Goal: Task Accomplishment & Management: Manage account settings

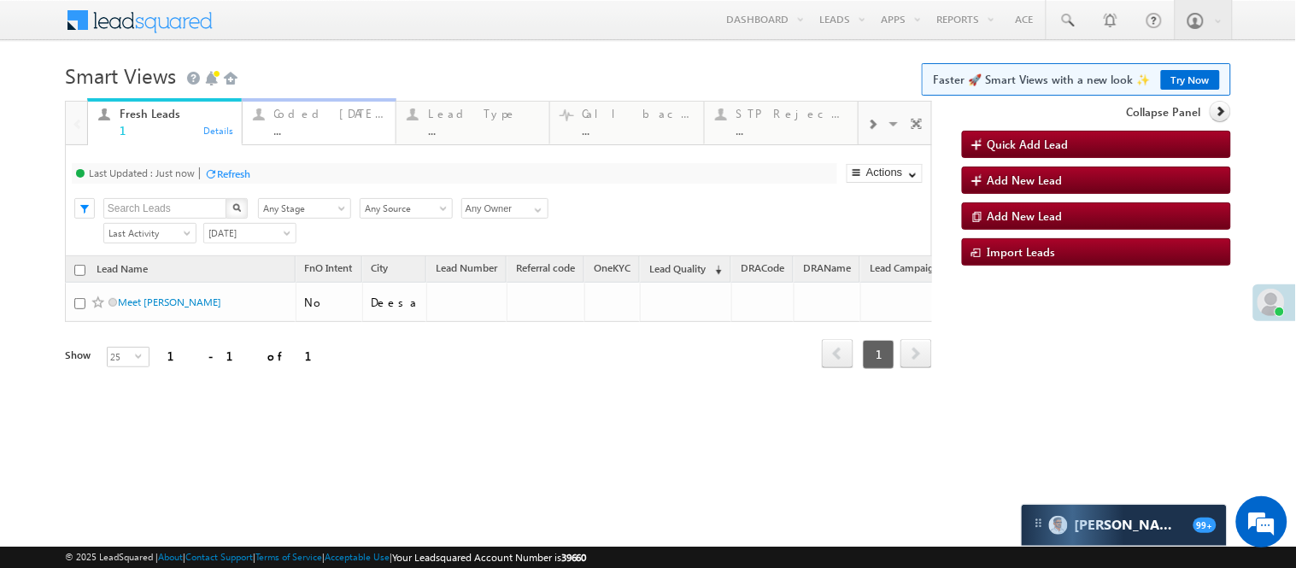
click at [304, 137] on link "Coded Today ... Details" at bounding box center [319, 121] width 155 height 46
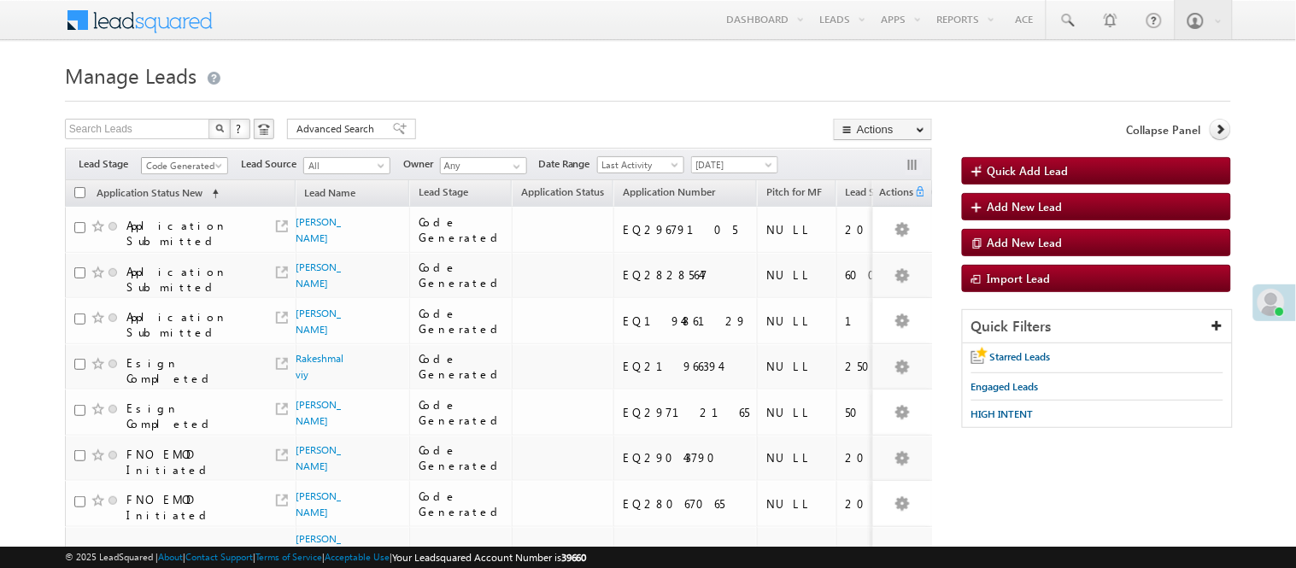
click at [189, 173] on span "Code Generated" at bounding box center [182, 165] width 81 height 15
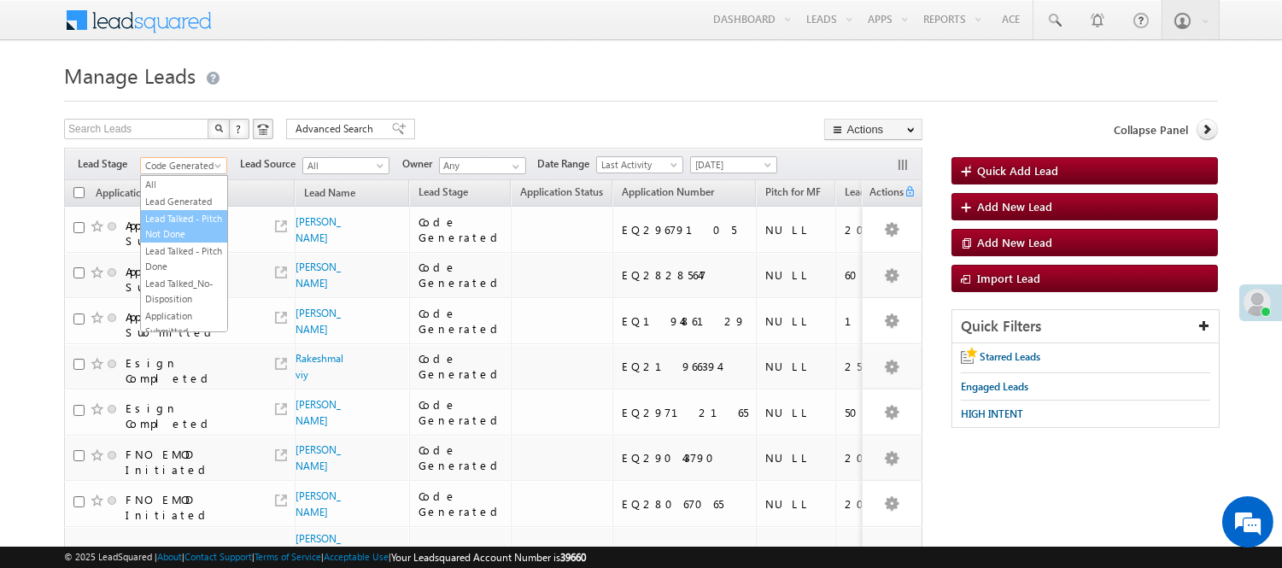
click at [168, 209] on link "Lead Generated" at bounding box center [184, 201] width 86 height 15
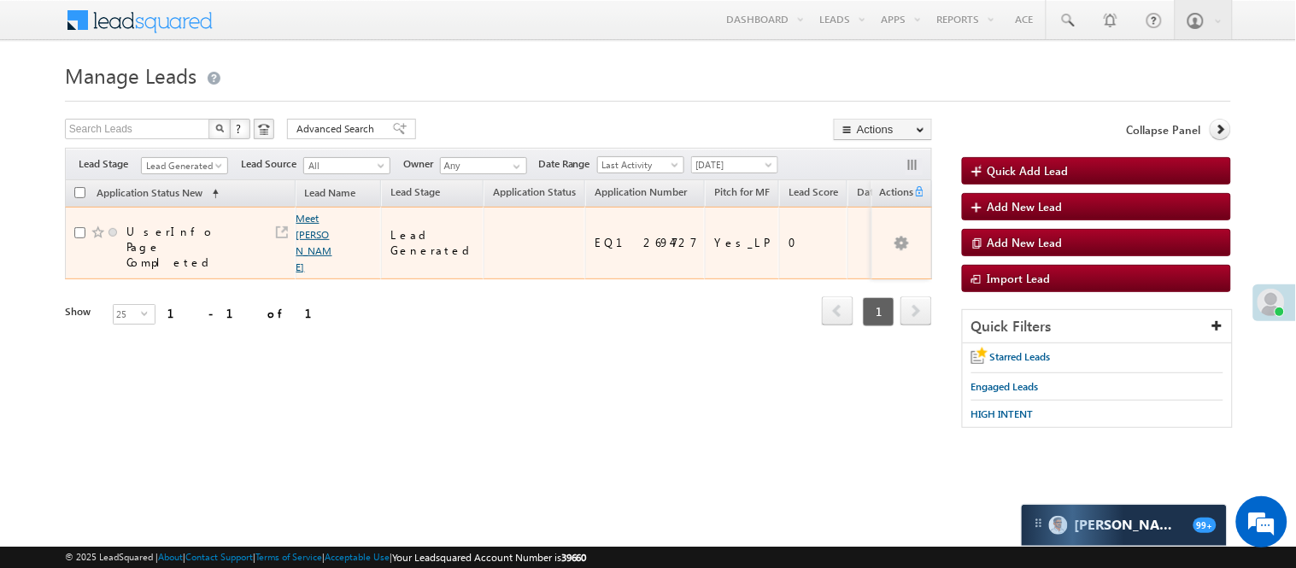
click at [311, 219] on link "Meet Mali" at bounding box center [314, 242] width 36 height 61
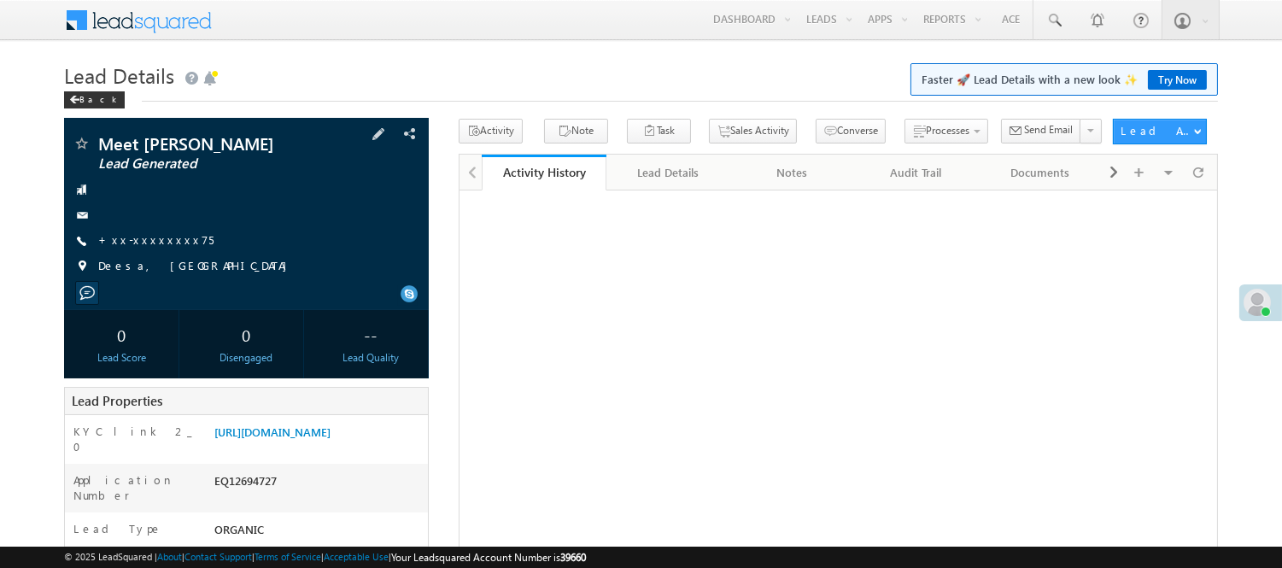
click at [134, 249] on span "+xx-xxxxxxxx75" at bounding box center [155, 240] width 115 height 17
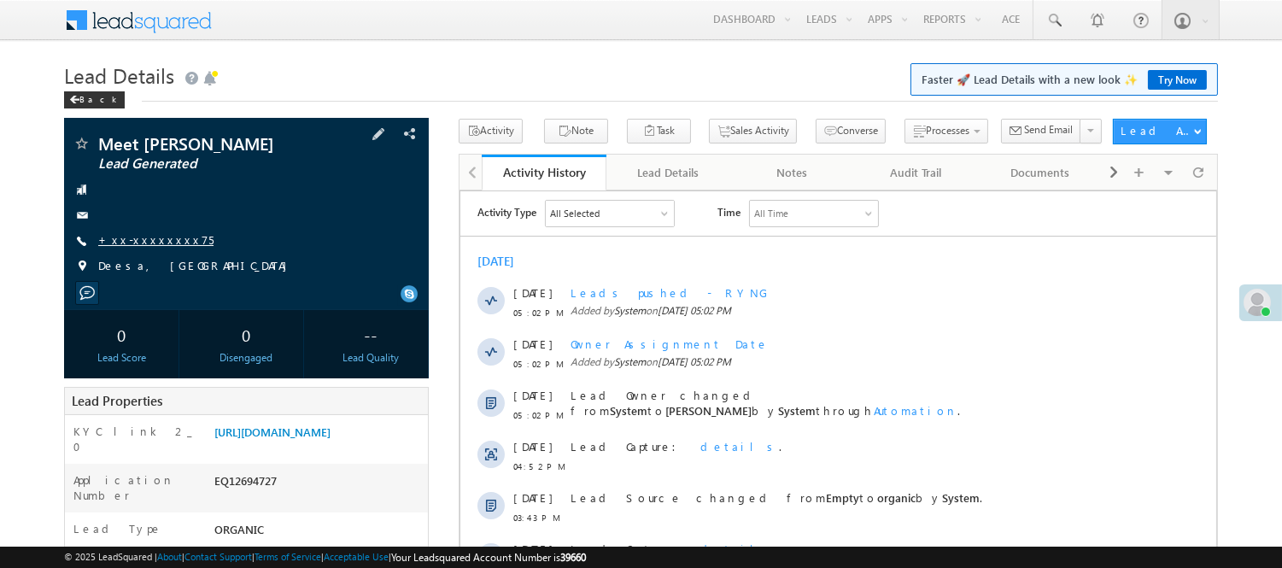
click at [139, 239] on link "+xx-xxxxxxxx75" at bounding box center [155, 239] width 115 height 15
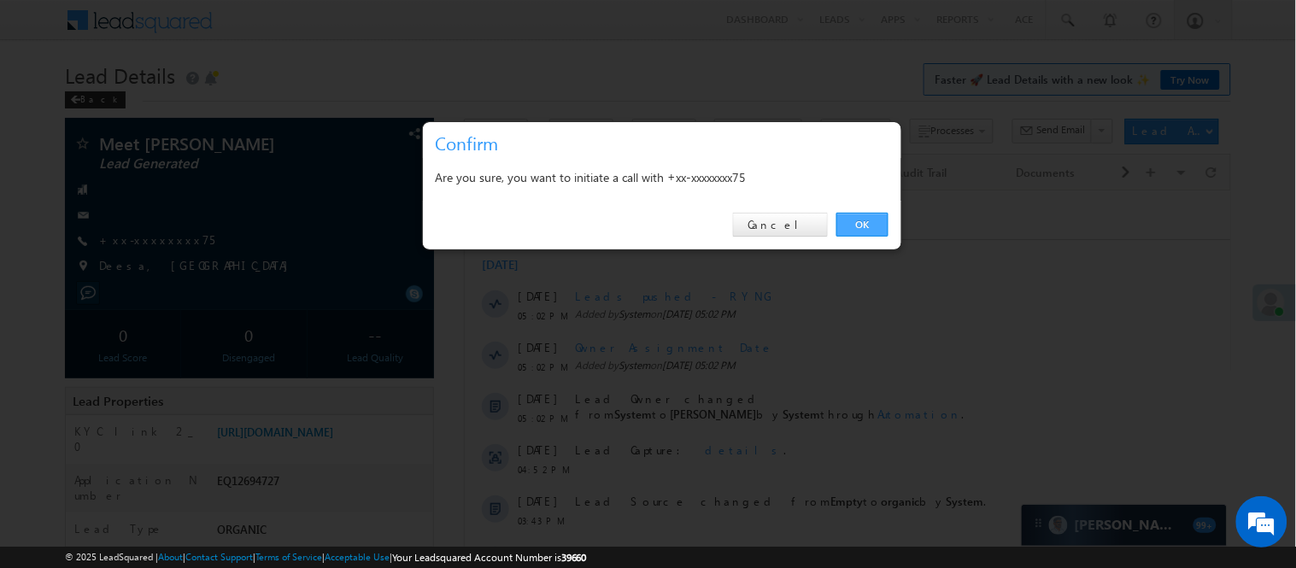
click at [877, 227] on link "OK" at bounding box center [862, 225] width 52 height 24
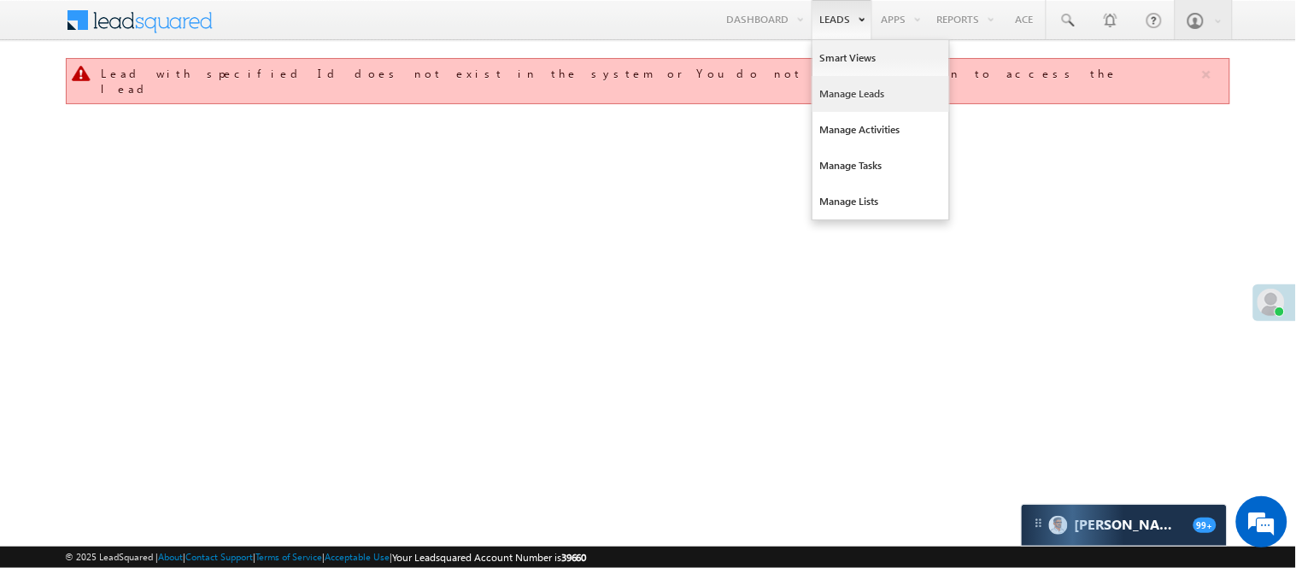
click at [859, 89] on link "Manage Leads" at bounding box center [880, 94] width 137 height 36
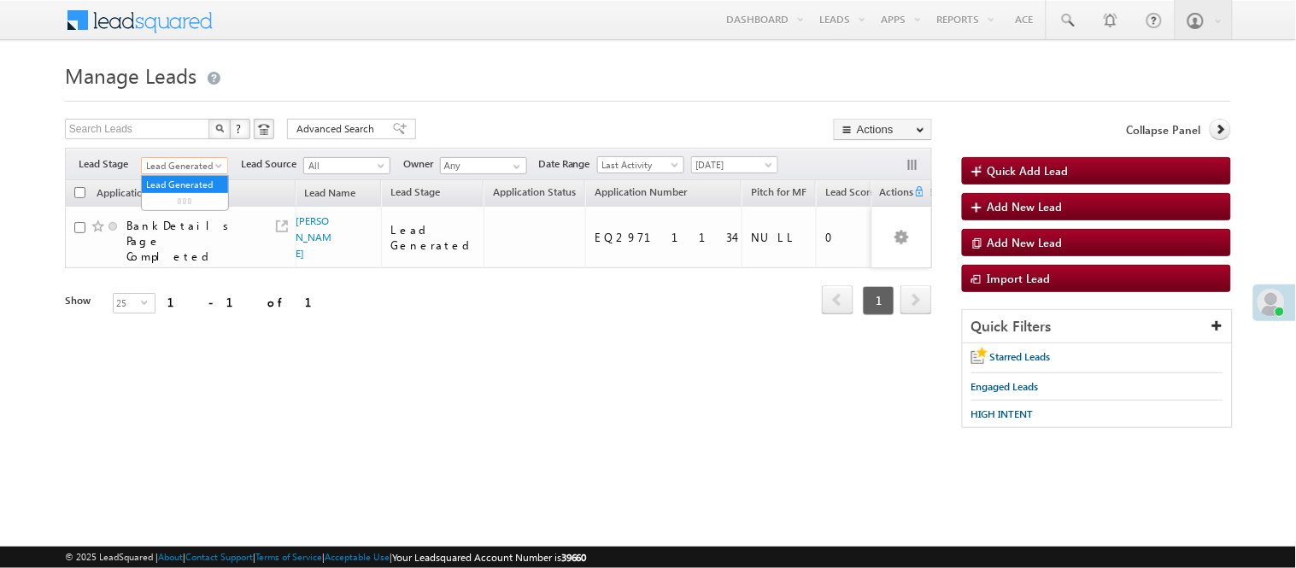
click at [192, 162] on span "Lead Generated" at bounding box center [182, 165] width 81 height 15
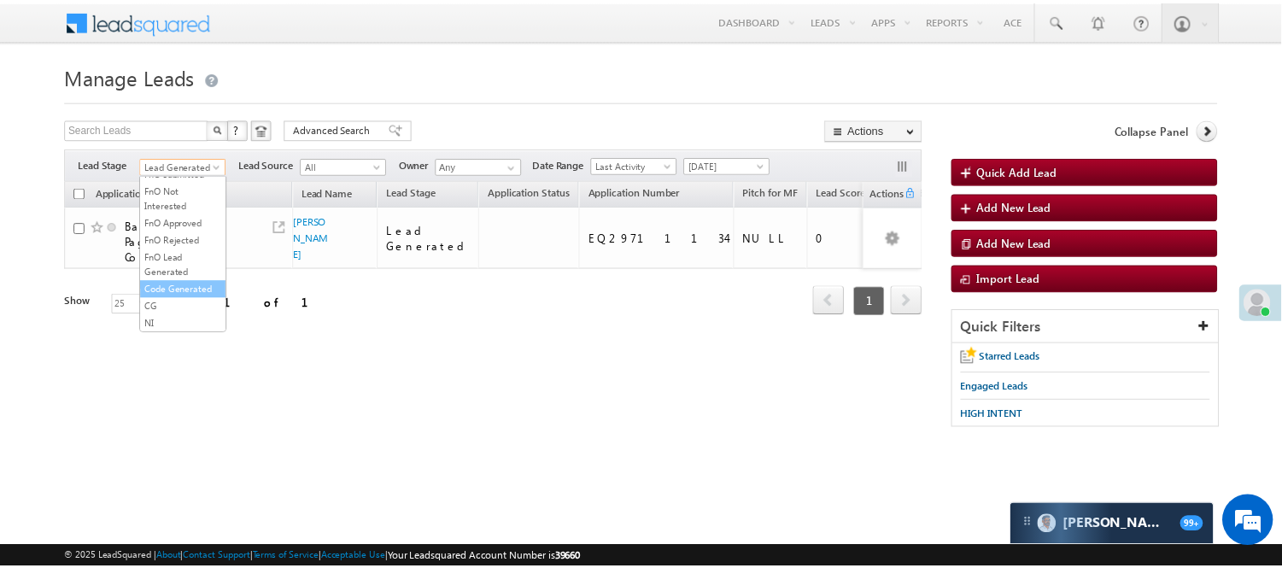
scroll to position [424, 0]
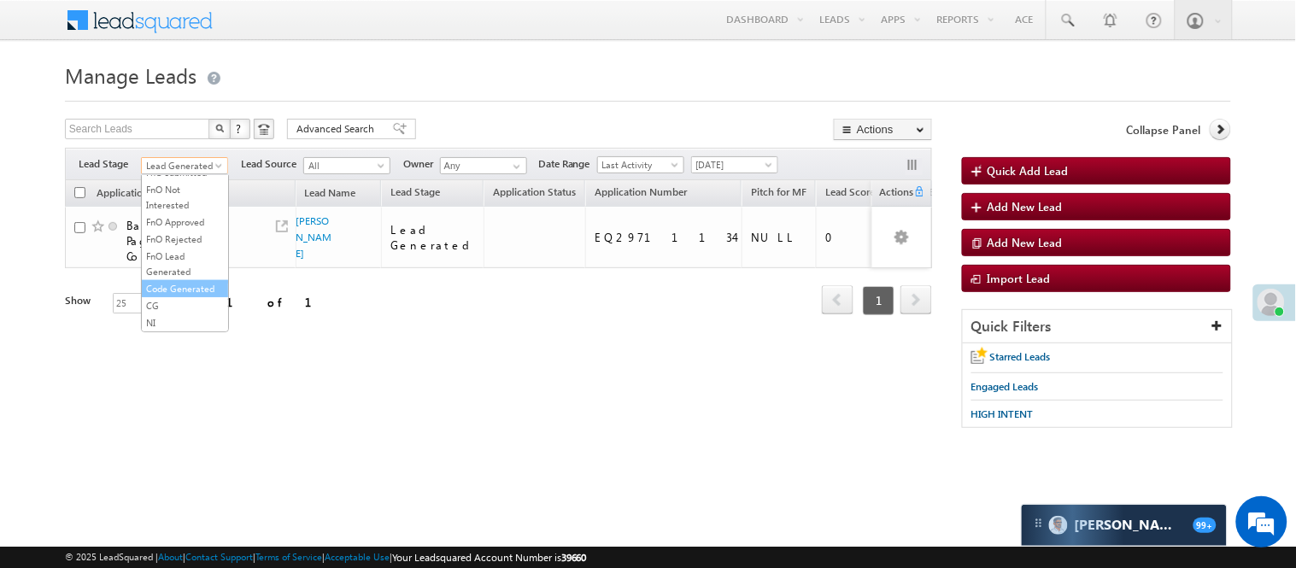
click at [174, 289] on link "Code Generated" at bounding box center [185, 288] width 86 height 15
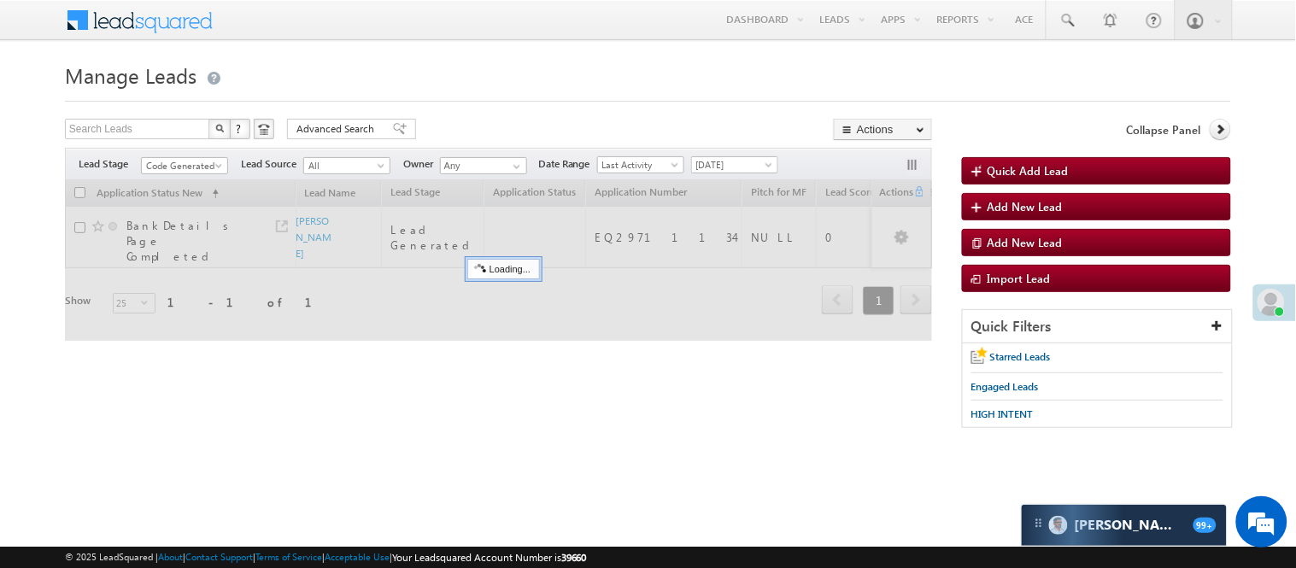
click at [514, 97] on div at bounding box center [648, 96] width 1166 height 11
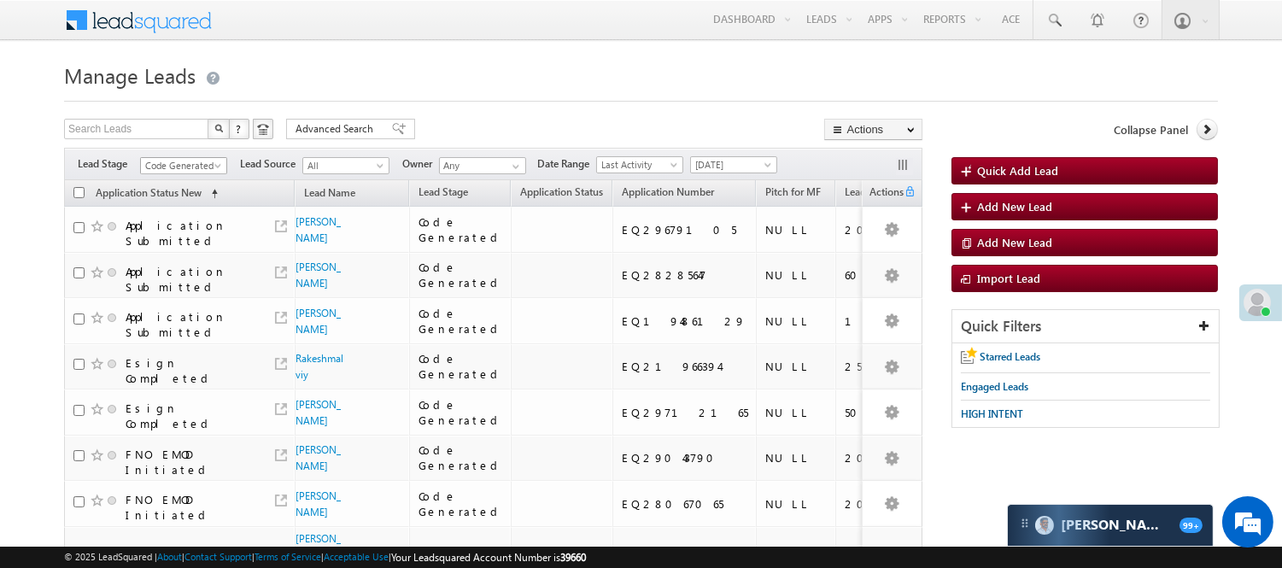
click at [202, 166] on span "Code Generated" at bounding box center [181, 165] width 81 height 15
click at [179, 209] on link "Lead Generated" at bounding box center [184, 201] width 86 height 15
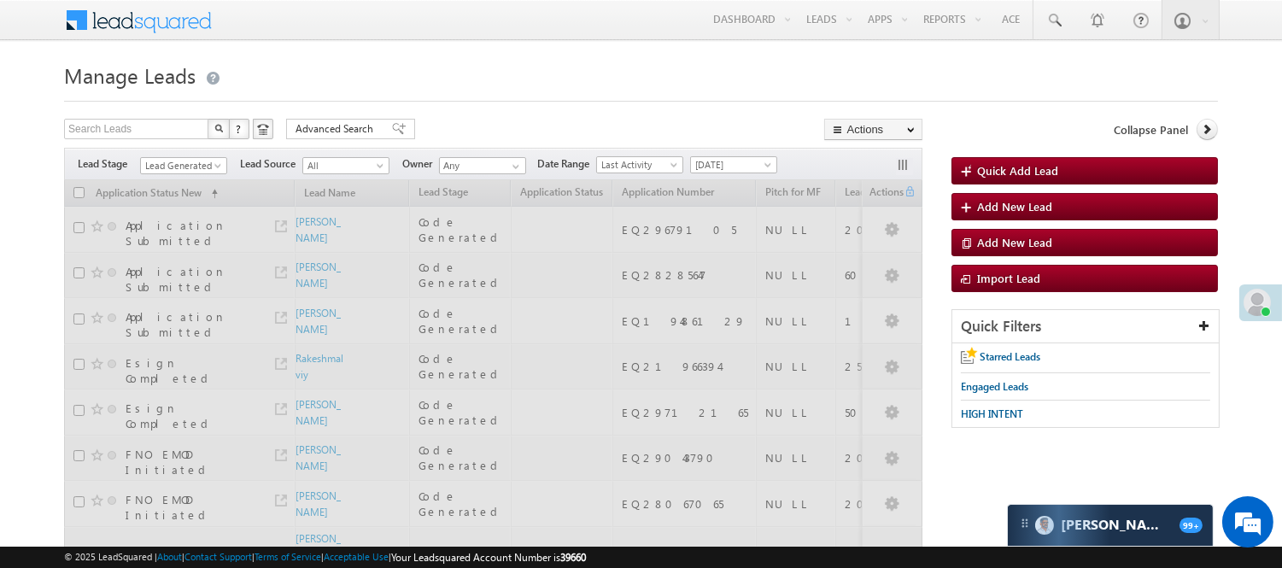
click at [600, 94] on div at bounding box center [641, 96] width 1154 height 11
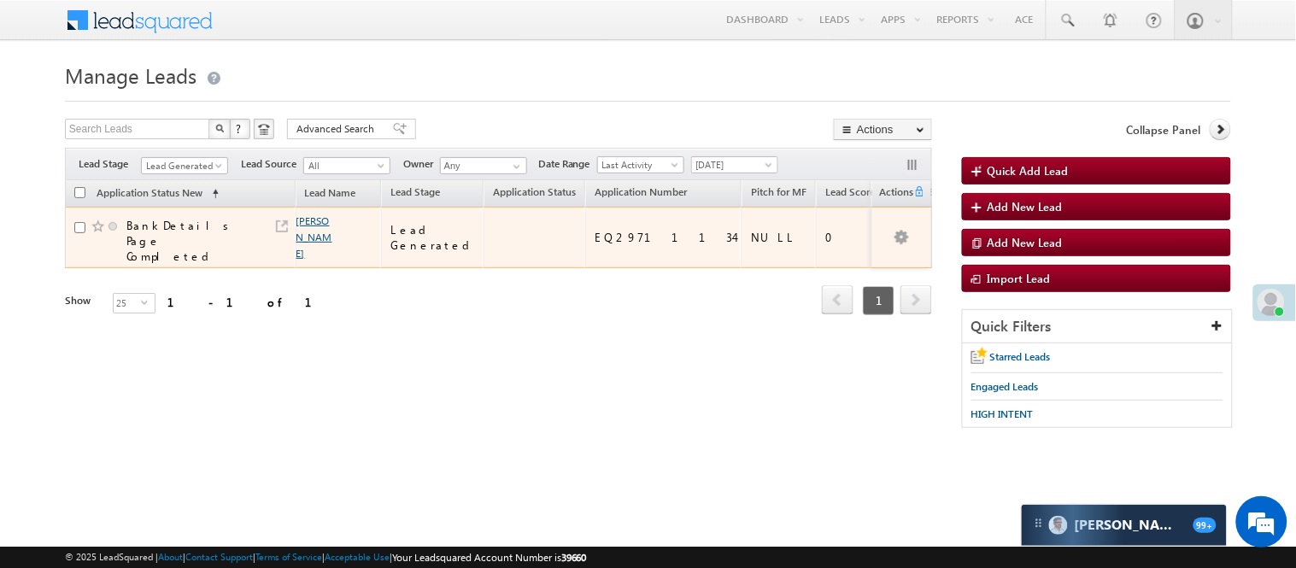
click at [307, 220] on link "[PERSON_NAME]" at bounding box center [314, 236] width 36 height 45
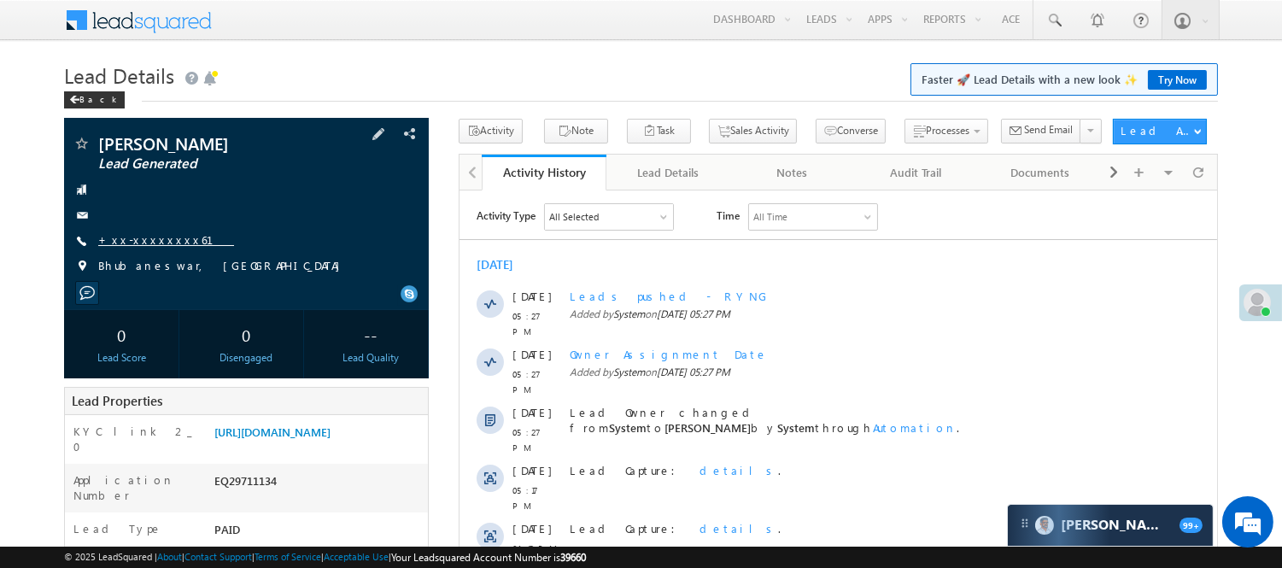
click at [138, 239] on link "+xx-xxxxxxxx61" at bounding box center [166, 239] width 136 height 15
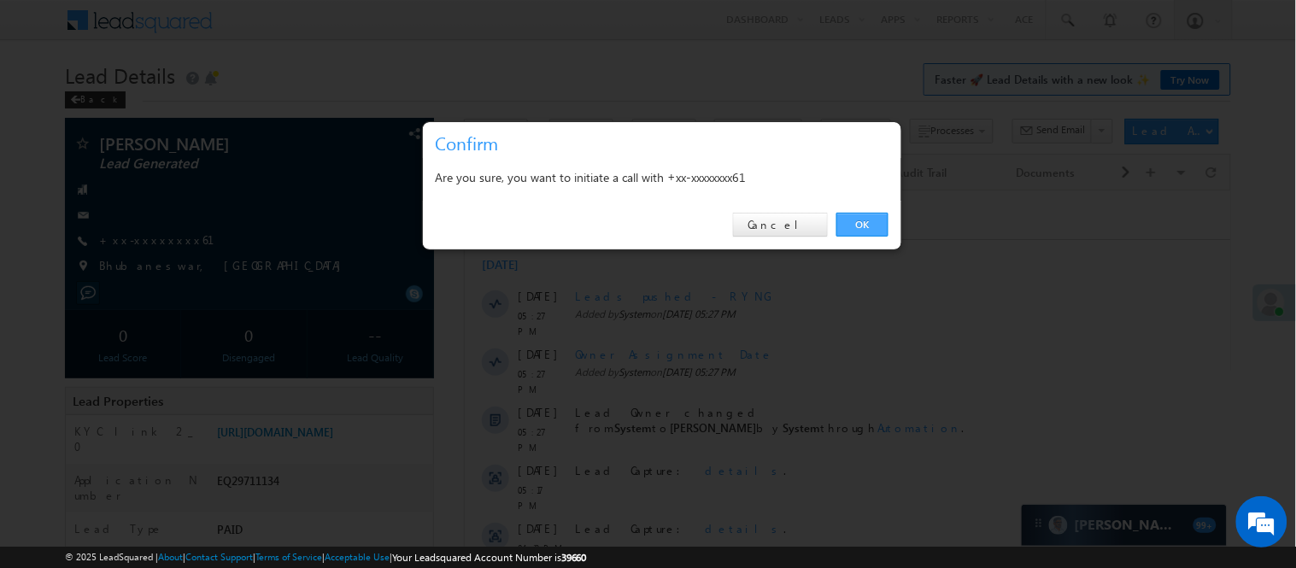
drag, startPoint x: 861, startPoint y: 220, endPoint x: 401, endPoint y: 30, distance: 497.4
click at [861, 220] on link "OK" at bounding box center [862, 225] width 52 height 24
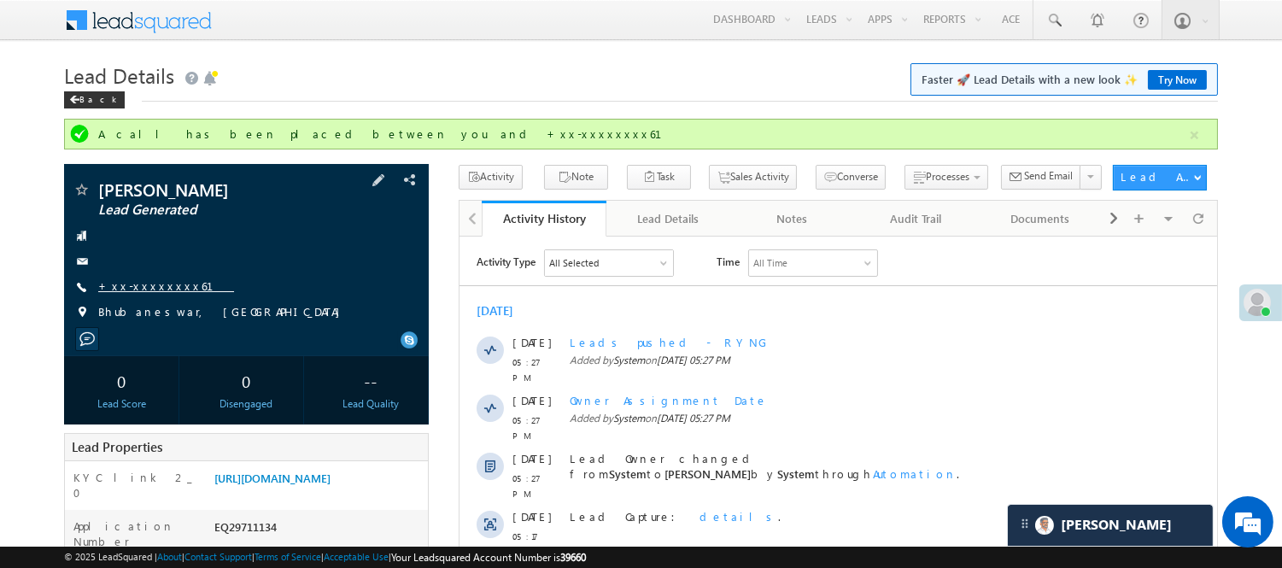
click at [141, 291] on link "+xx-xxxxxxxx61" at bounding box center [166, 285] width 136 height 15
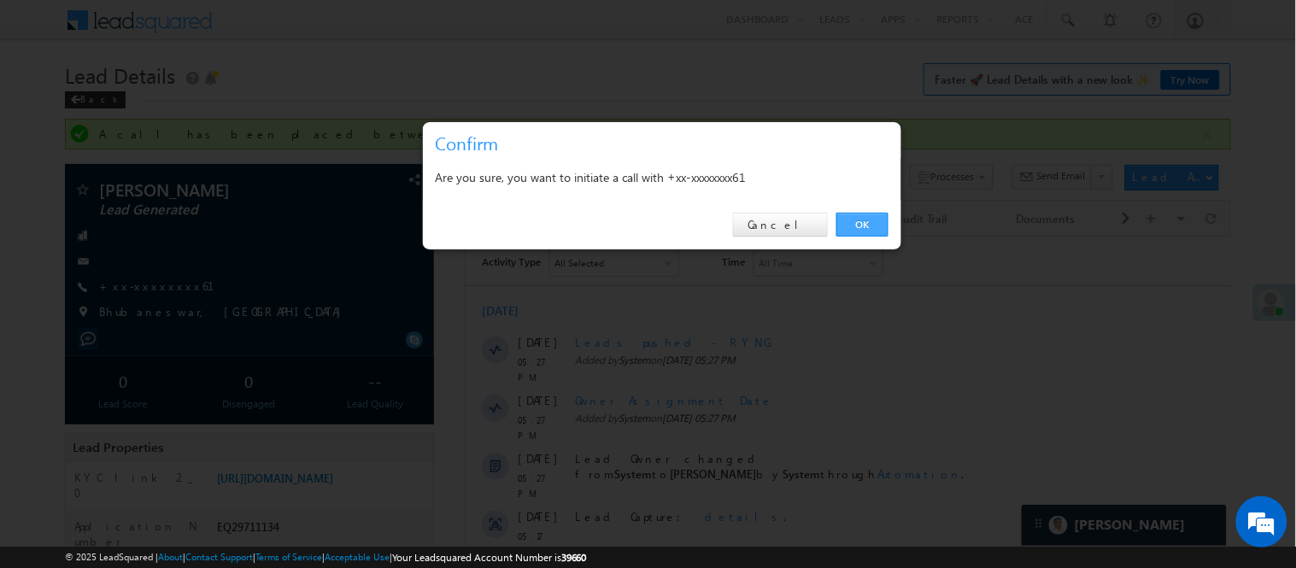
click at [869, 219] on link "OK" at bounding box center [862, 225] width 52 height 24
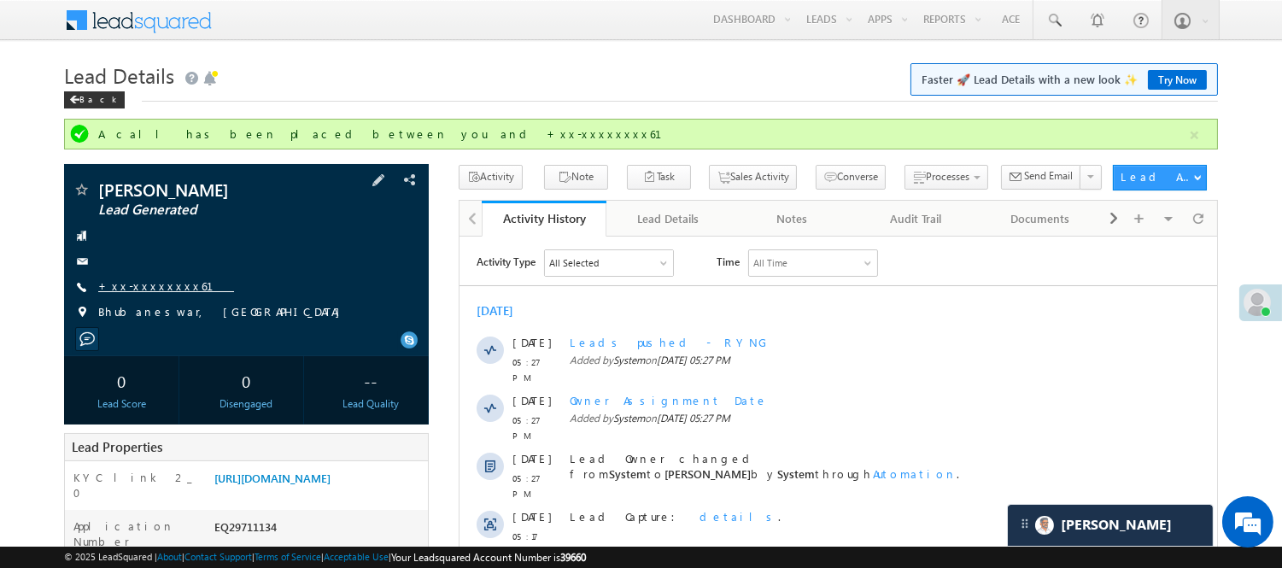
click at [149, 280] on link "+xx-xxxxxxxx61" at bounding box center [166, 285] width 136 height 15
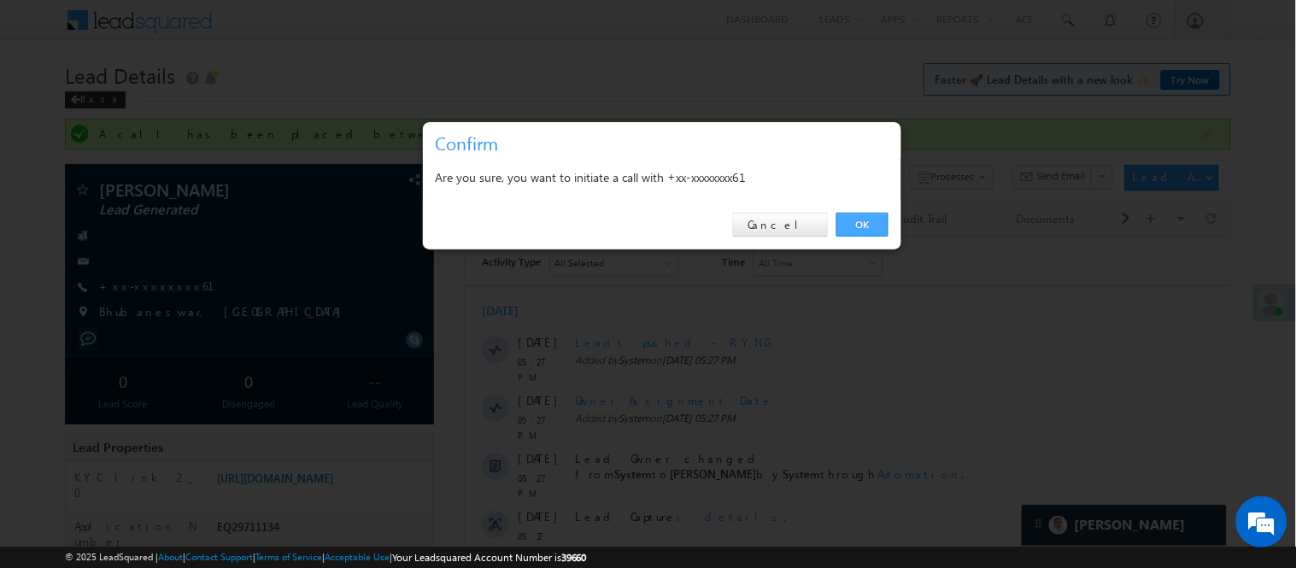
click at [874, 231] on link "OK" at bounding box center [862, 225] width 52 height 24
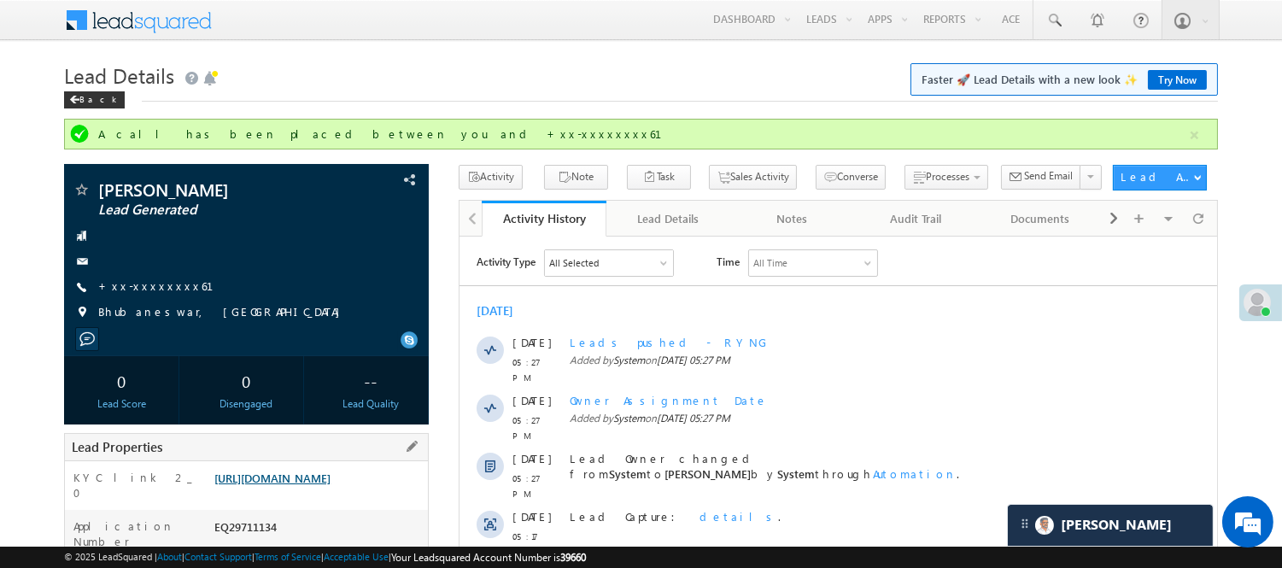
click at [312, 481] on link "https://angelbroking1-pk3em7sa.customui-test.leadsquared.com?leadId=eef4cb23-e8…" at bounding box center [272, 478] width 116 height 15
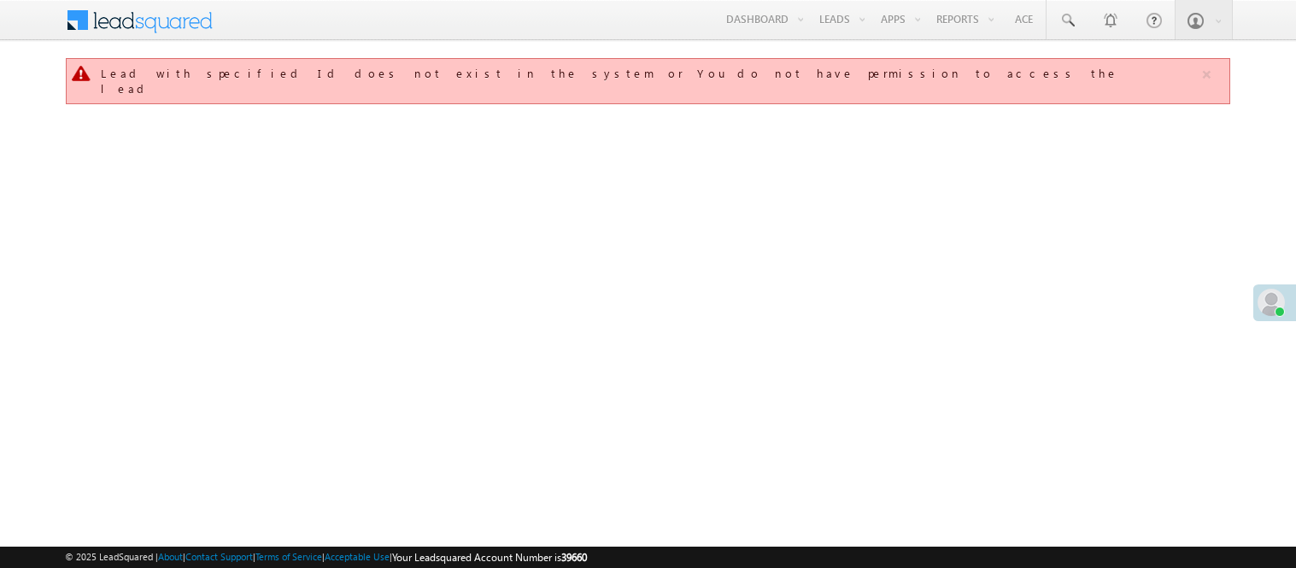
click at [0, 0] on link "Manage Leads" at bounding box center [0, 0] width 0 height 0
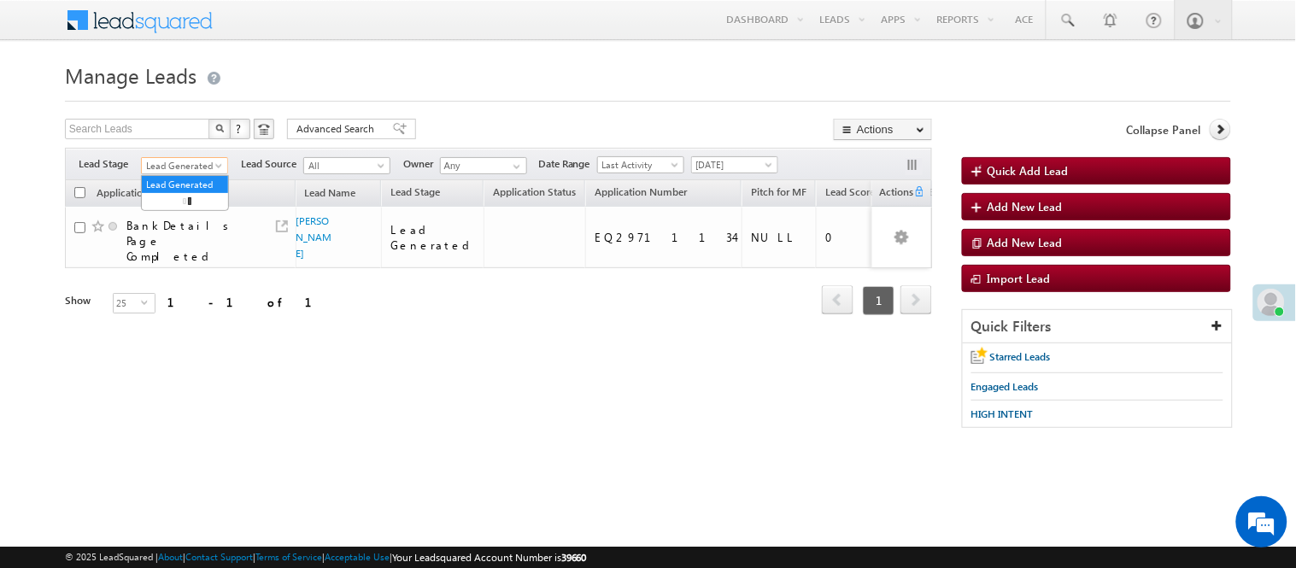
click at [203, 169] on span "Lead Generated" at bounding box center [182, 165] width 81 height 15
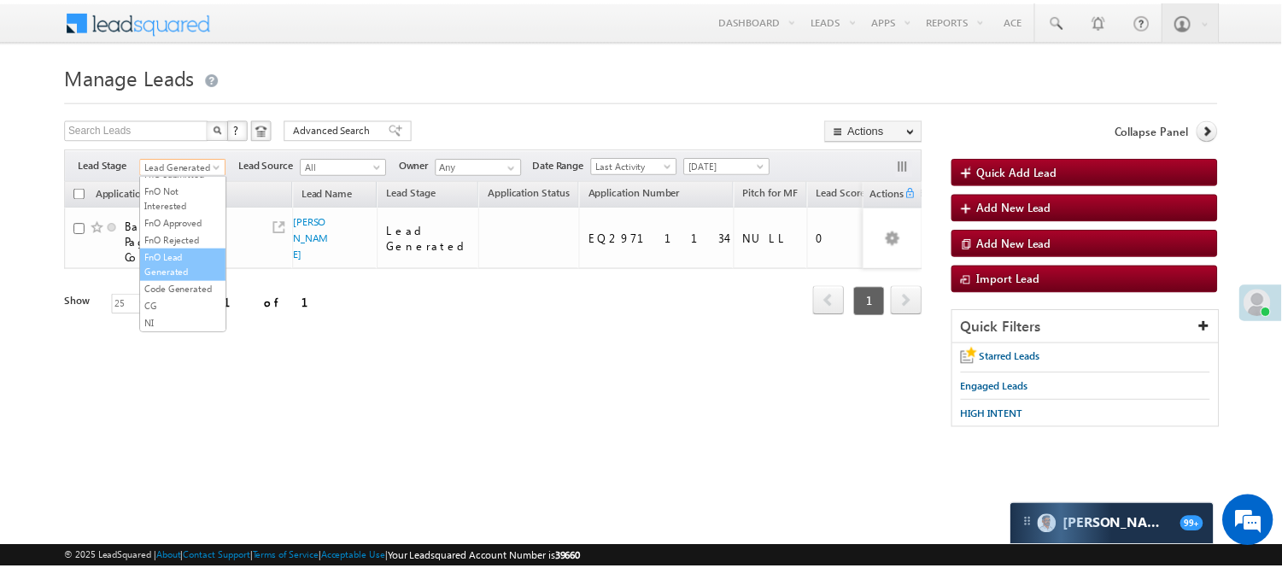
scroll to position [424, 0]
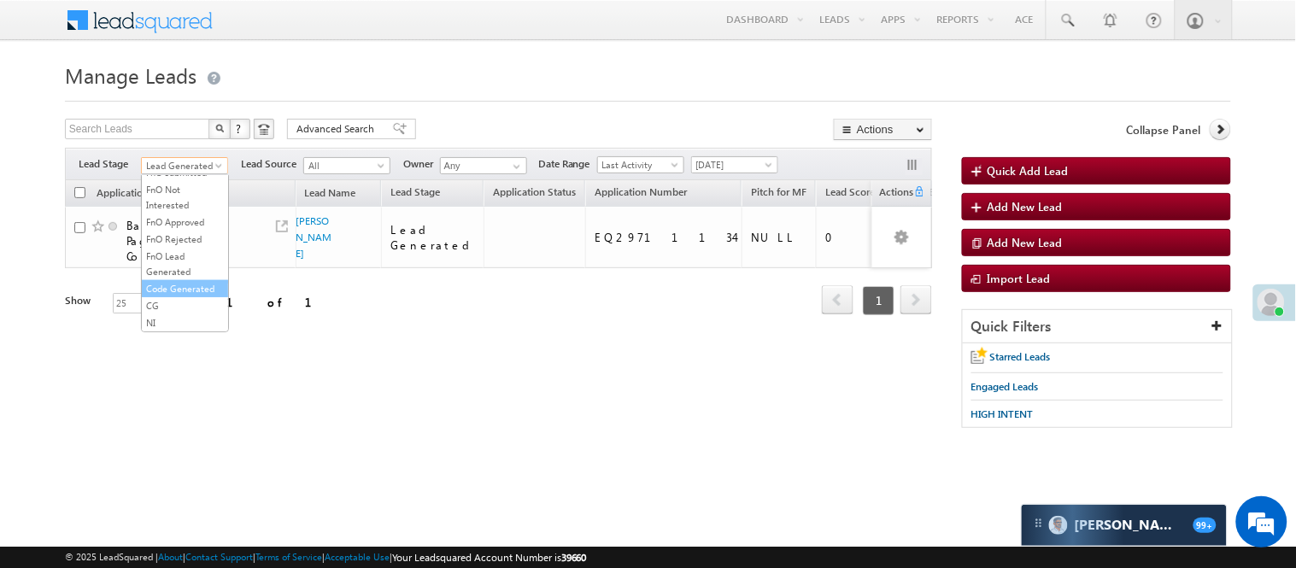
click at [172, 281] on link "Code Generated" at bounding box center [185, 288] width 86 height 15
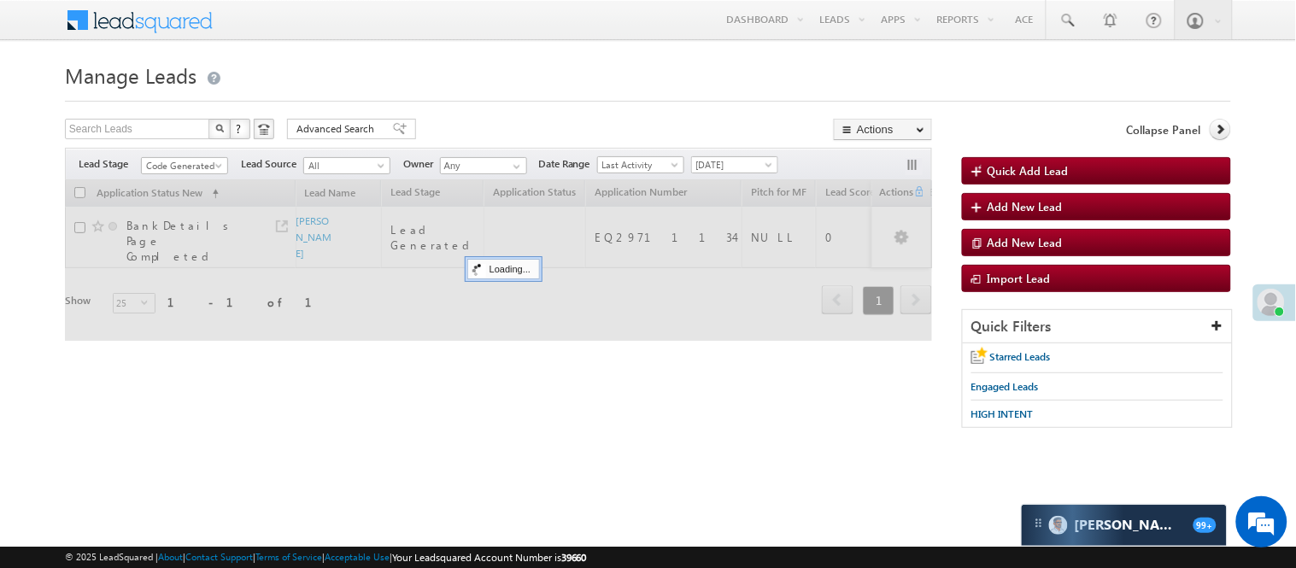
click at [506, 55] on body "Menu Nisha Anand Yadav Nisha .Yada v@ang elbro king. com" at bounding box center [648, 242] width 1296 height 484
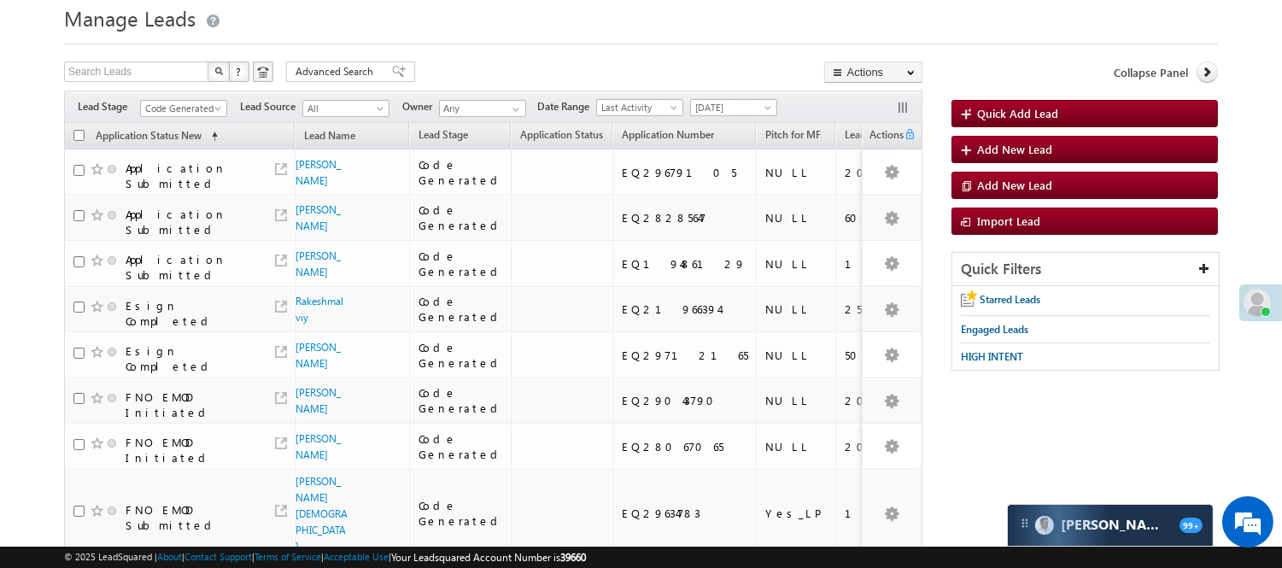
scroll to position [0, 0]
click at [175, 106] on span "Code Generated" at bounding box center [181, 108] width 81 height 15
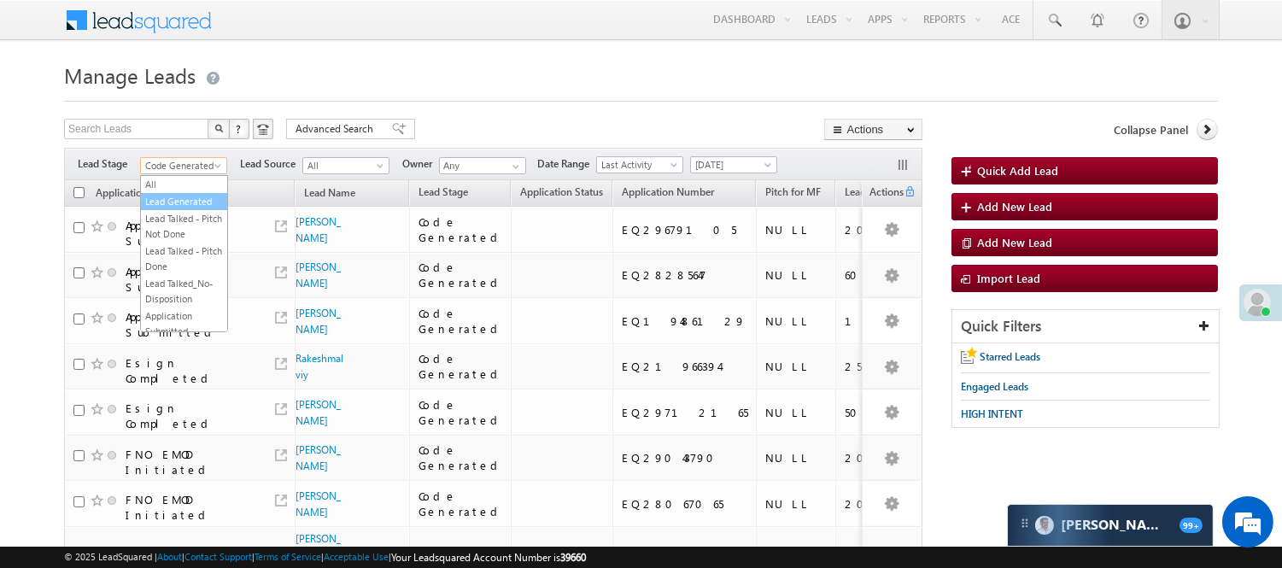
click at [178, 209] on link "Lead Generated" at bounding box center [184, 201] width 86 height 15
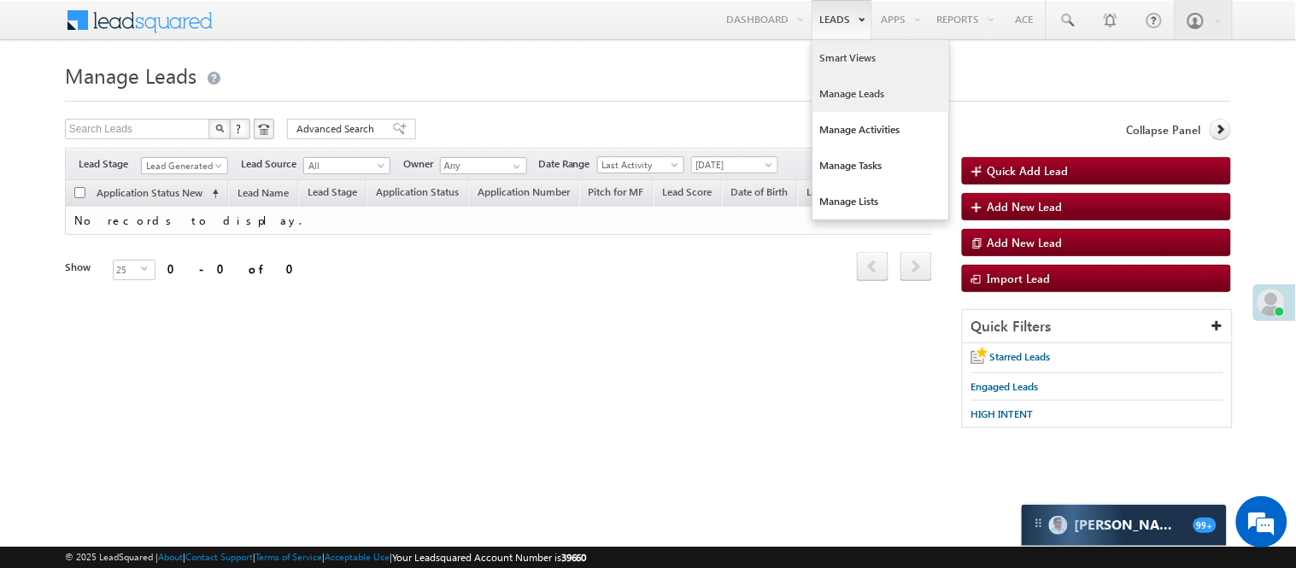
click at [843, 52] on link "Smart Views" at bounding box center [880, 58] width 137 height 36
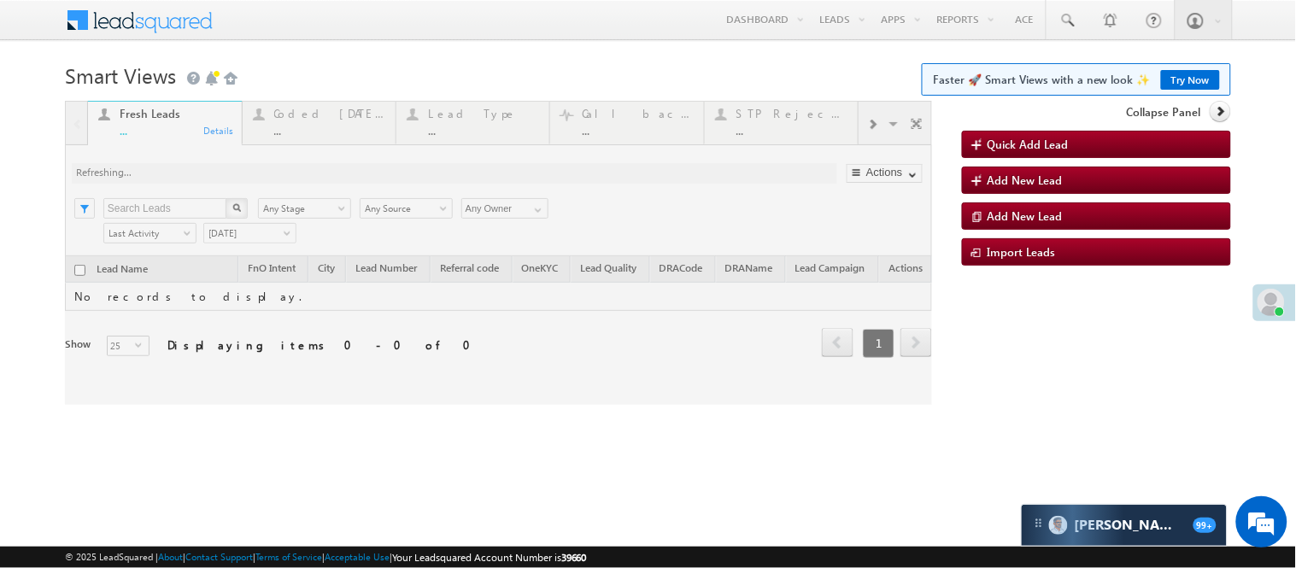
click at [340, 135] on div at bounding box center [498, 253] width 867 height 304
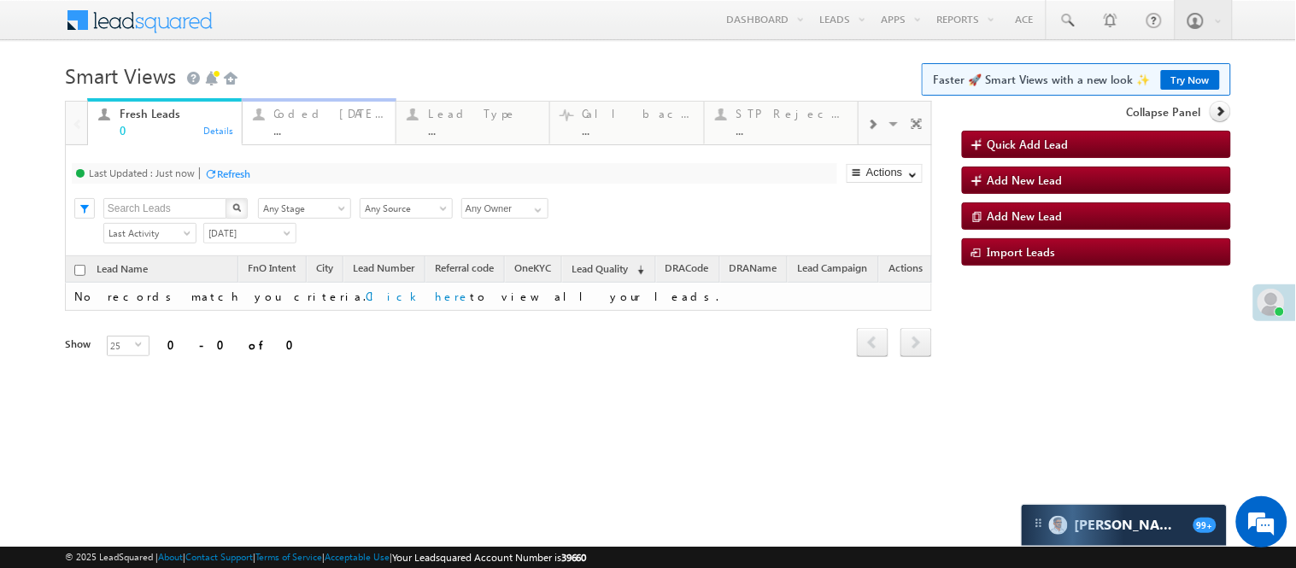
click at [346, 118] on div "Coded [DATE]" at bounding box center [329, 114] width 111 height 14
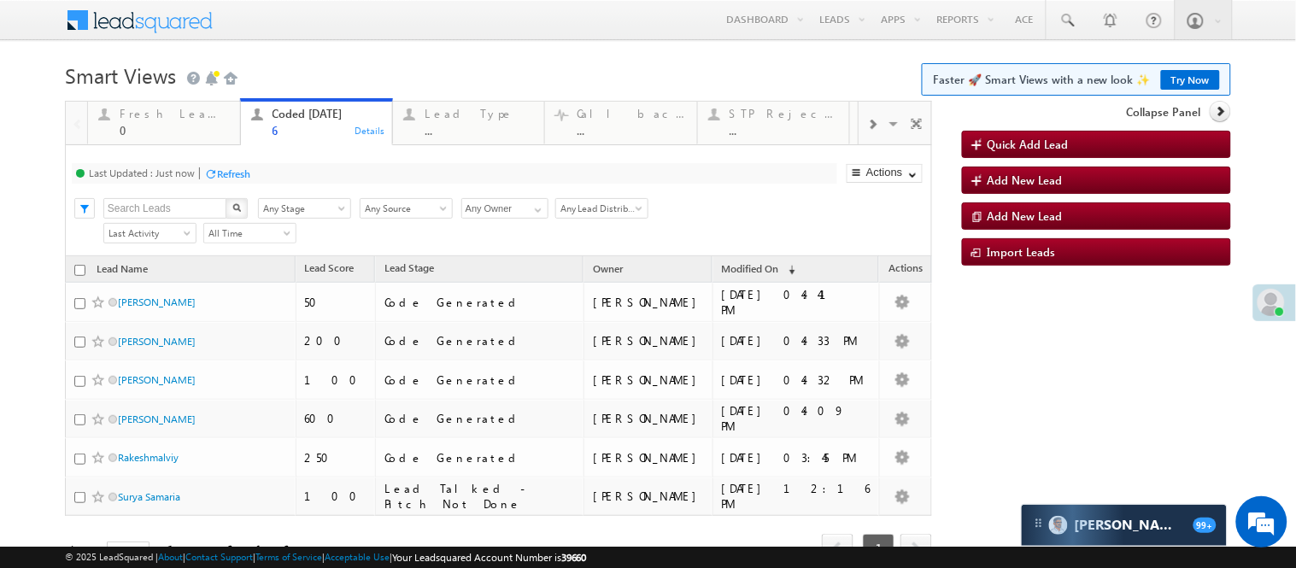
click at [1177, 73] on link "Try Now" at bounding box center [1190, 80] width 59 height 20
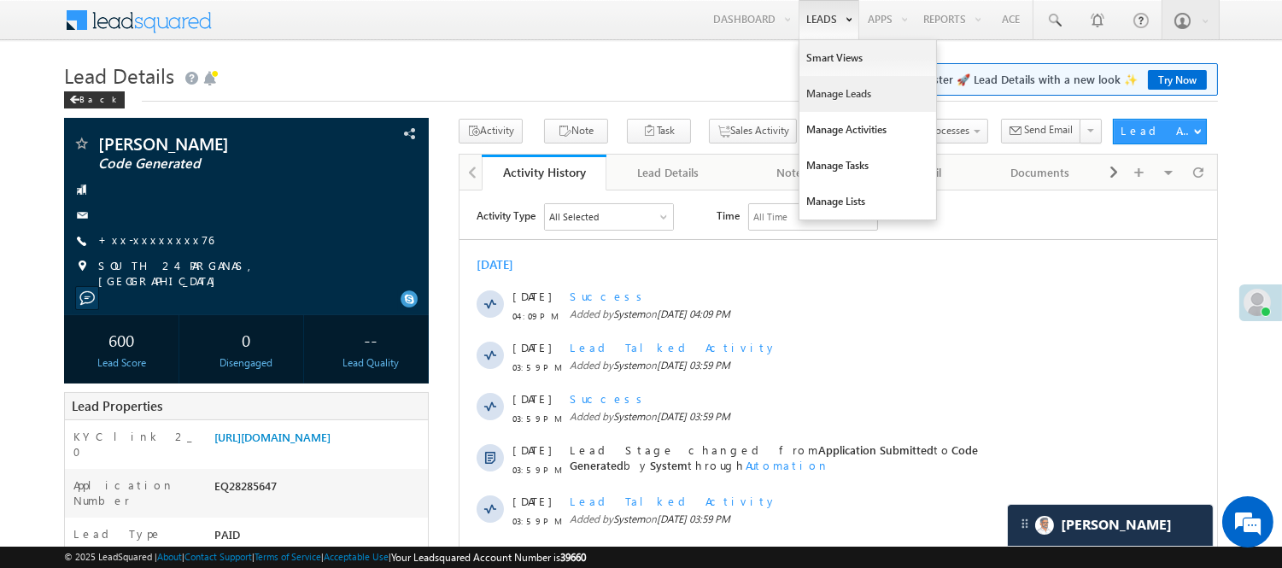
click at [832, 92] on link "Manage Leads" at bounding box center [867, 94] width 137 height 36
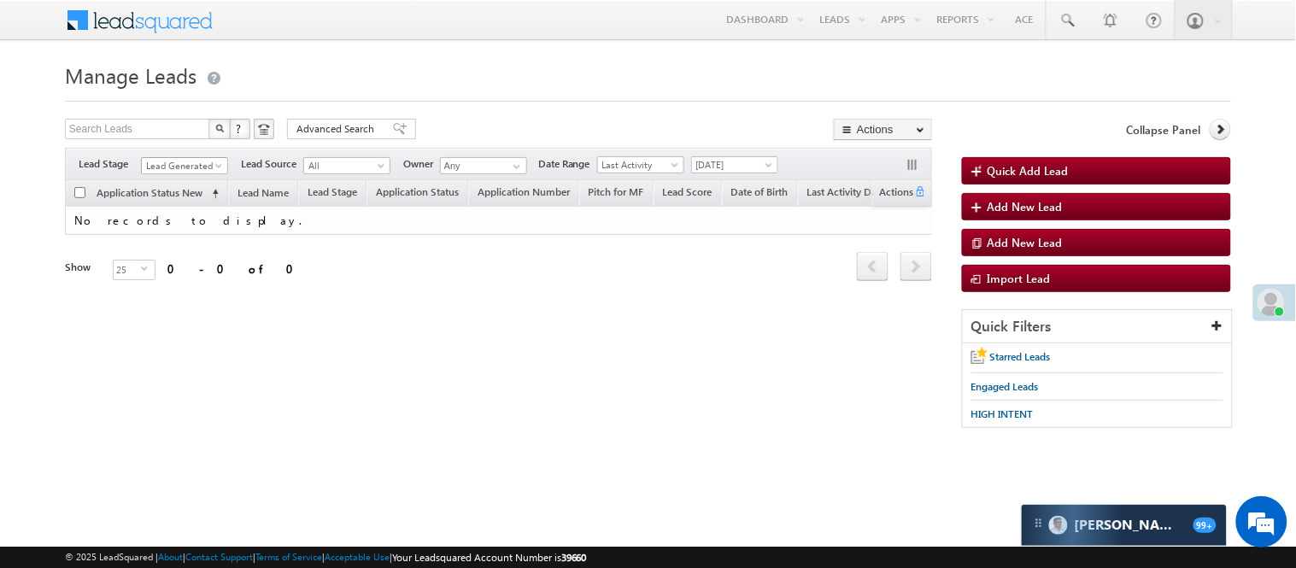
click at [177, 163] on span "Lead Generated" at bounding box center [182, 165] width 81 height 15
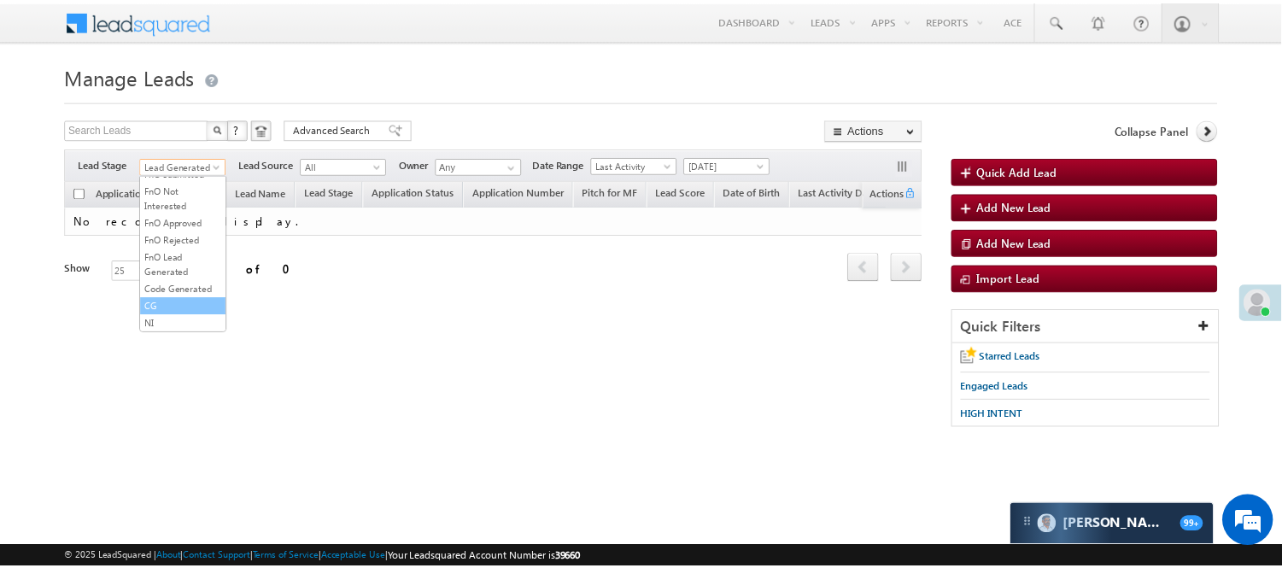
scroll to position [424, 0]
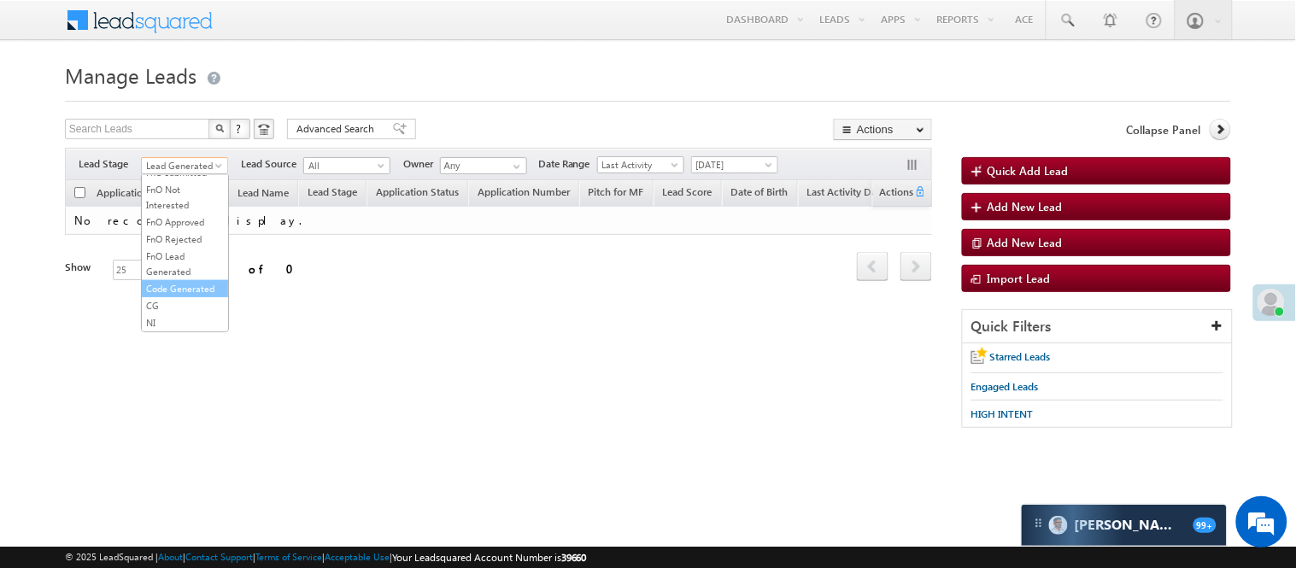
click at [172, 282] on link "Code Generated" at bounding box center [185, 288] width 86 height 15
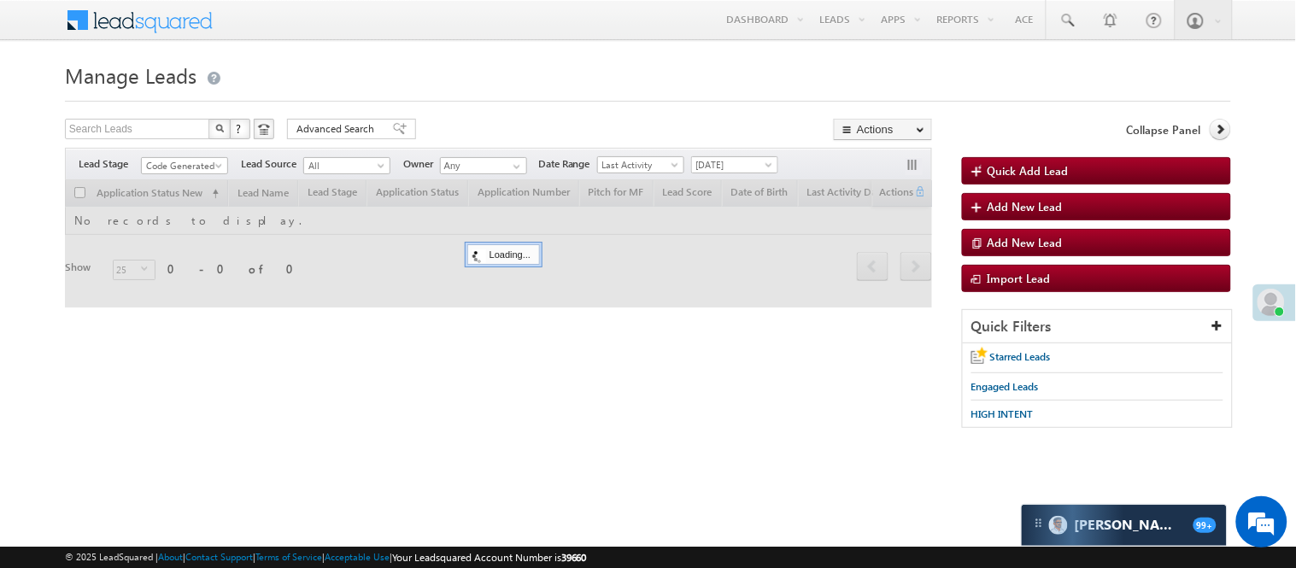
click at [523, 81] on h1 "Manage Leads" at bounding box center [648, 73] width 1166 height 33
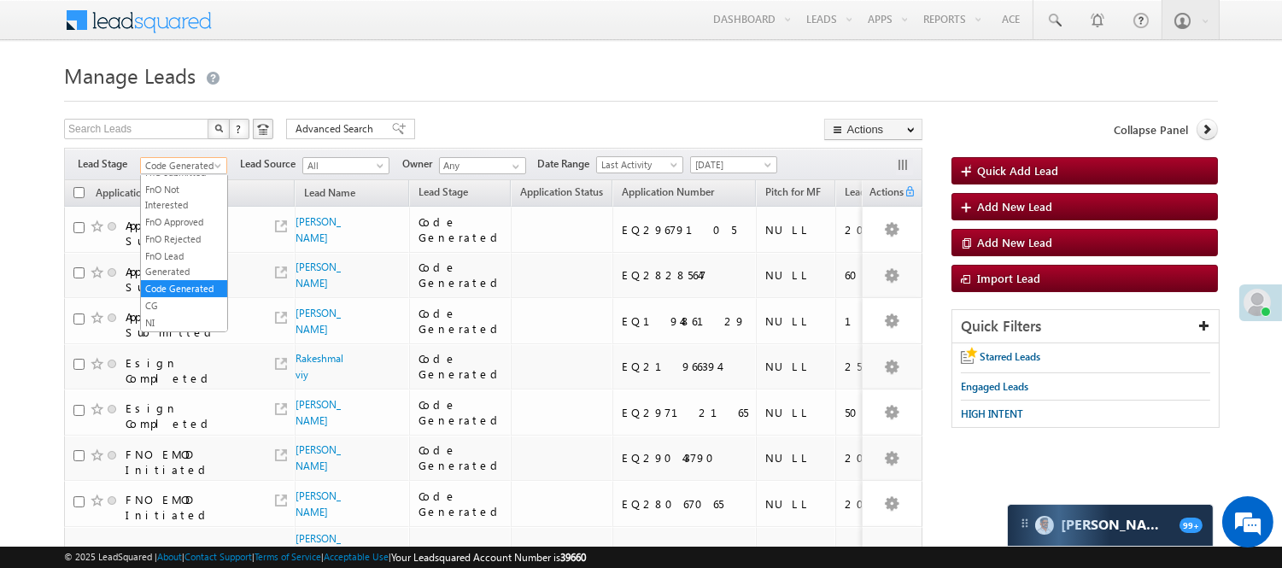
click at [177, 167] on span "Code Generated" at bounding box center [181, 165] width 81 height 15
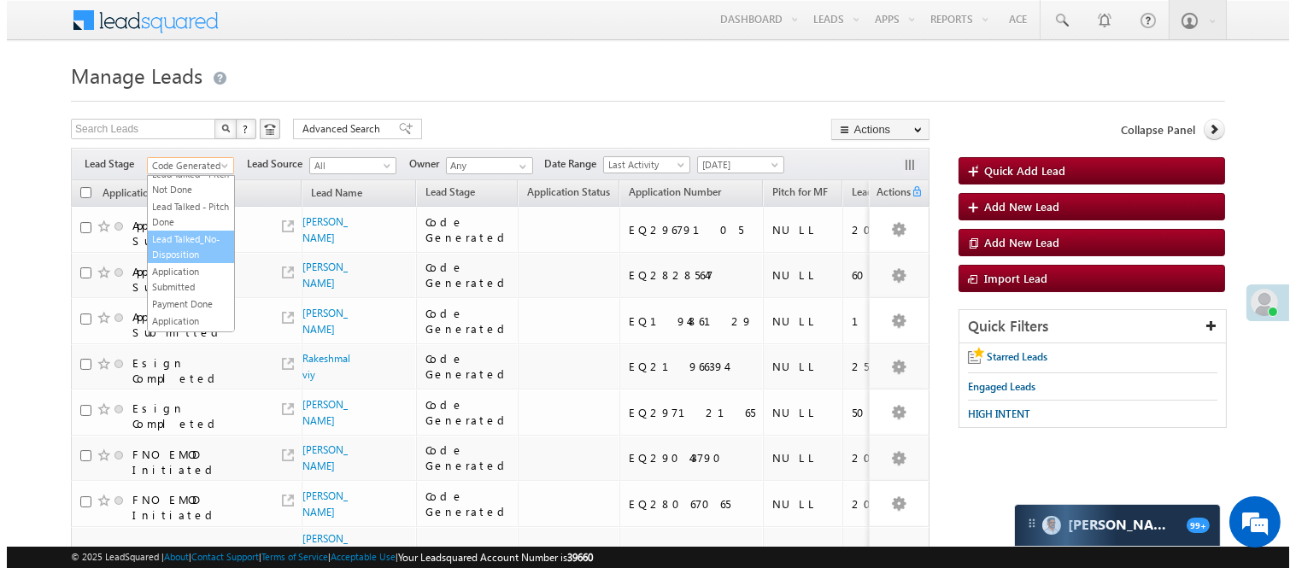
scroll to position [0, 0]
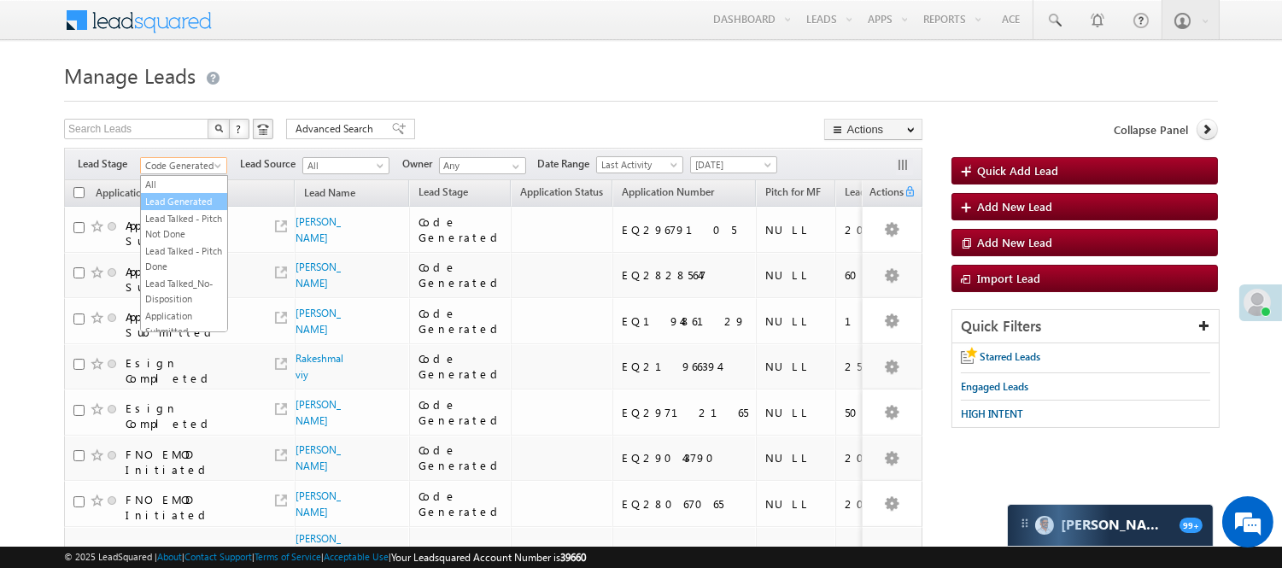
click at [174, 209] on link "Lead Generated" at bounding box center [184, 201] width 86 height 15
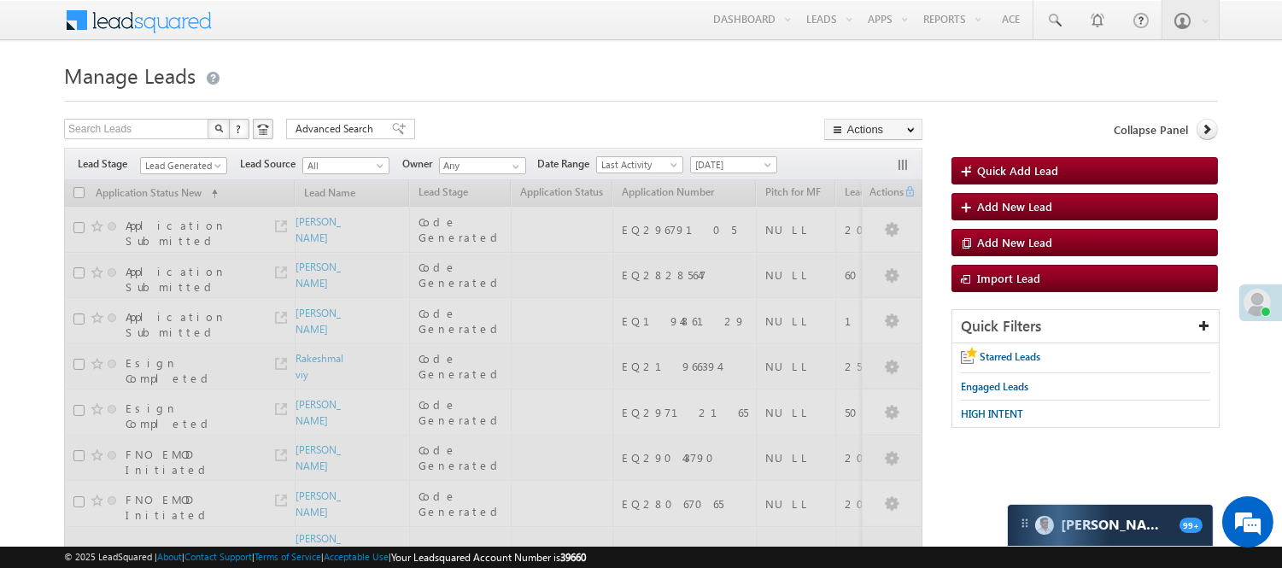
click at [458, 92] on div at bounding box center [641, 96] width 1154 height 11
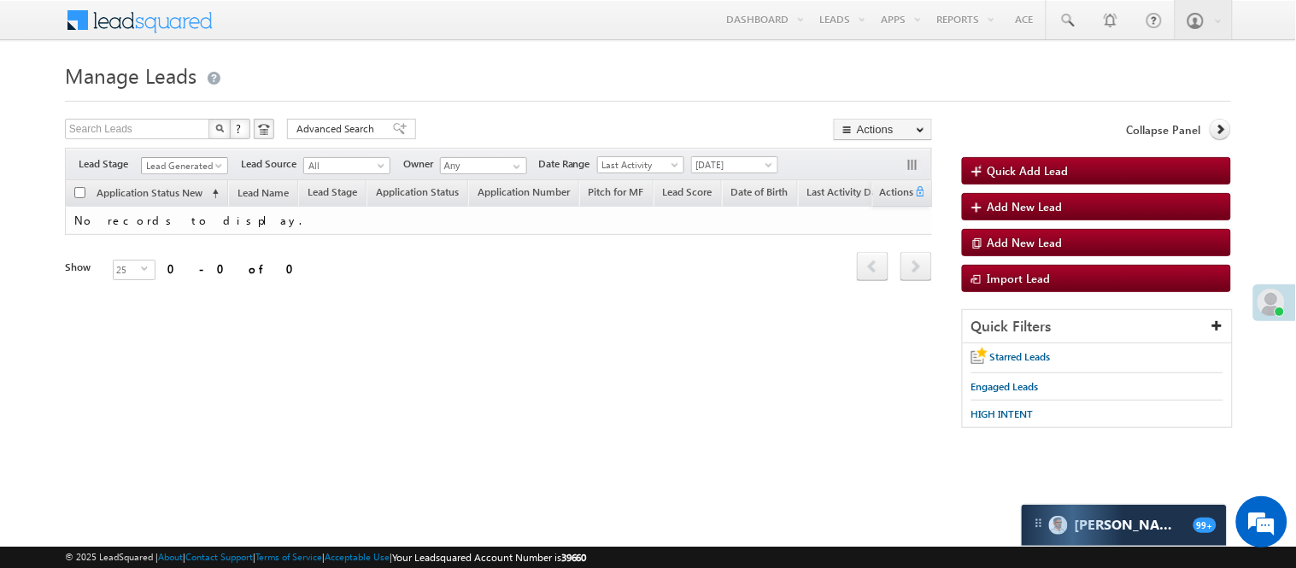
click at [192, 165] on span "Lead Generated" at bounding box center [182, 165] width 81 height 15
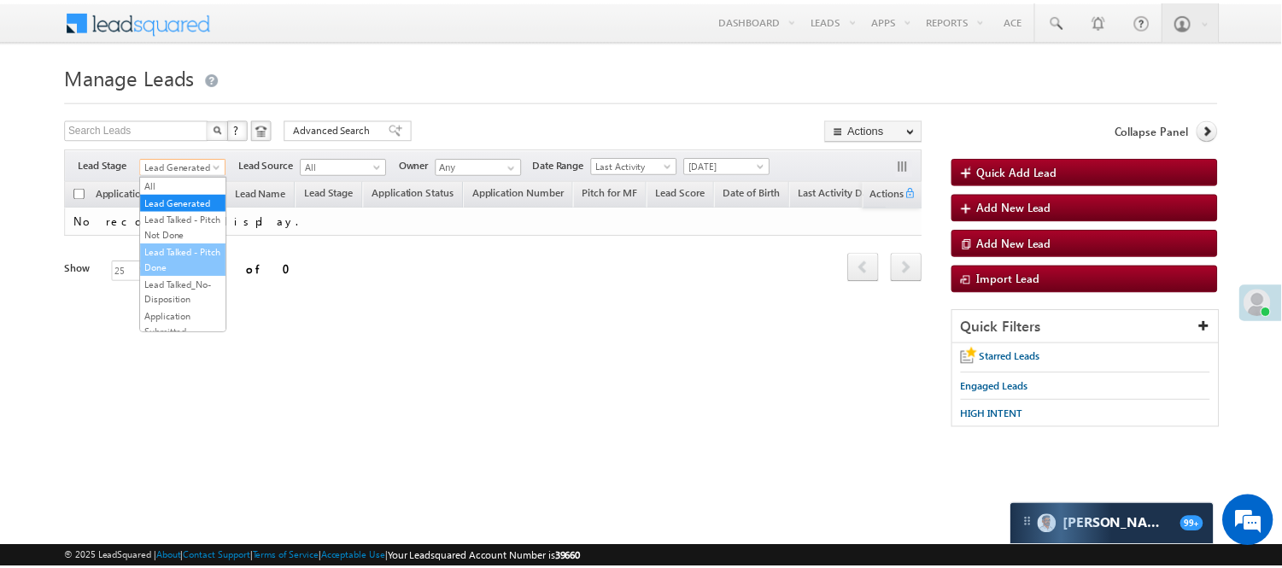
scroll to position [190, 0]
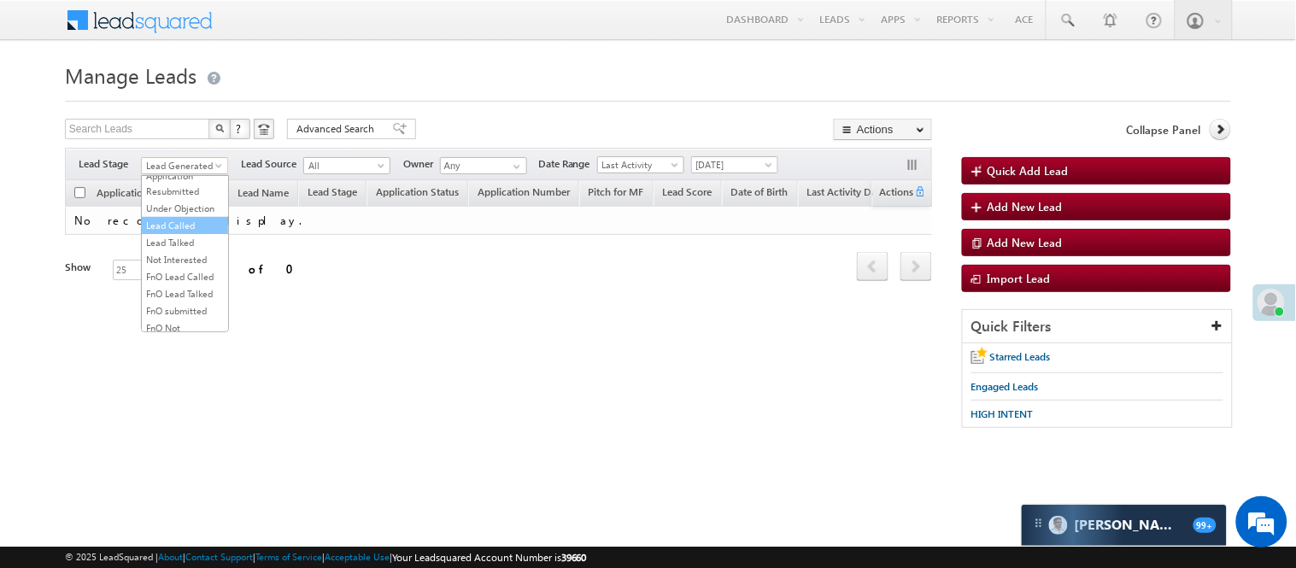
click at [175, 233] on link "Lead Called" at bounding box center [185, 225] width 86 height 15
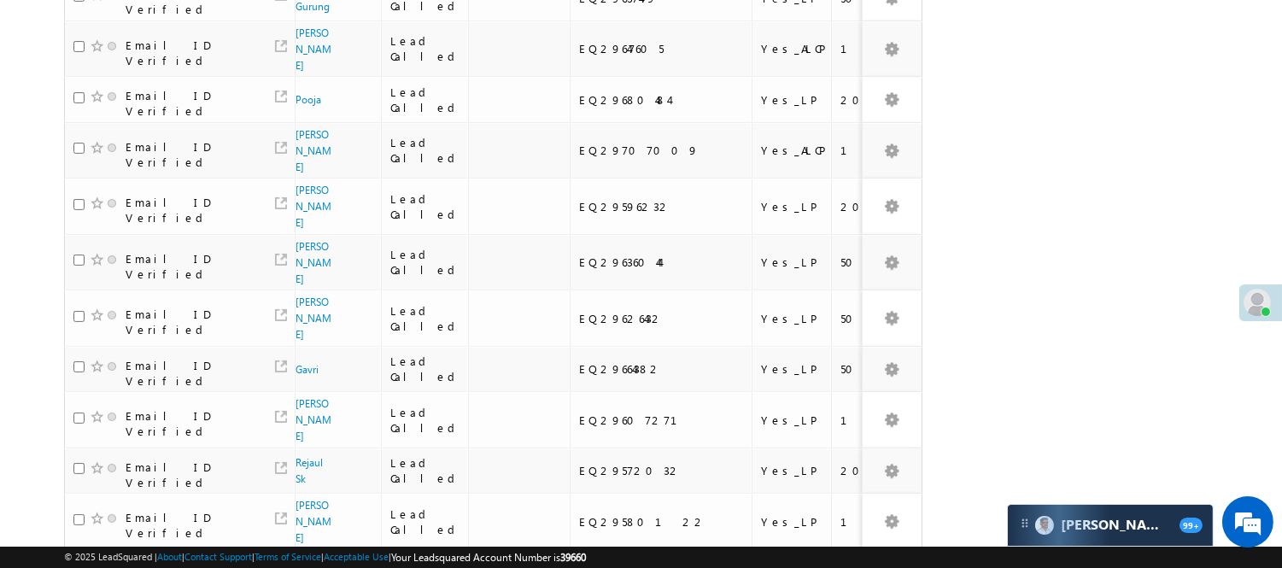
scroll to position [1156, 0]
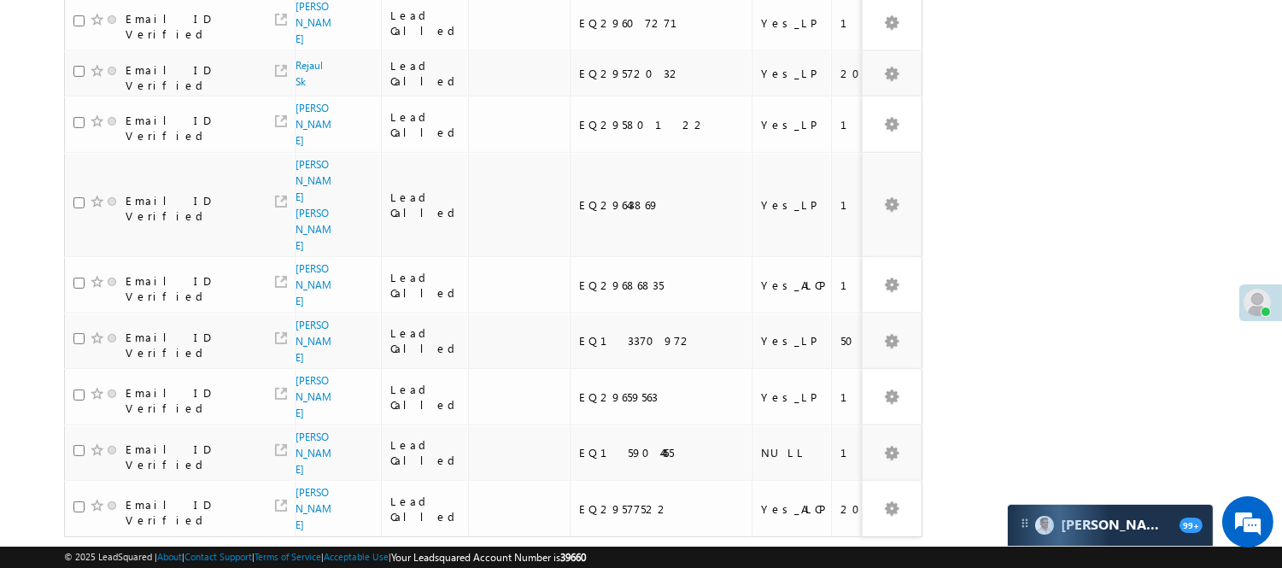
click at [812, 555] on link "2" at bounding box center [801, 569] width 31 height 29
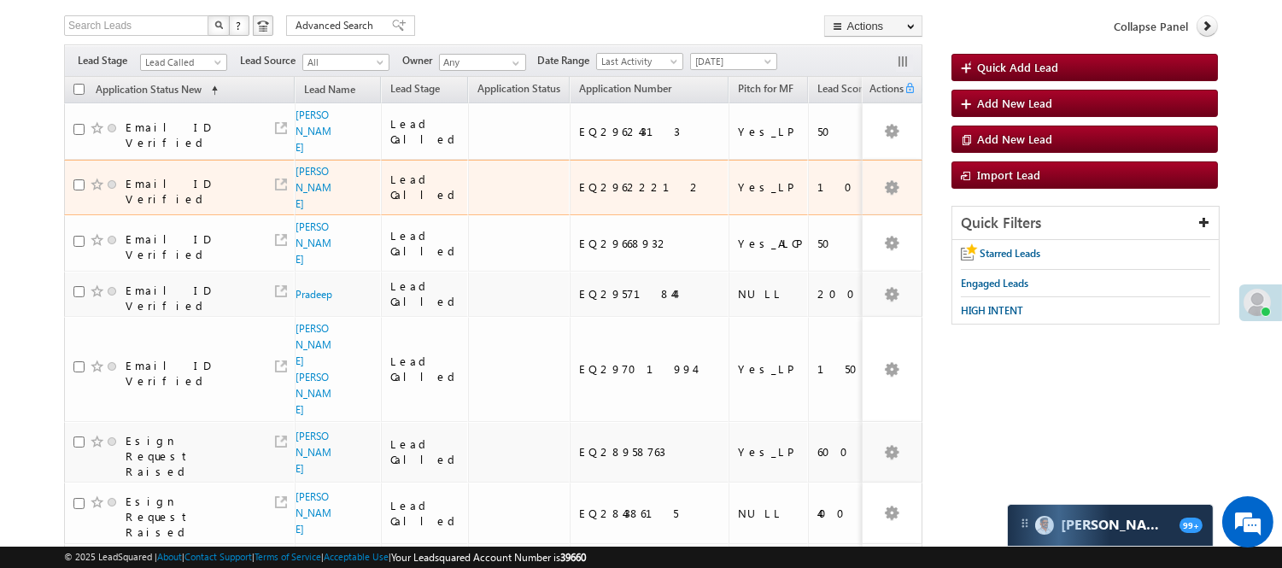
scroll to position [0, 0]
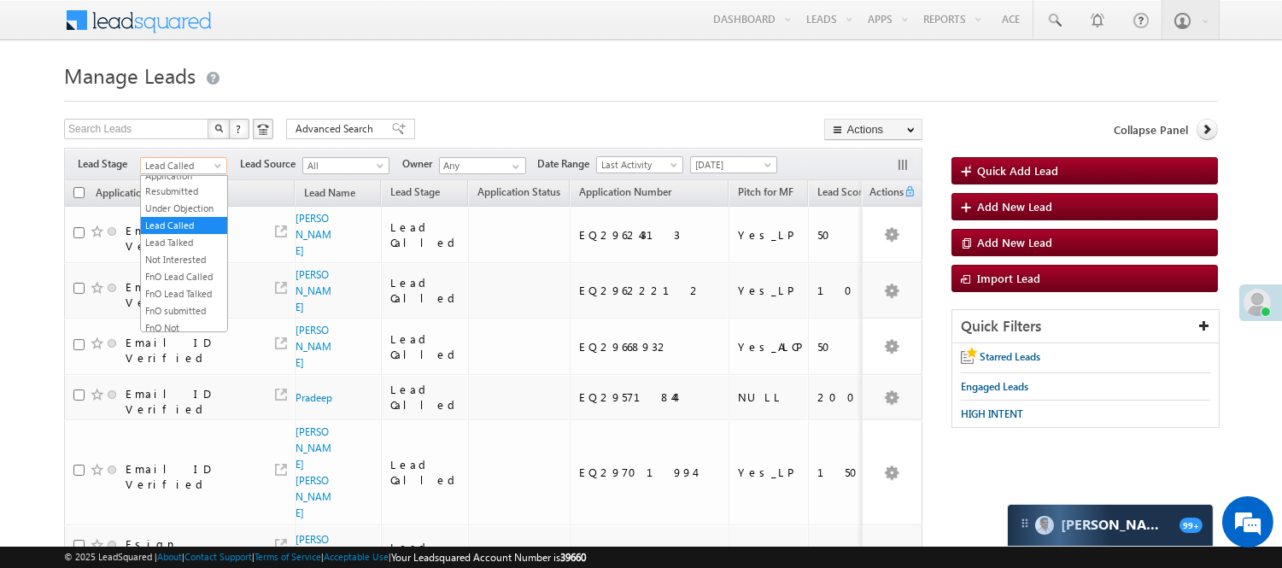
click at [185, 167] on span "Lead Called" at bounding box center [181, 165] width 81 height 15
click at [173, 209] on link "Lead Generated" at bounding box center [184, 201] width 86 height 15
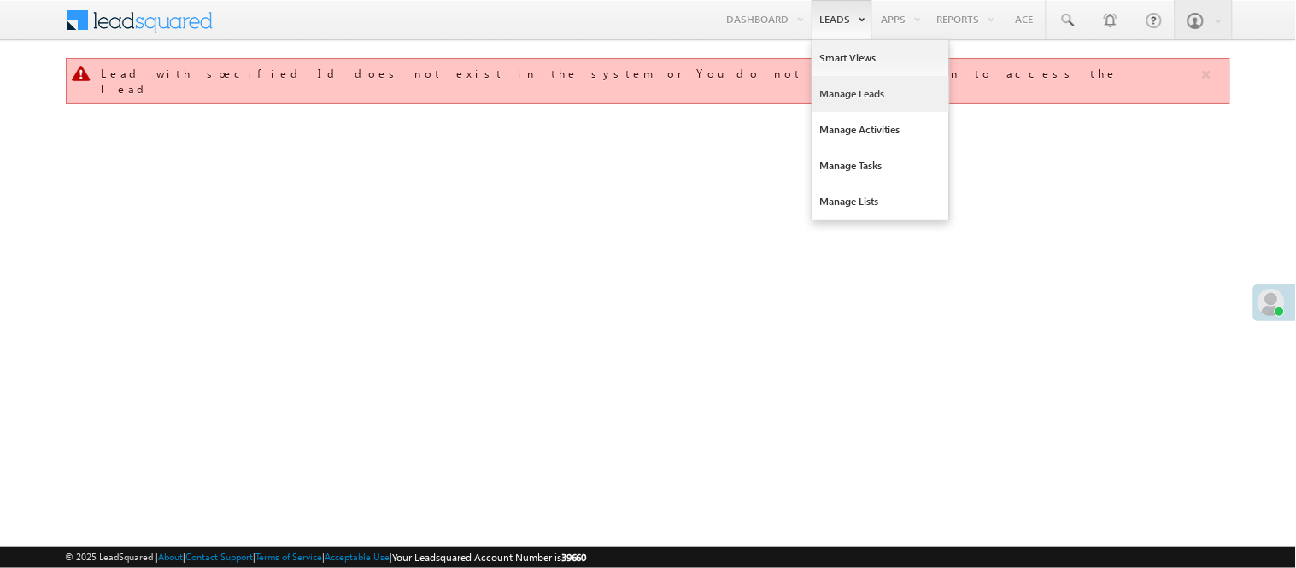
click at [844, 91] on link "Manage Leads" at bounding box center [880, 94] width 137 height 36
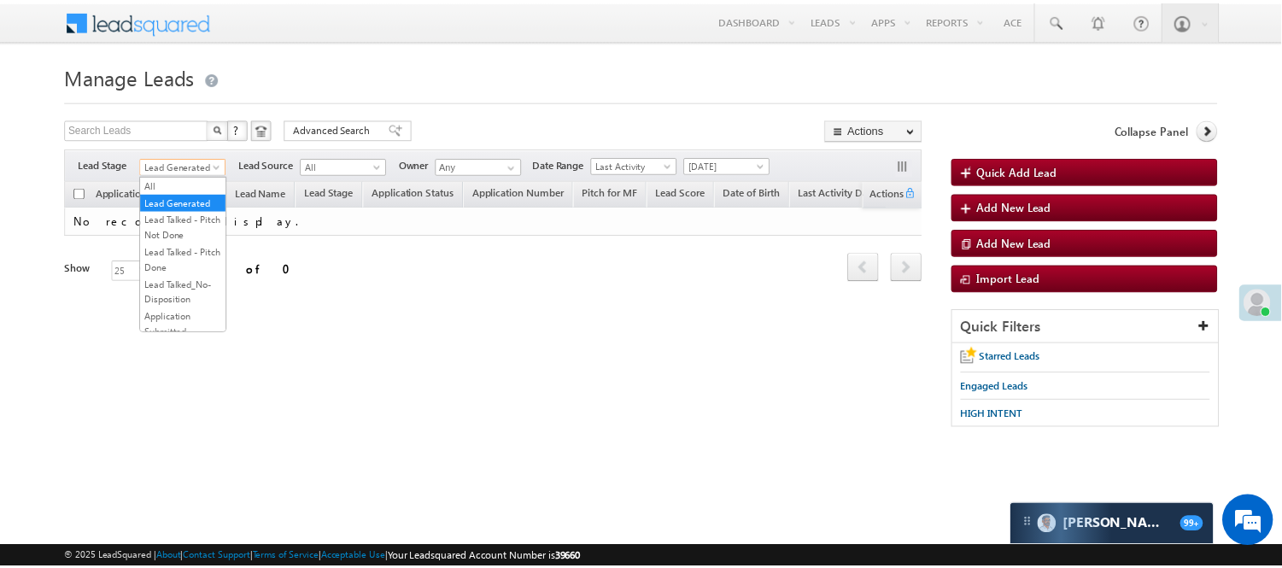
scroll to position [424, 0]
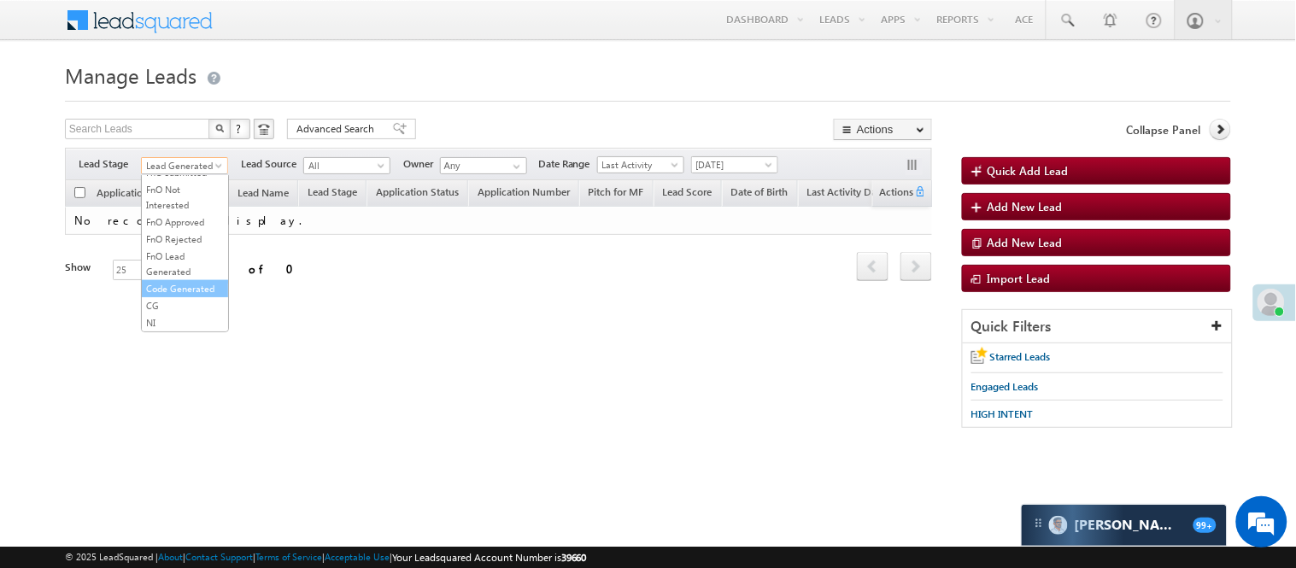
click at [183, 284] on link "Code Generated" at bounding box center [185, 288] width 86 height 15
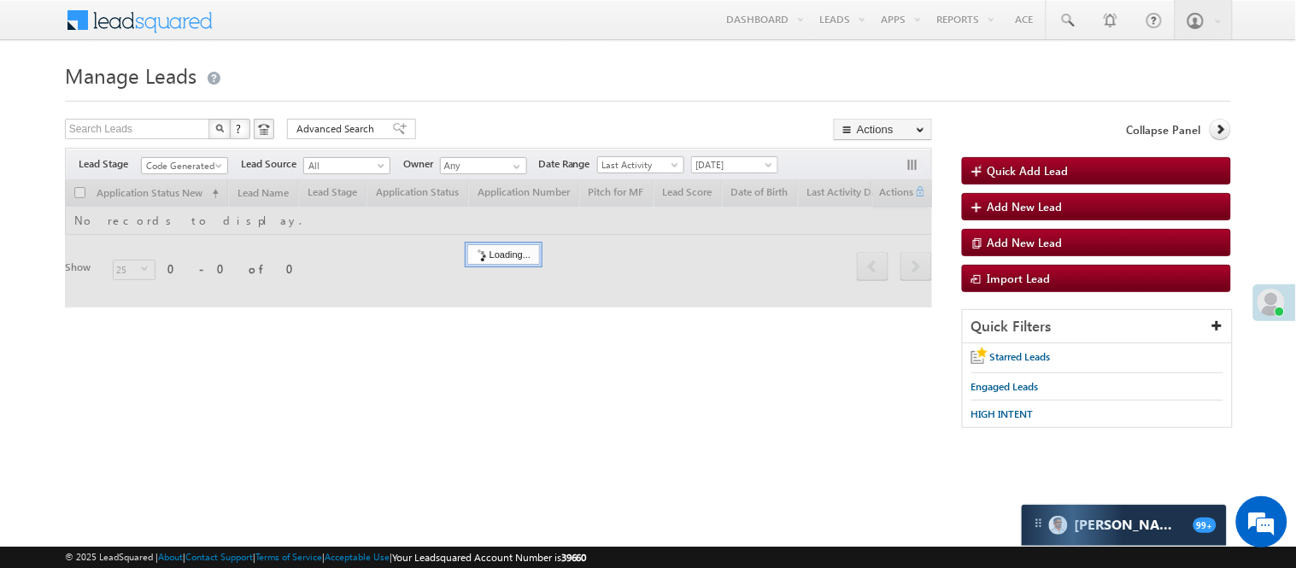
click at [471, 122] on div "Search Leads X ? 0 results found Advanced Search Advanced Search Advanced searc…" at bounding box center [498, 131] width 867 height 25
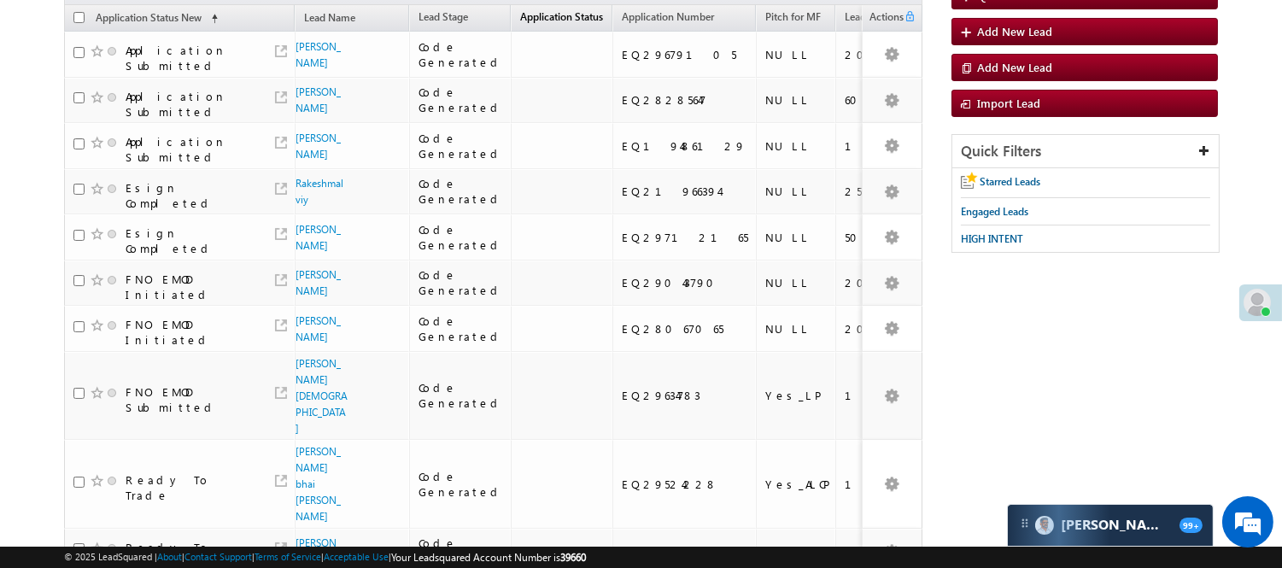
scroll to position [0, 0]
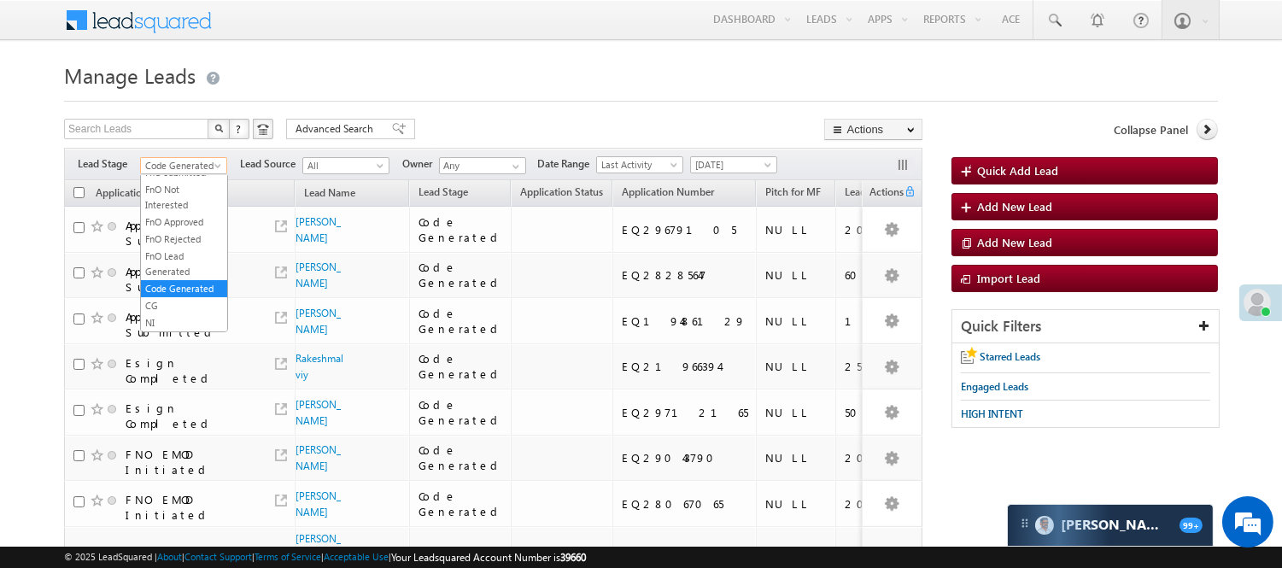
click at [180, 168] on span "Code Generated" at bounding box center [181, 165] width 81 height 15
click at [185, 233] on link "Lead Called" at bounding box center [184, 225] width 86 height 15
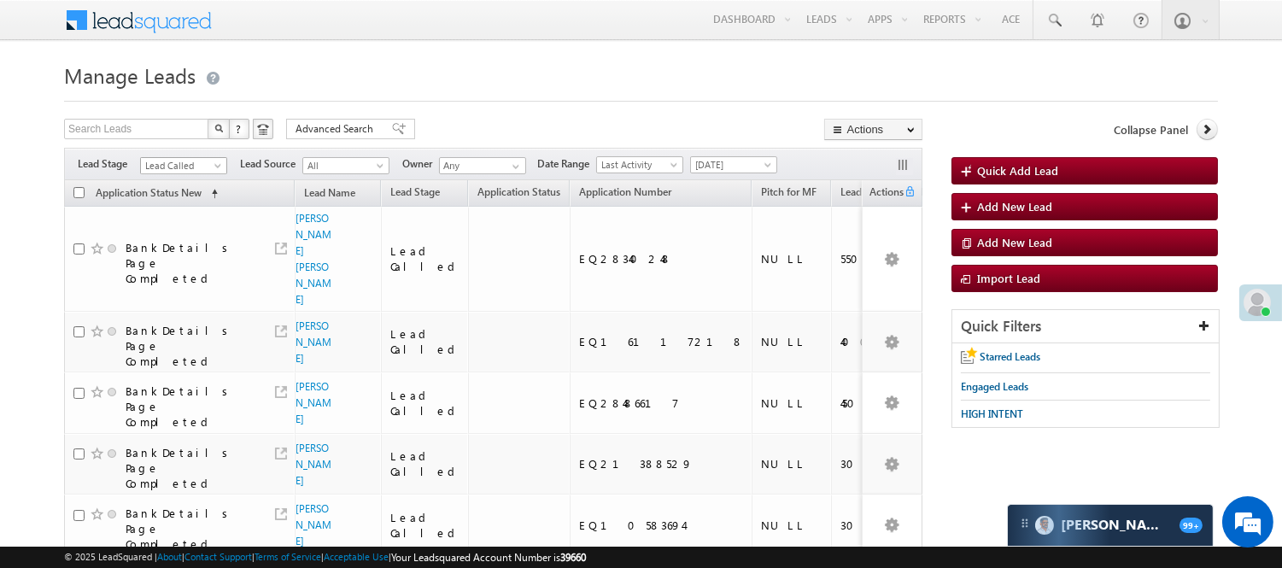
click at [169, 167] on span "Lead Called" at bounding box center [181, 165] width 81 height 15
click at [184, 250] on link "Lead Talked" at bounding box center [184, 242] width 86 height 15
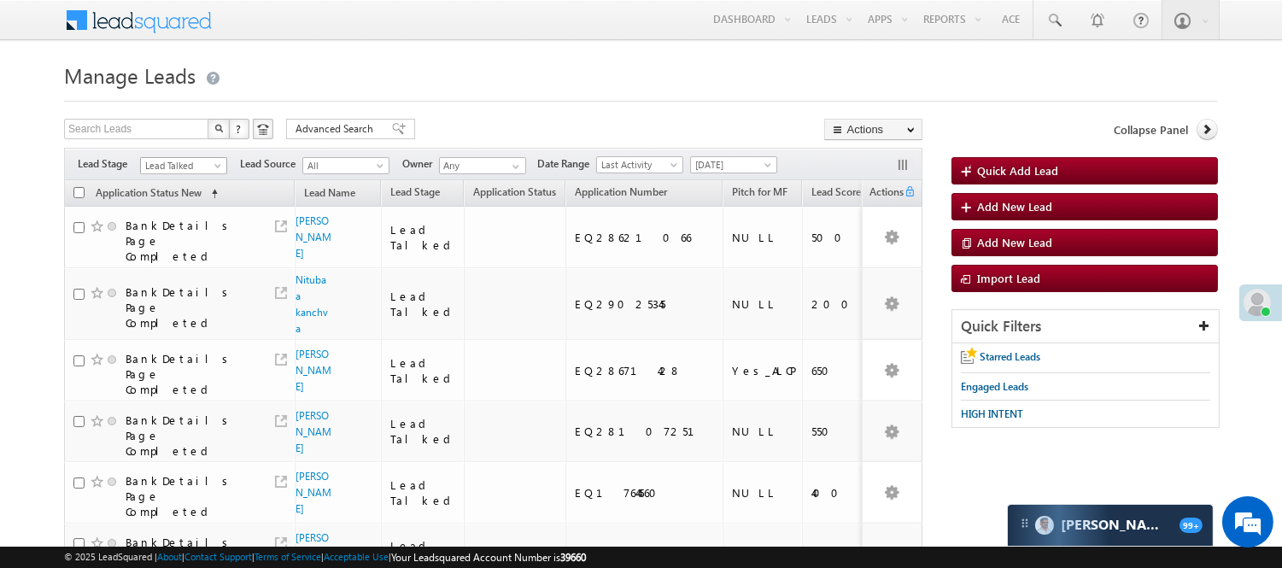
click at [179, 168] on span "Lead Talked" at bounding box center [181, 165] width 81 height 15
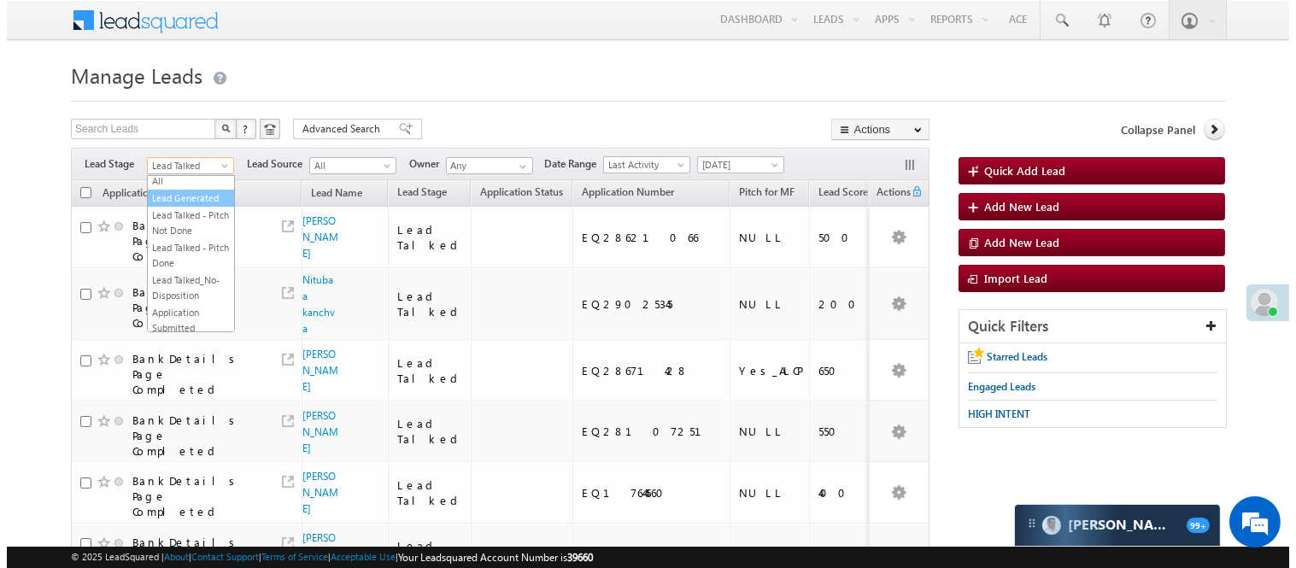
scroll to position [0, 0]
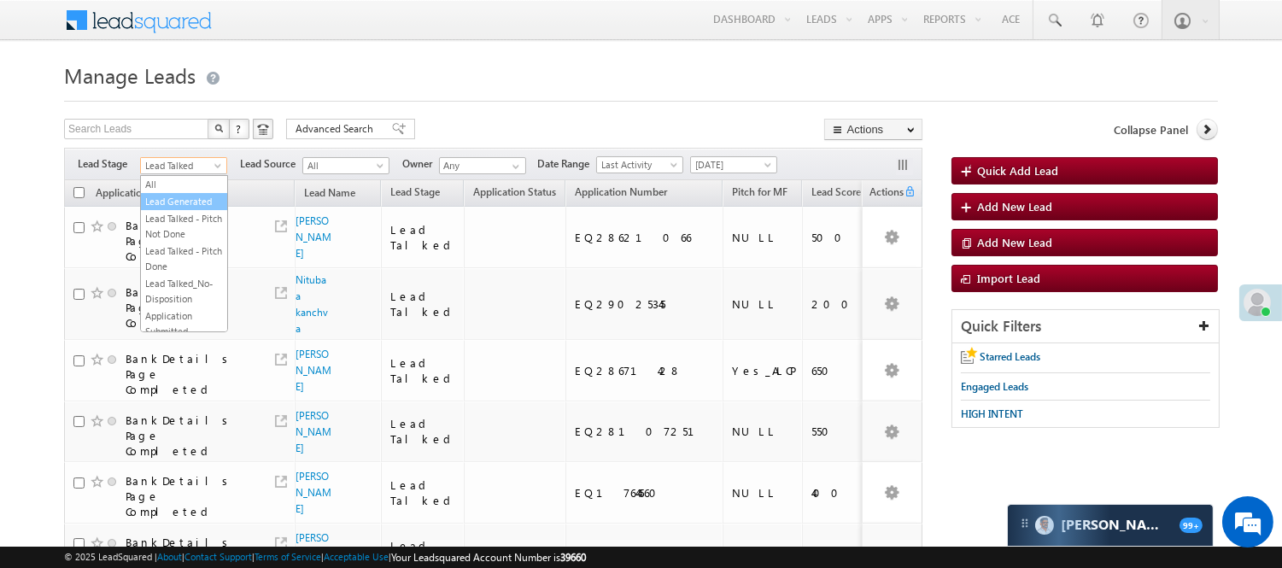
click at [192, 199] on link "Lead Generated" at bounding box center [184, 201] width 86 height 15
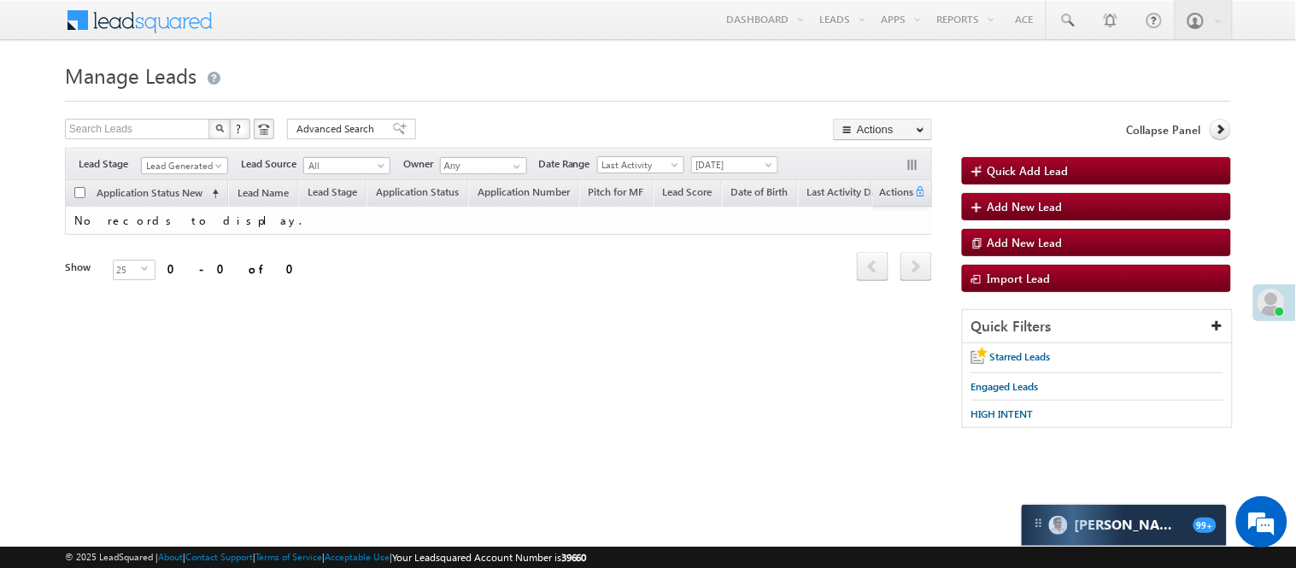
click at [203, 142] on div "Search Leads X ? 0 results found" at bounding box center [169, 131] width 209 height 25
click at [189, 155] on div "Filters Lead Stage All Lead Generated Lead Talked - Pitch Not Done Lead Talked …" at bounding box center [498, 164] width 867 height 32
click at [188, 164] on span "Lead Generated" at bounding box center [182, 165] width 81 height 15
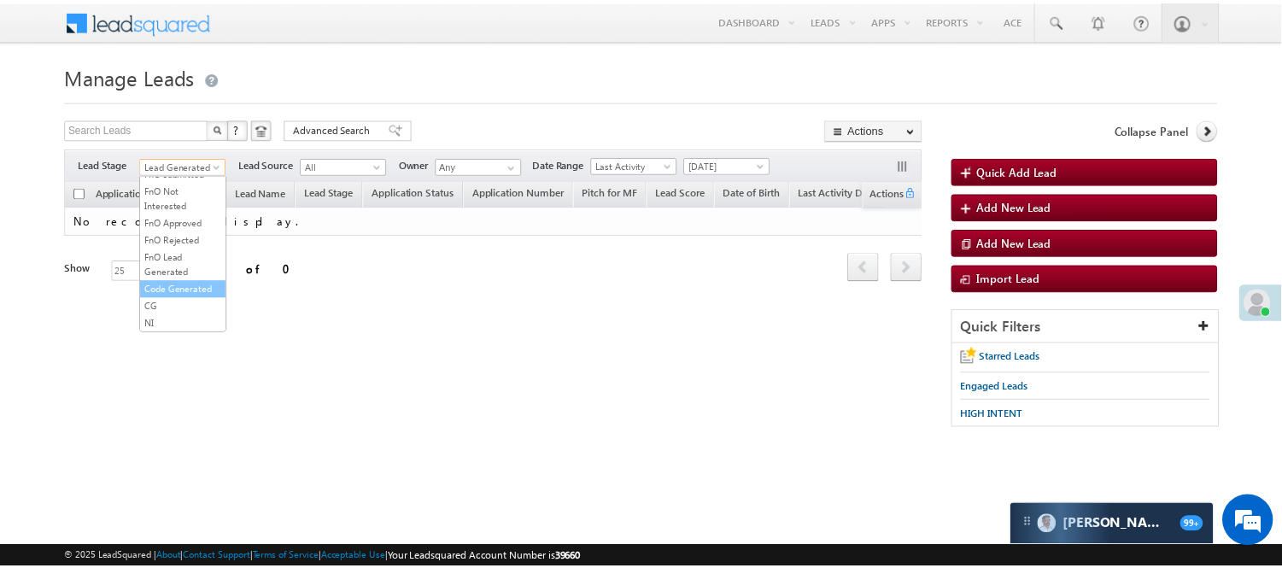
scroll to position [424, 0]
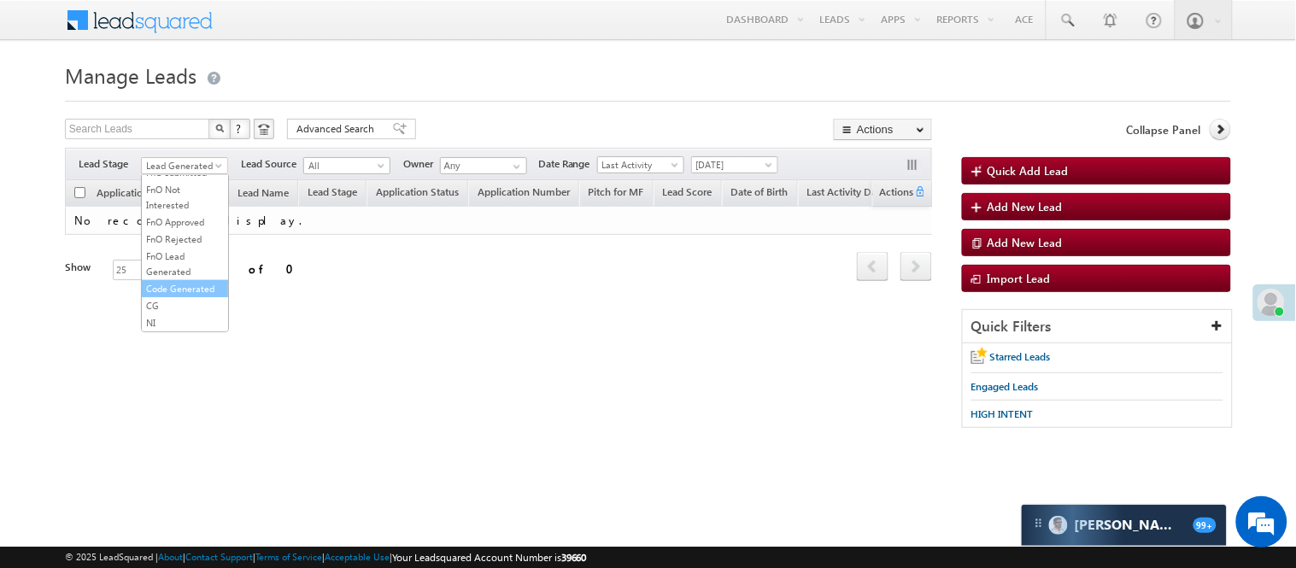
click at [165, 281] on link "Code Generated" at bounding box center [185, 288] width 86 height 15
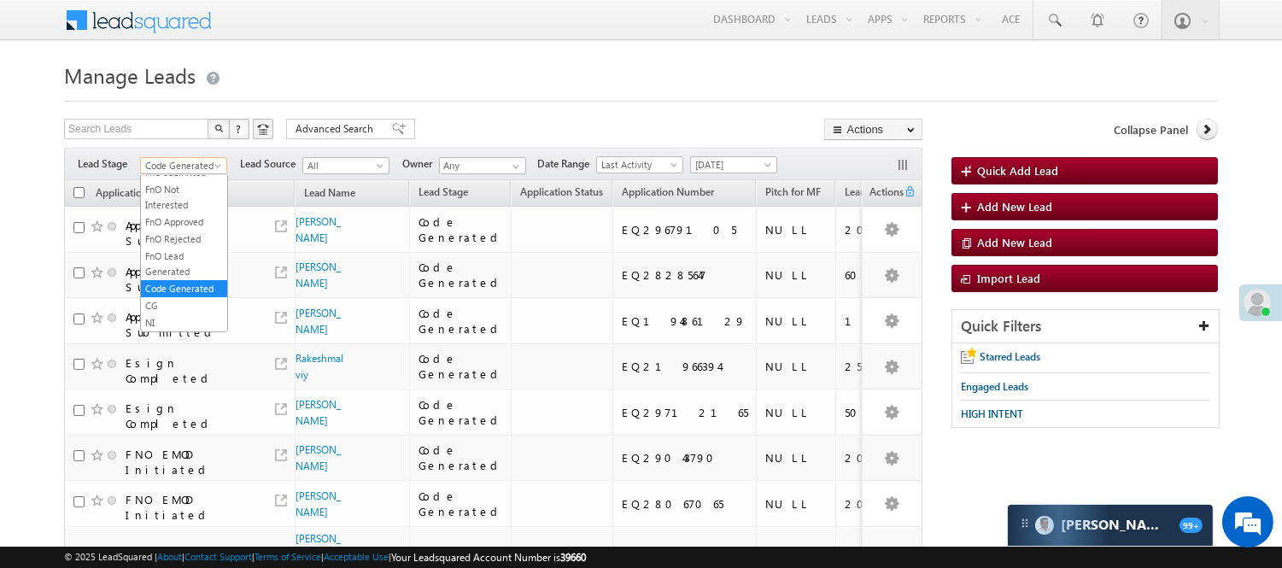
click at [209, 157] on link "Code Generated" at bounding box center [183, 165] width 87 height 17
click at [192, 207] on li "Lead Talked" at bounding box center [184, 198] width 86 height 17
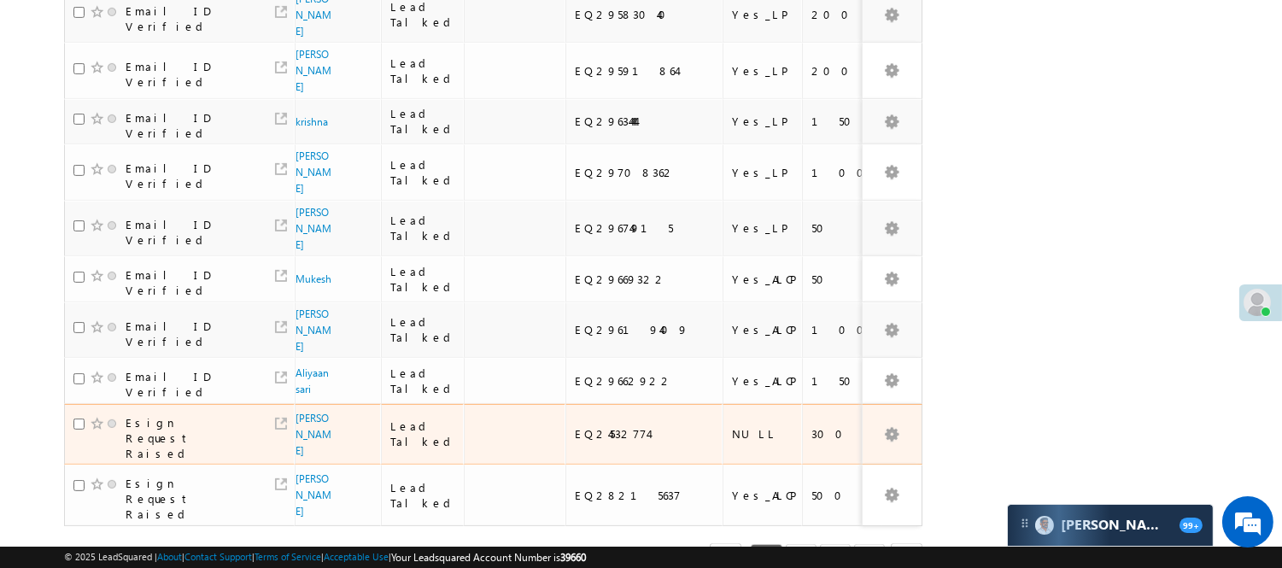
scroll to position [1116, 0]
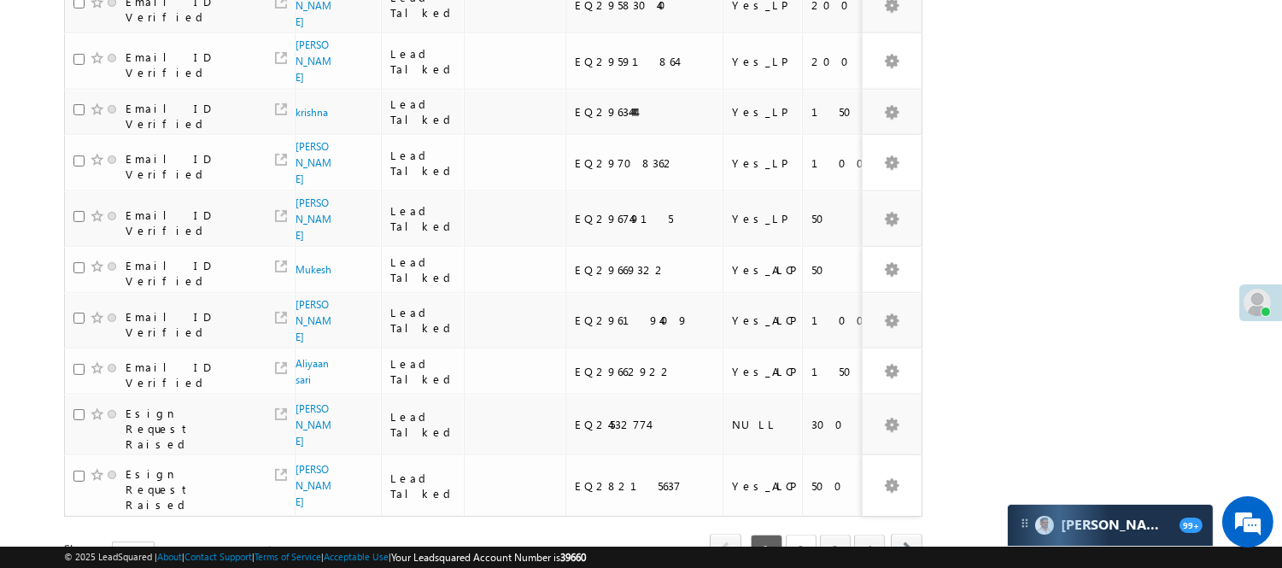
click at [799, 535] on link "2" at bounding box center [801, 549] width 31 height 29
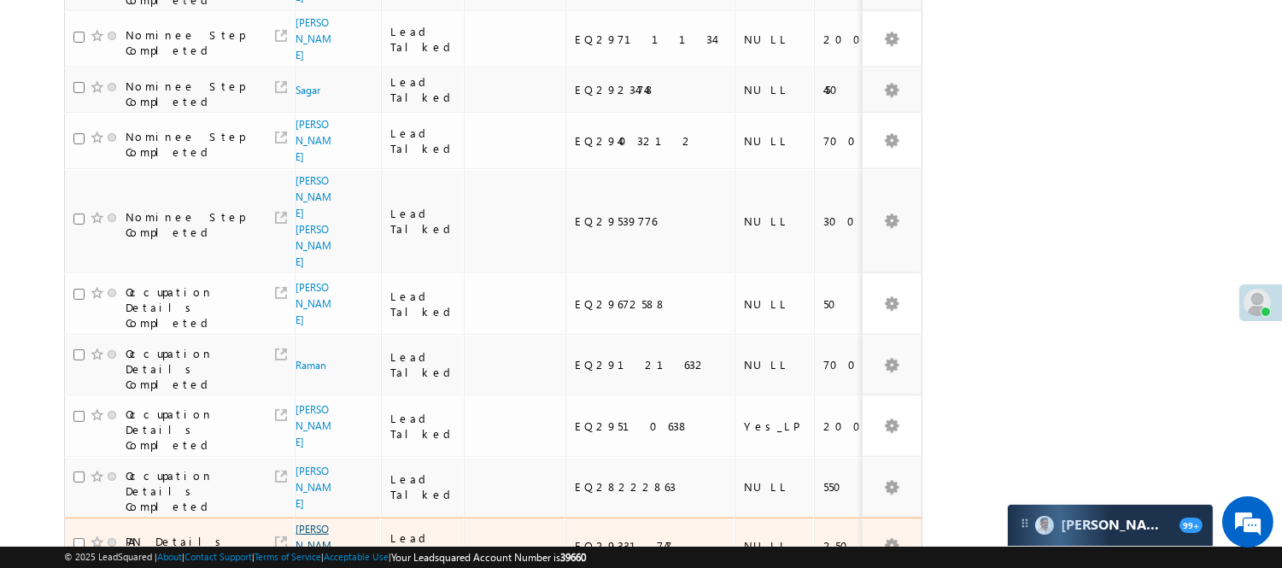
click at [313, 523] on link "[PERSON_NAME]" at bounding box center [314, 545] width 36 height 45
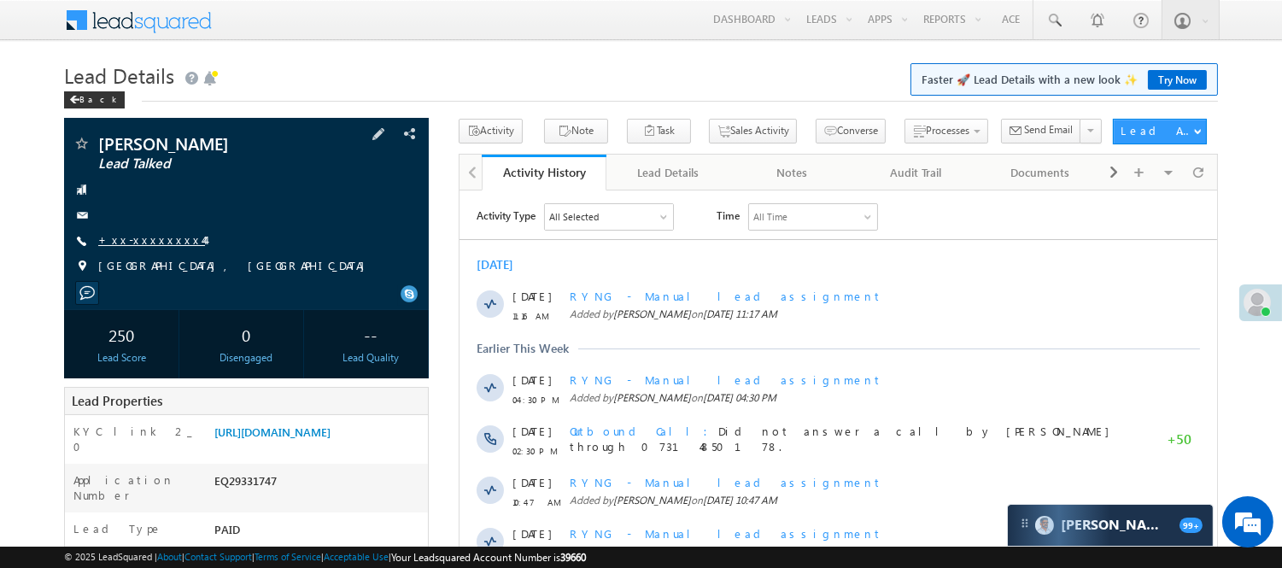
click at [143, 233] on link "+xx-xxxxxxxx44" at bounding box center [151, 239] width 107 height 15
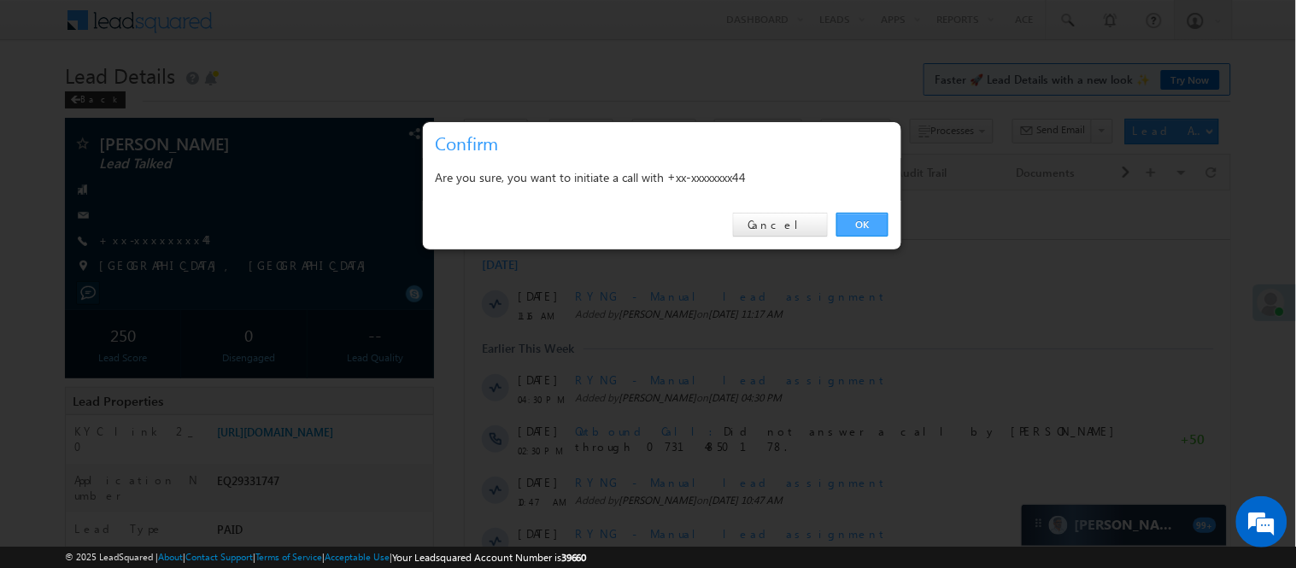
click at [854, 214] on link "OK" at bounding box center [862, 225] width 52 height 24
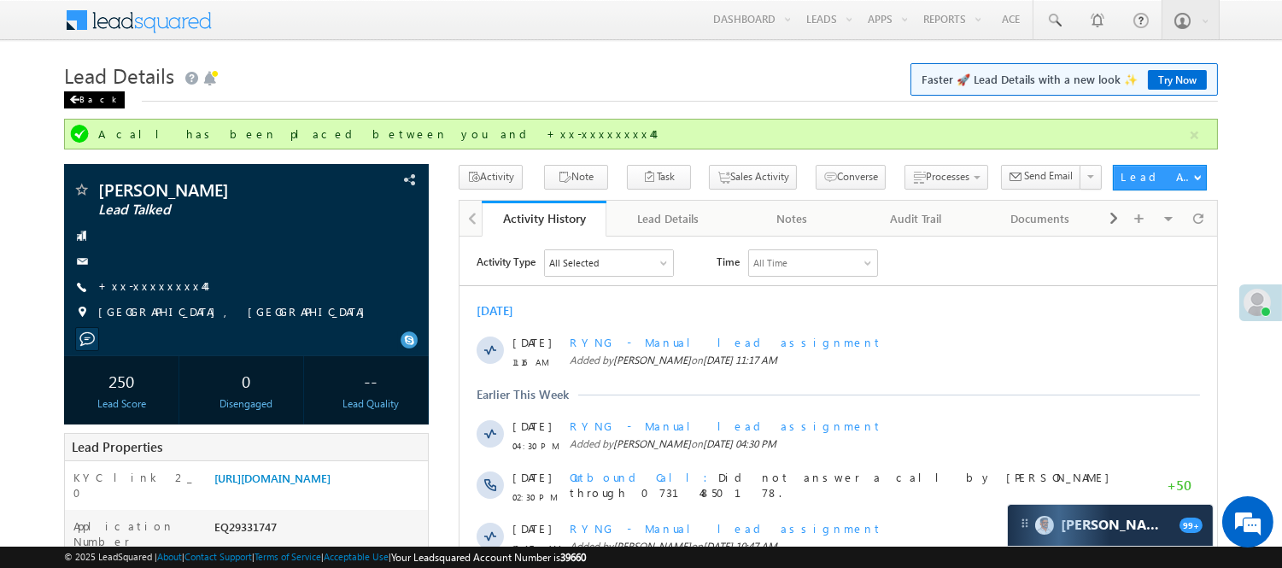
click at [88, 91] on div "Back" at bounding box center [94, 99] width 61 height 17
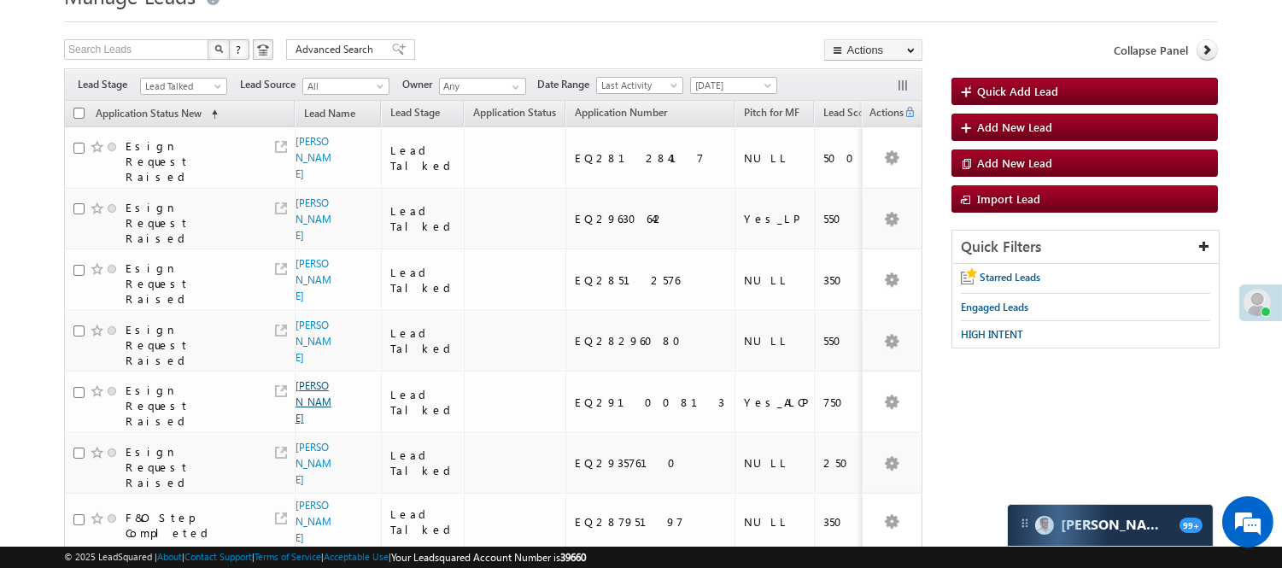
scroll to position [379, 0]
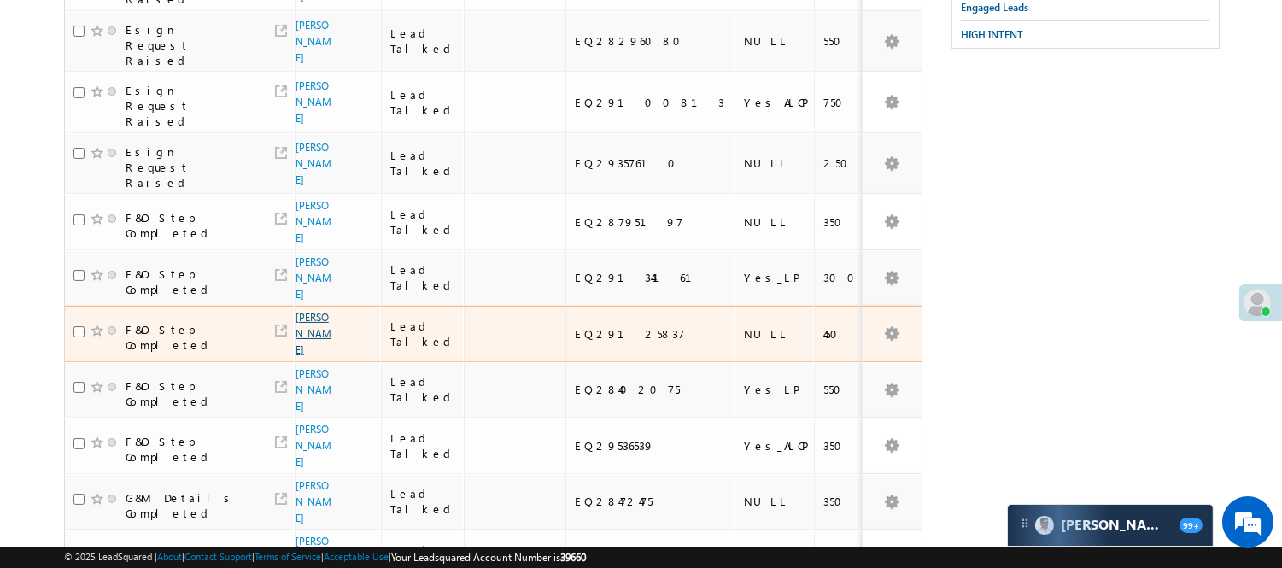
click at [304, 311] on link "Ashish kumar" at bounding box center [314, 333] width 36 height 45
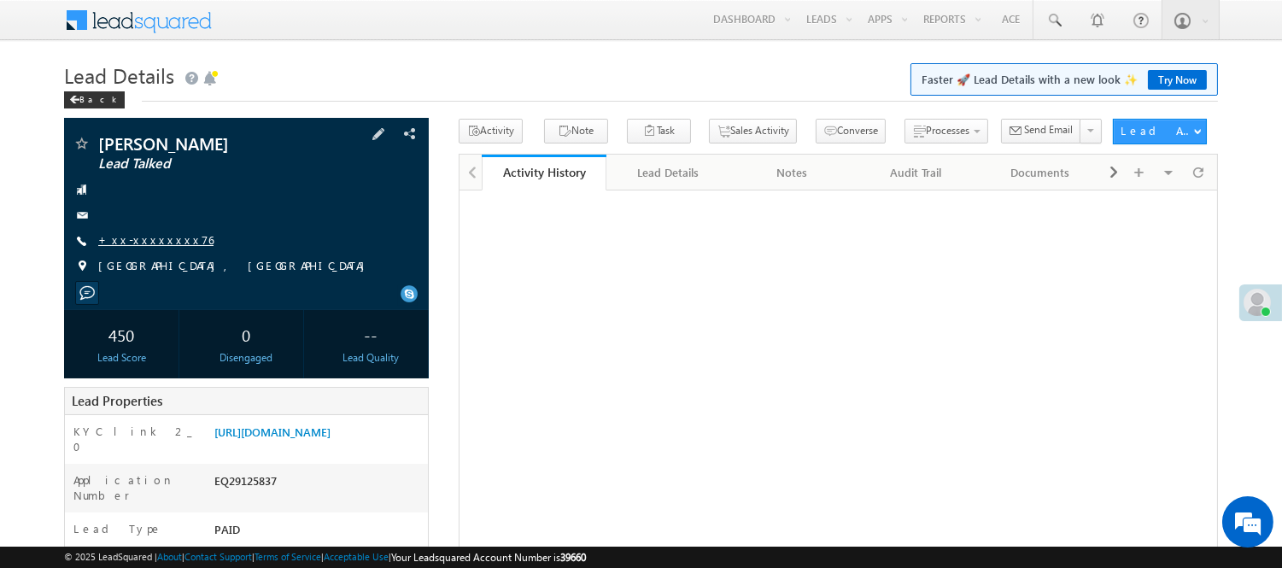
click at [139, 235] on link "+xx-xxxxxxxx76" at bounding box center [155, 239] width 115 height 15
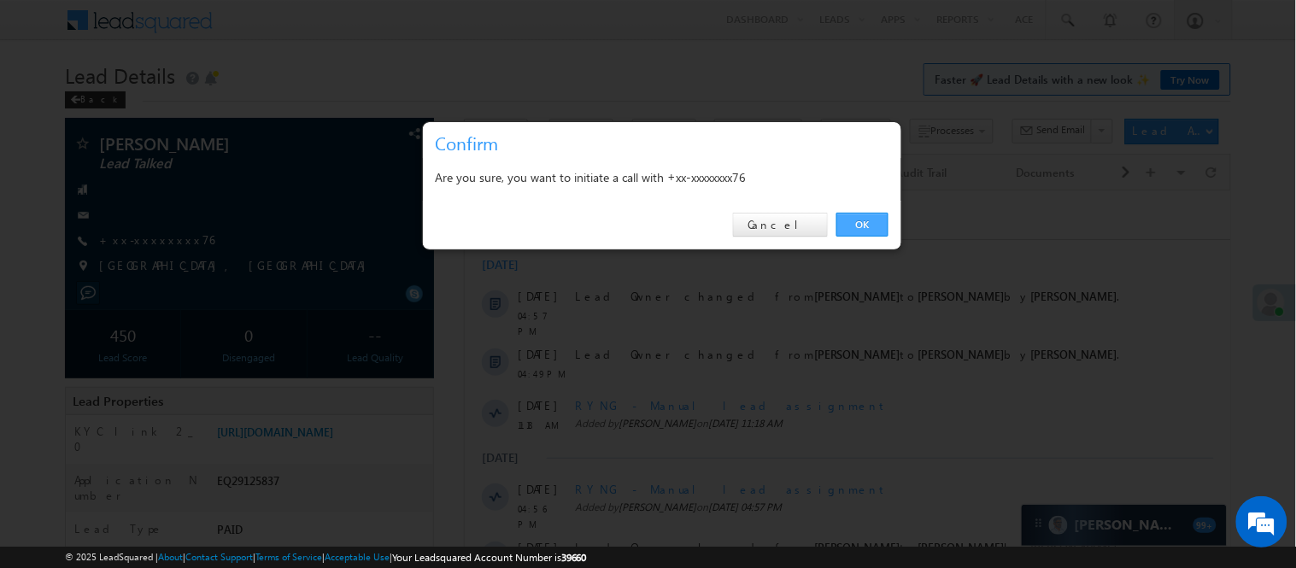
click at [869, 219] on link "OK" at bounding box center [862, 225] width 52 height 24
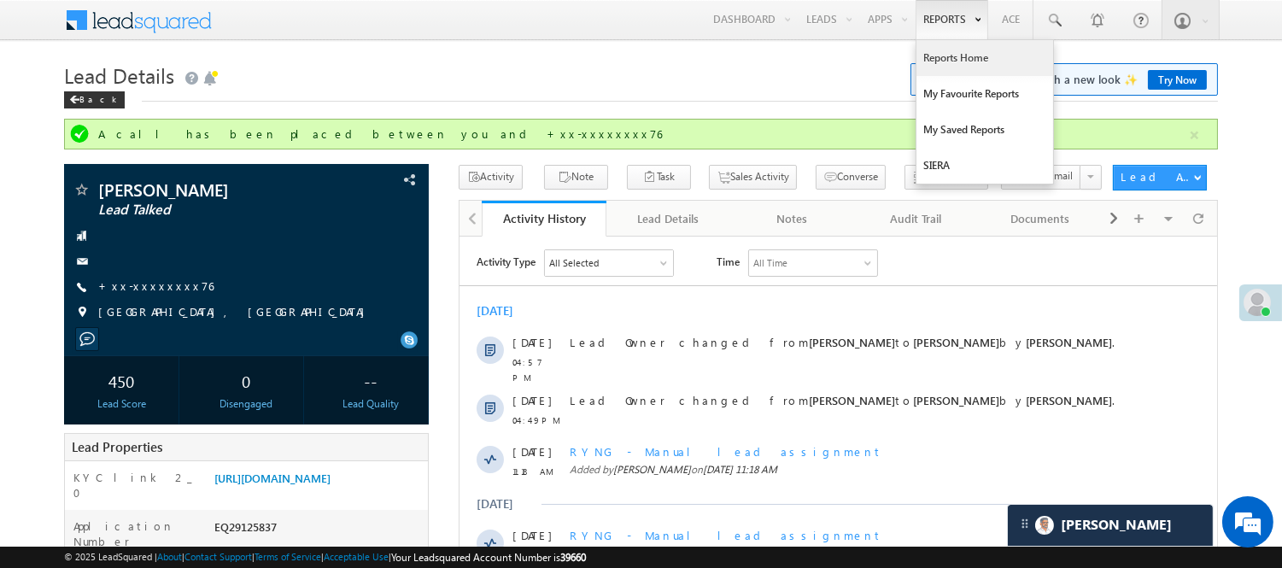
click at [955, 52] on link "Reports Home" at bounding box center [984, 58] width 137 height 36
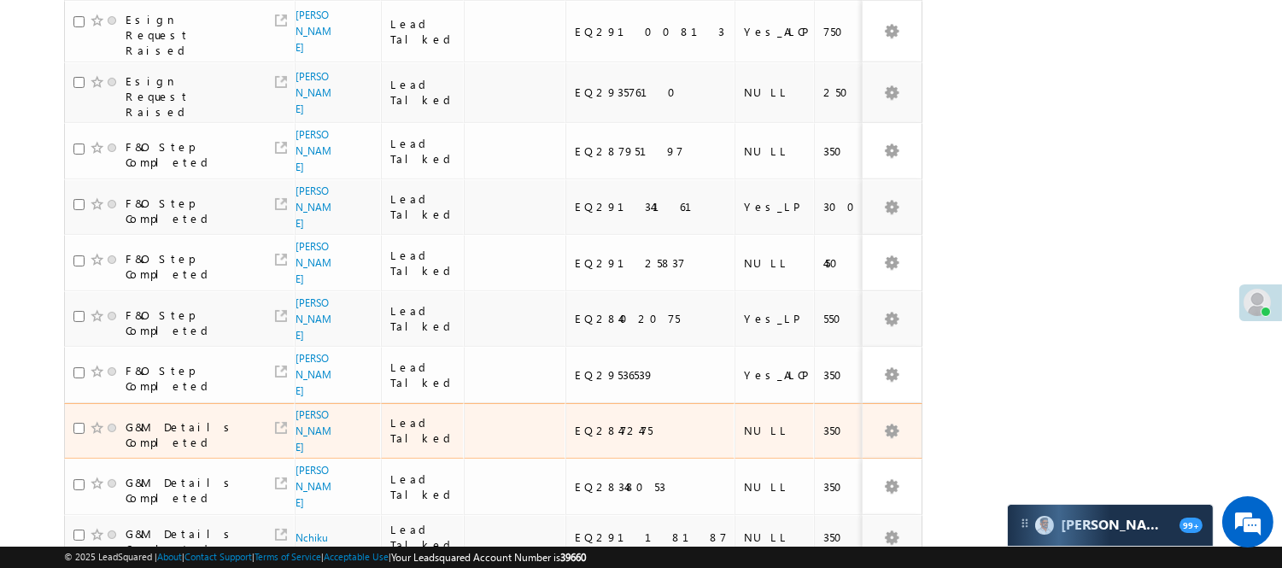
scroll to position [379, 0]
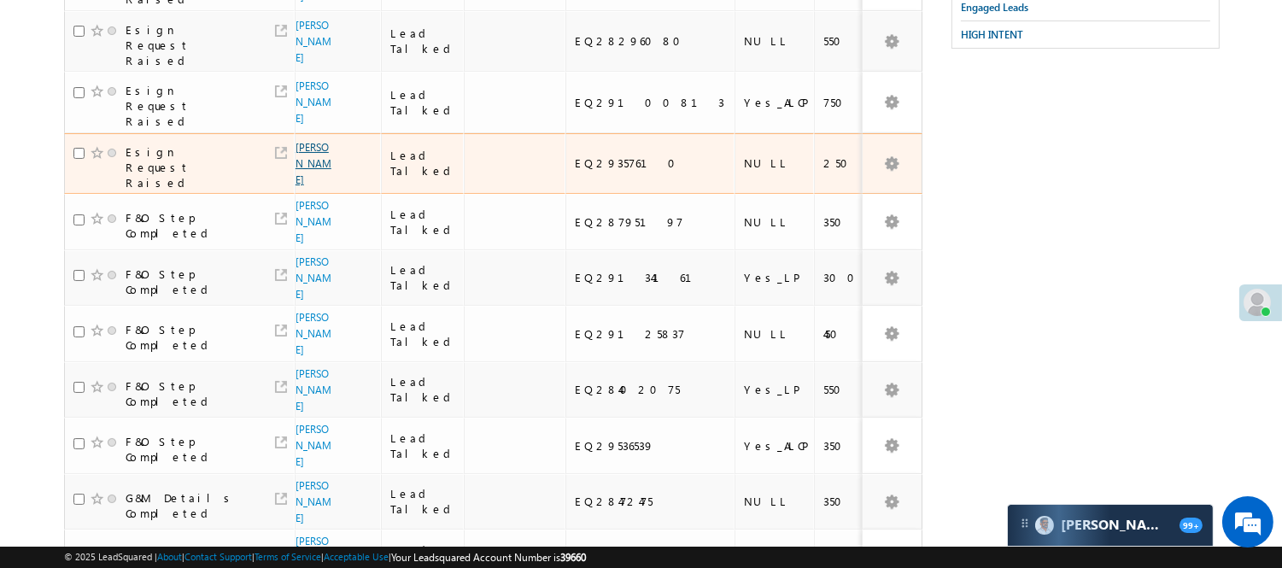
click at [299, 141] on link "Priyanka Rakshe" at bounding box center [314, 163] width 36 height 45
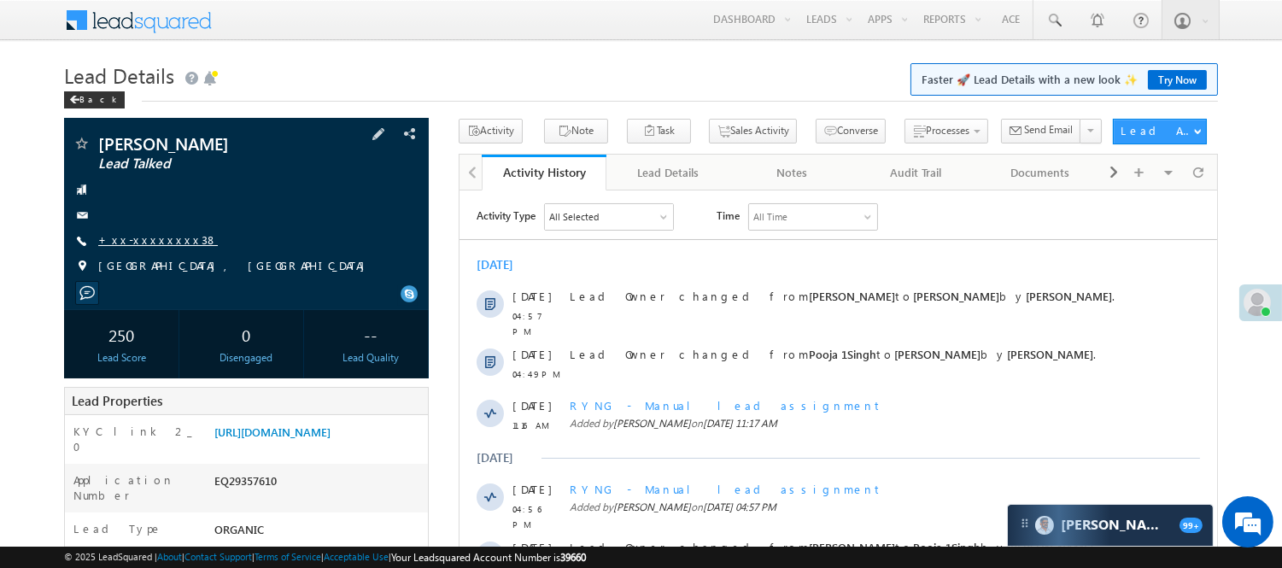
click at [143, 235] on link "+xx-xxxxxxxx38" at bounding box center [158, 239] width 120 height 15
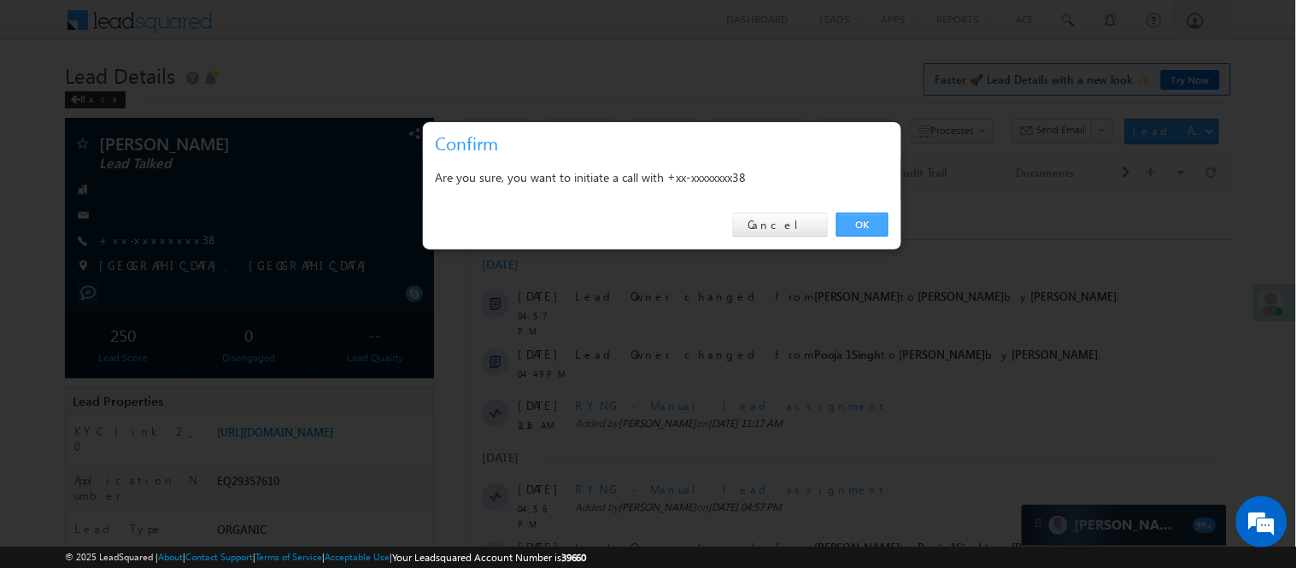
click at [876, 232] on link "OK" at bounding box center [862, 225] width 52 height 24
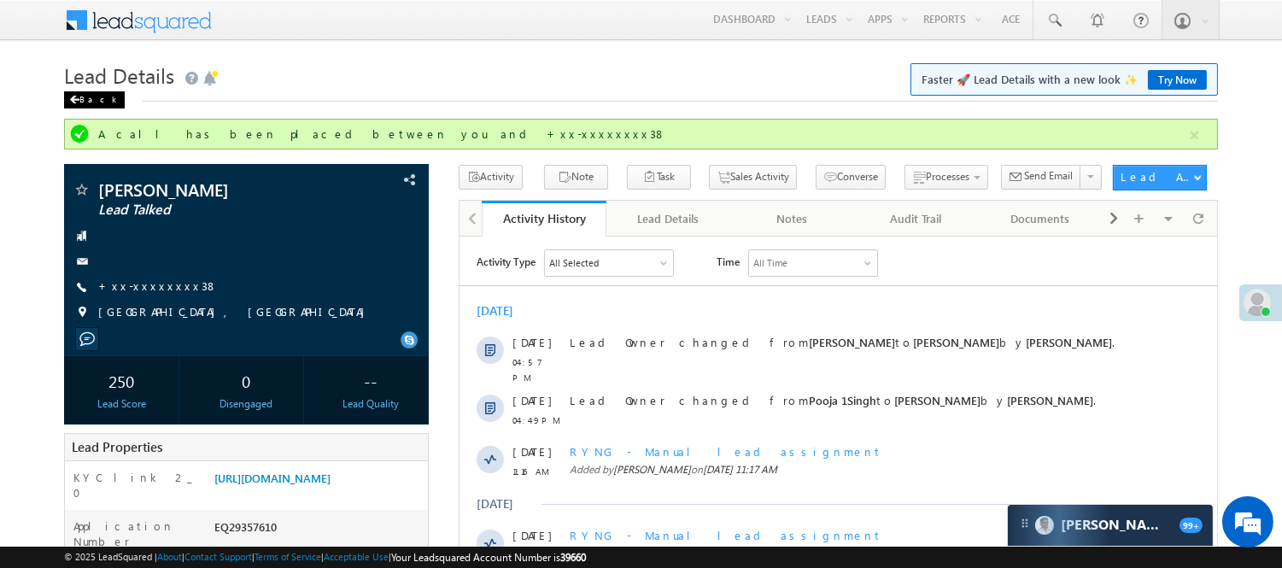
click at [97, 97] on div "Back" at bounding box center [94, 99] width 61 height 17
click at [91, 97] on div "Back" at bounding box center [94, 99] width 61 height 17
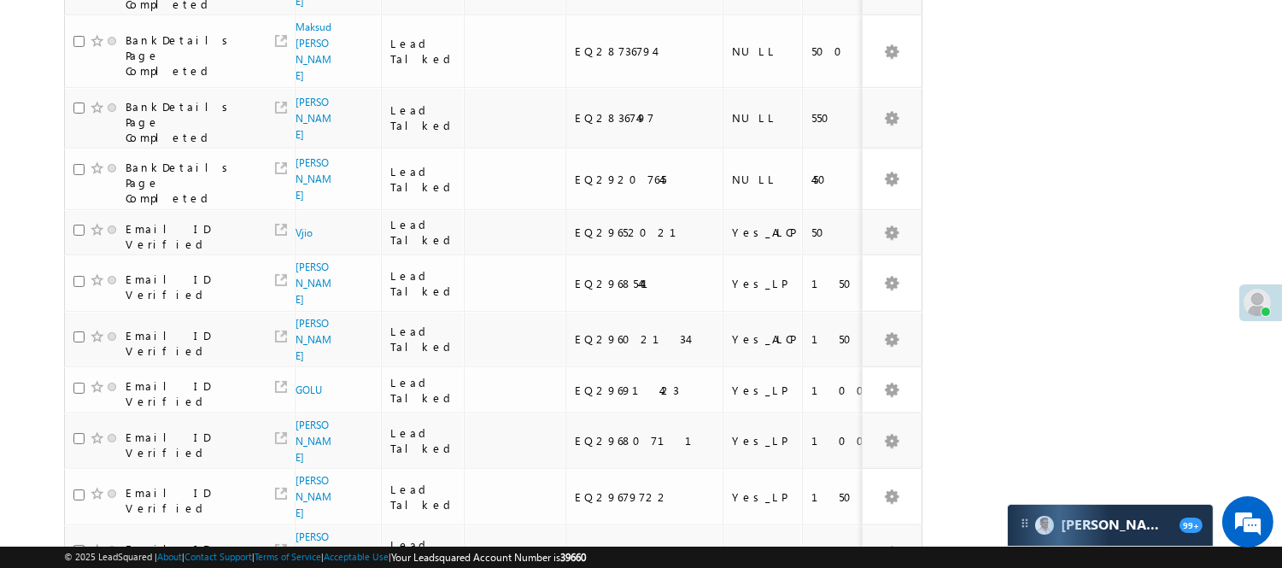
scroll to position [949, 0]
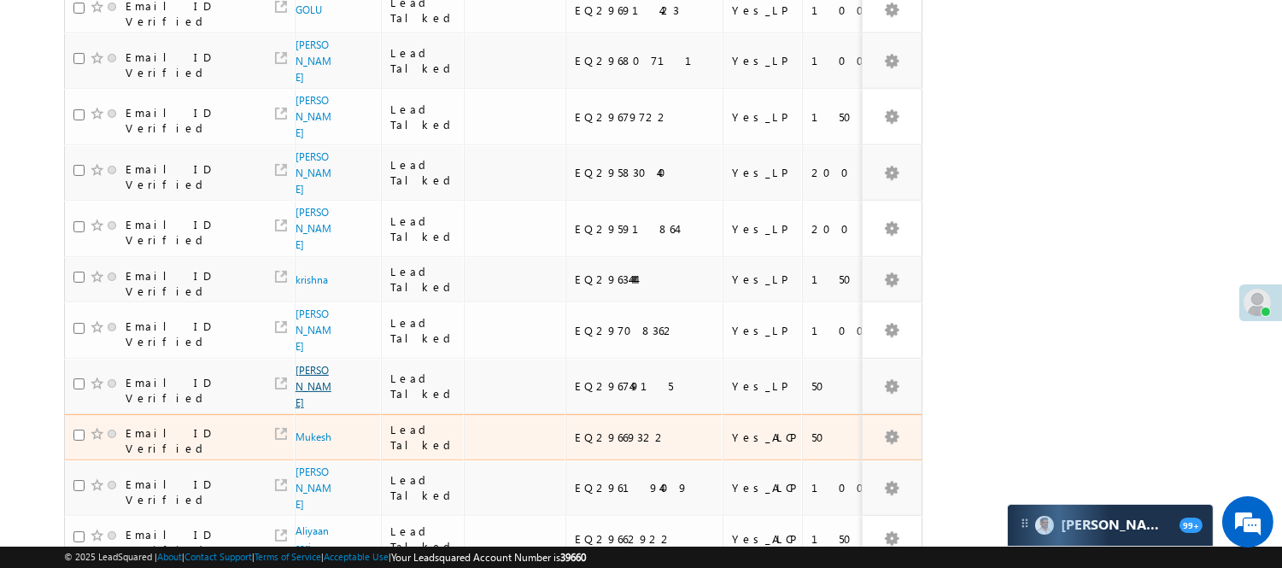
click at [296, 364] on link "[PERSON_NAME]" at bounding box center [314, 386] width 36 height 45
click at [297, 364] on link "Ansari Zain" at bounding box center [314, 386] width 36 height 45
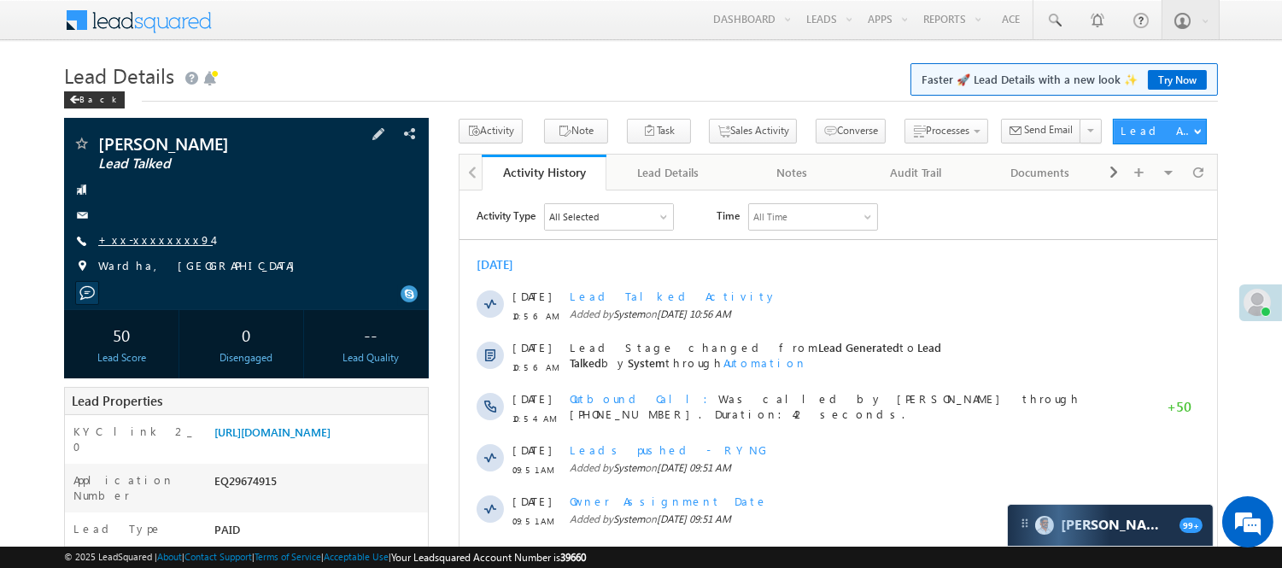
click at [138, 241] on link "+xx-xxxxxxxx94" at bounding box center [155, 239] width 114 height 15
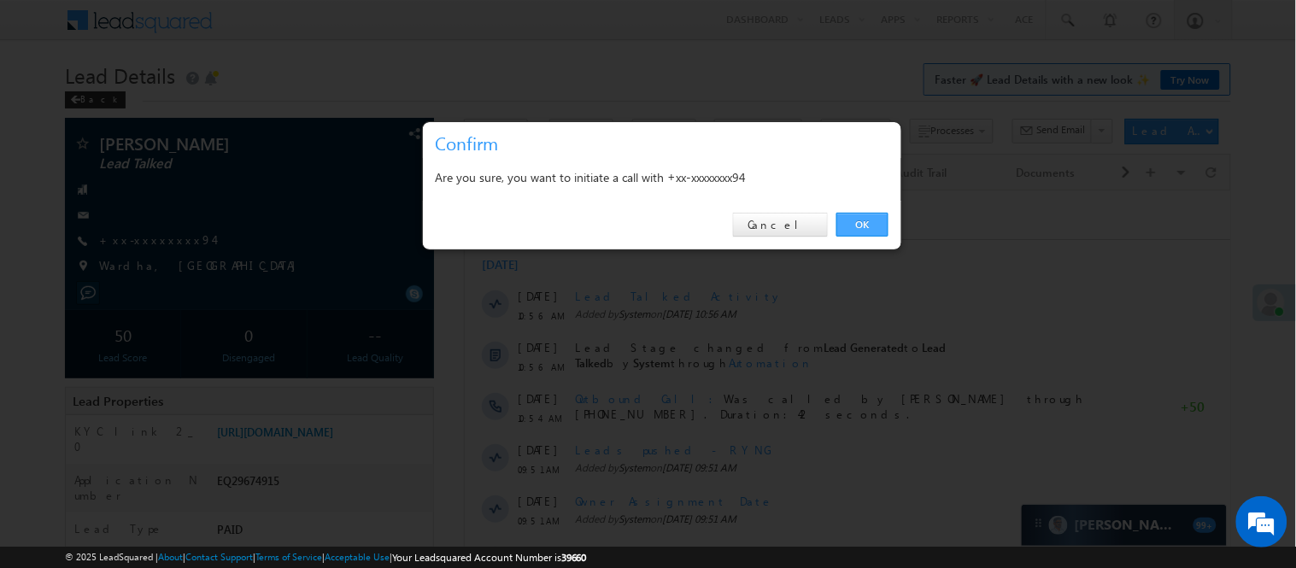
click at [855, 227] on link "OK" at bounding box center [862, 225] width 52 height 24
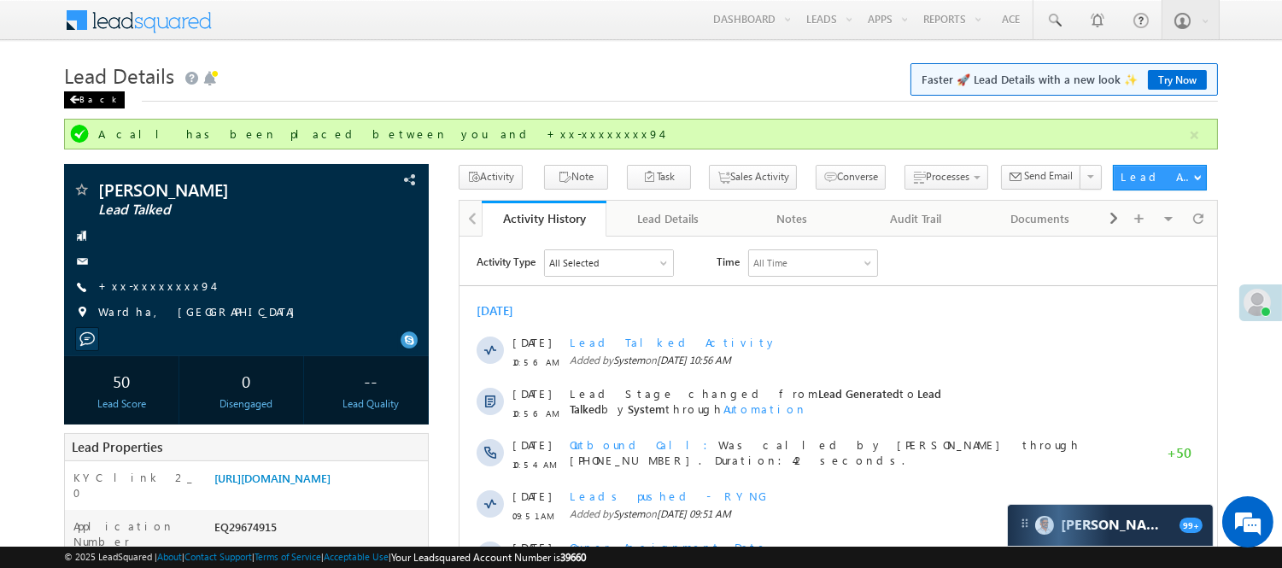
click at [91, 96] on div "Back" at bounding box center [94, 99] width 61 height 17
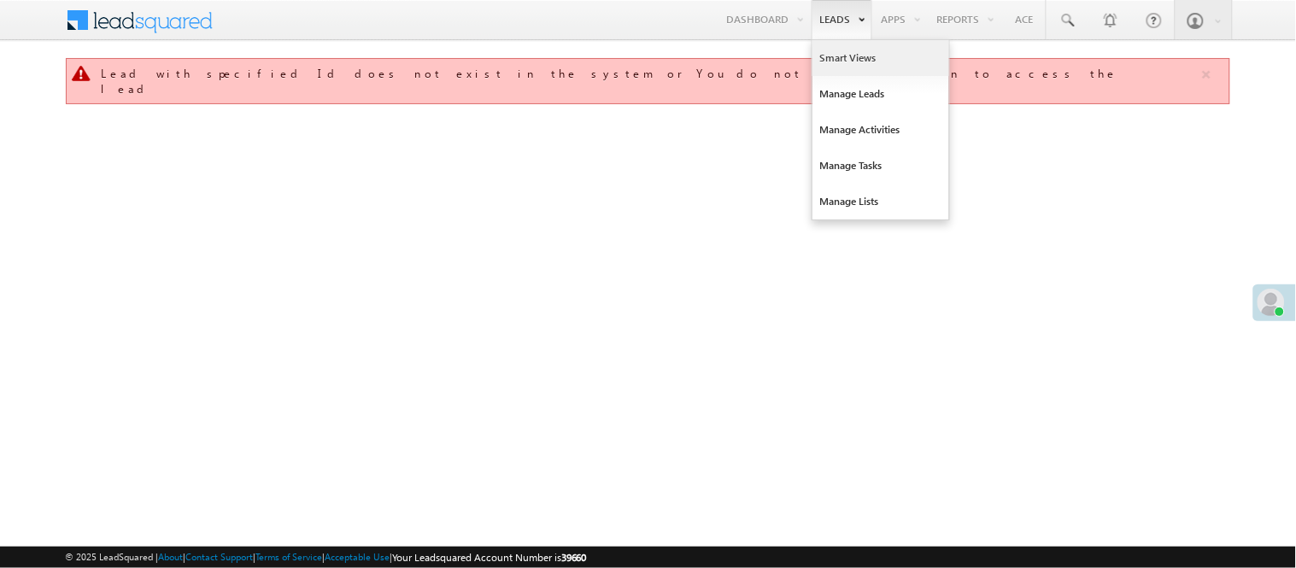
click at [833, 66] on link "Smart Views" at bounding box center [880, 58] width 137 height 36
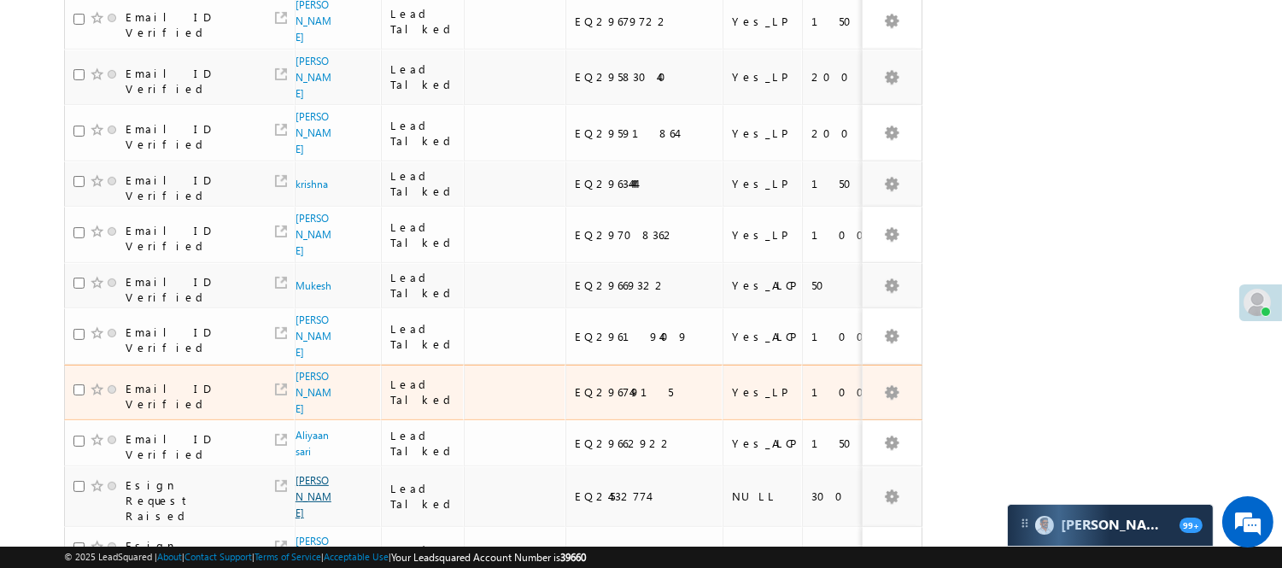
scroll to position [1100, 0]
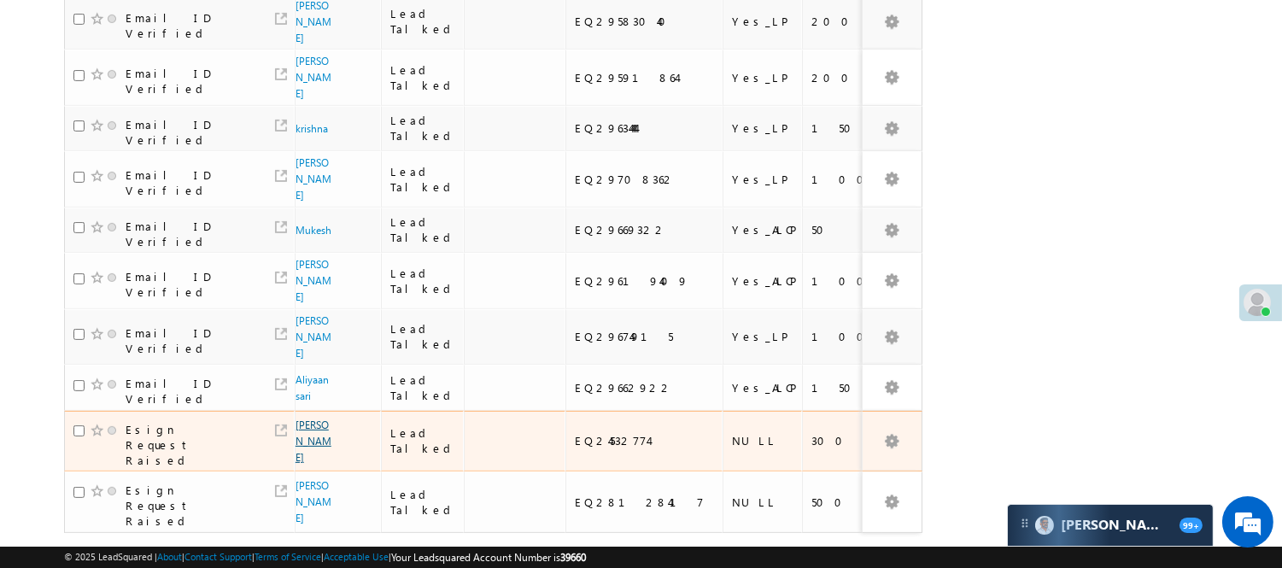
click at [307, 418] on link "Deeti sriram" at bounding box center [314, 440] width 36 height 45
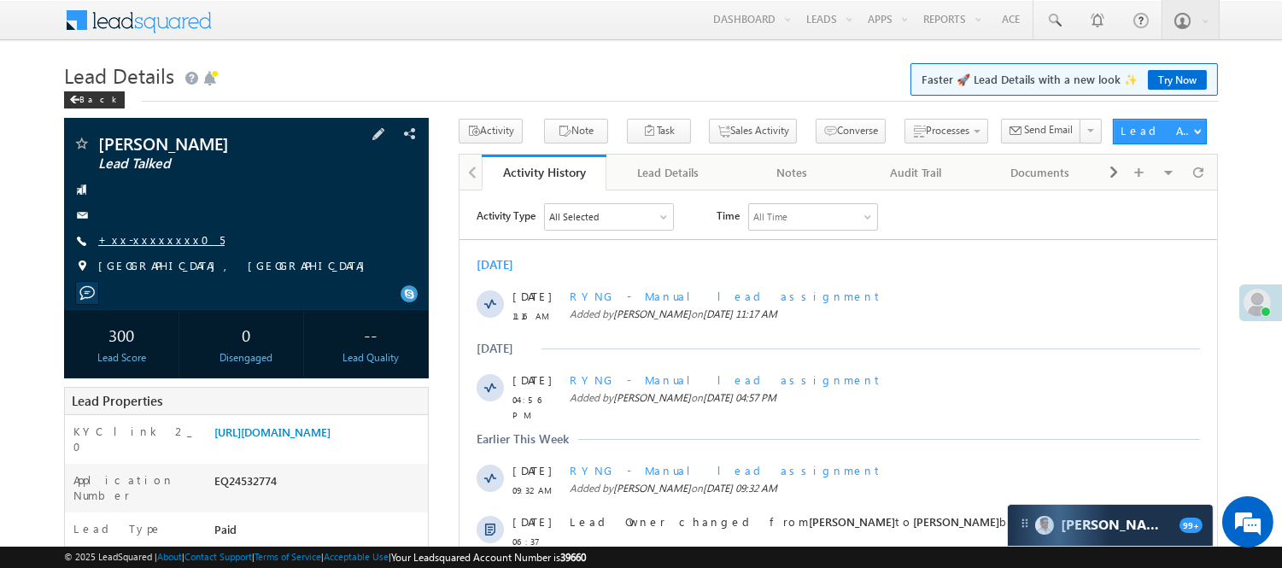
click at [143, 237] on link "+xx-xxxxxxxx05" at bounding box center [161, 239] width 126 height 15
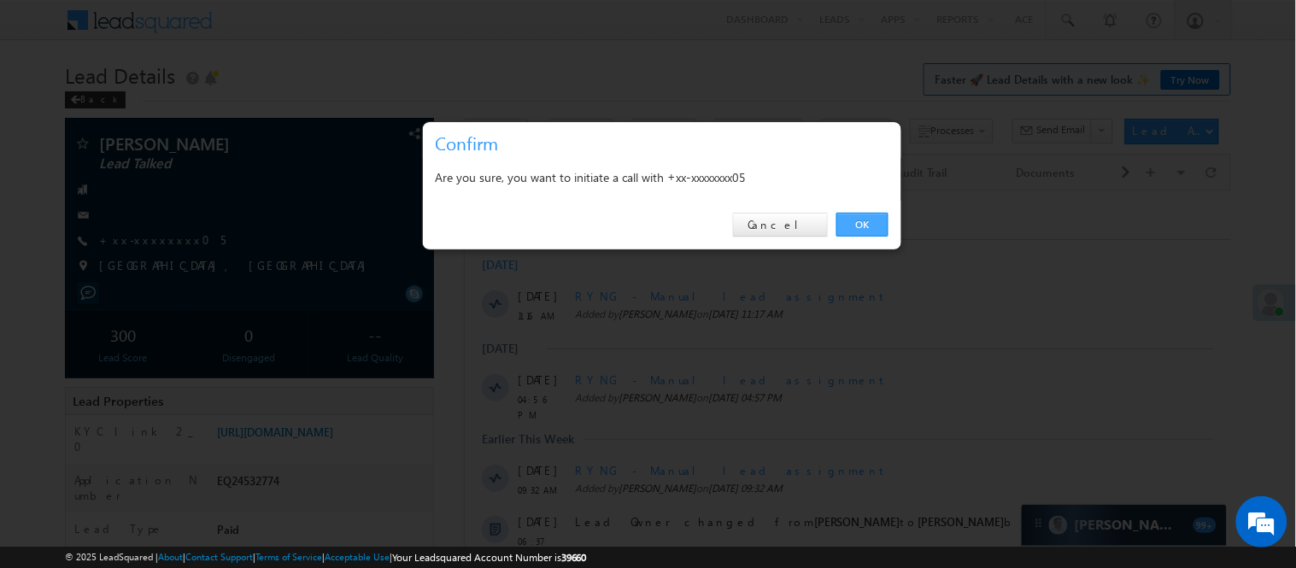
click at [858, 225] on link "OK" at bounding box center [862, 225] width 52 height 24
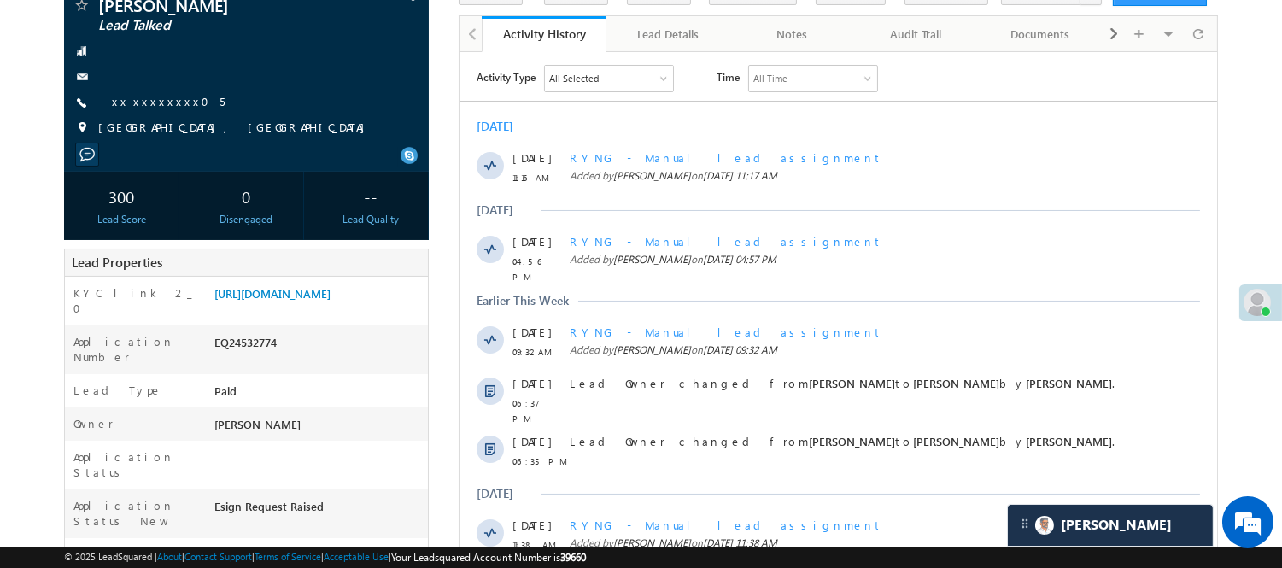
scroll to position [190, 0]
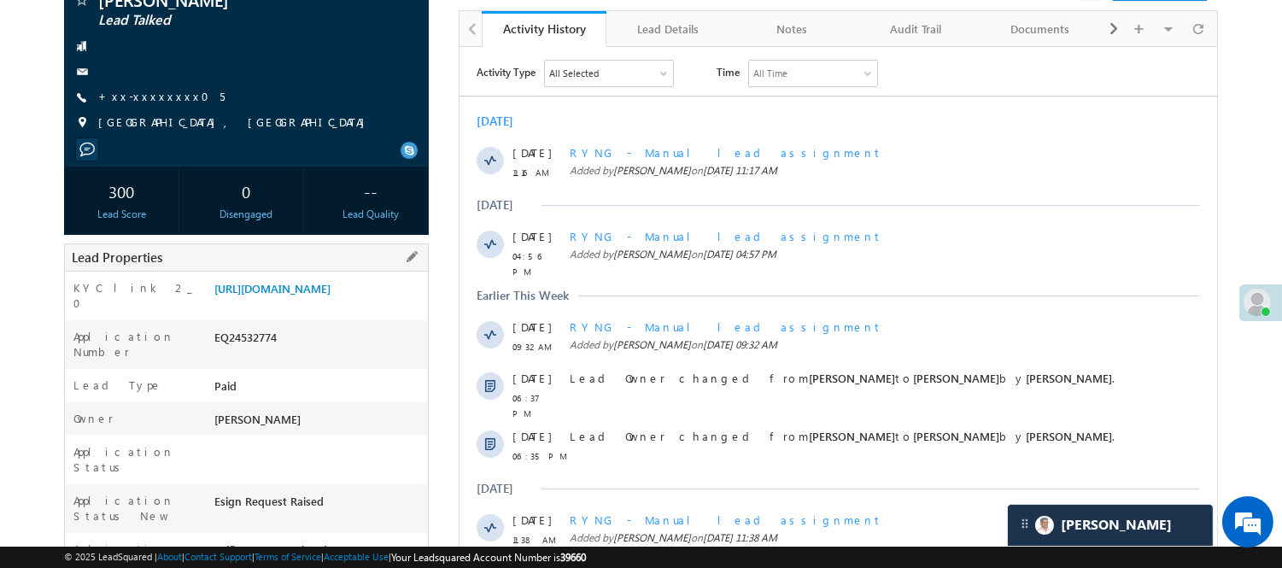
click at [268, 351] on div "EQ24532774" at bounding box center [319, 341] width 218 height 24
copy div "EQ24532774"
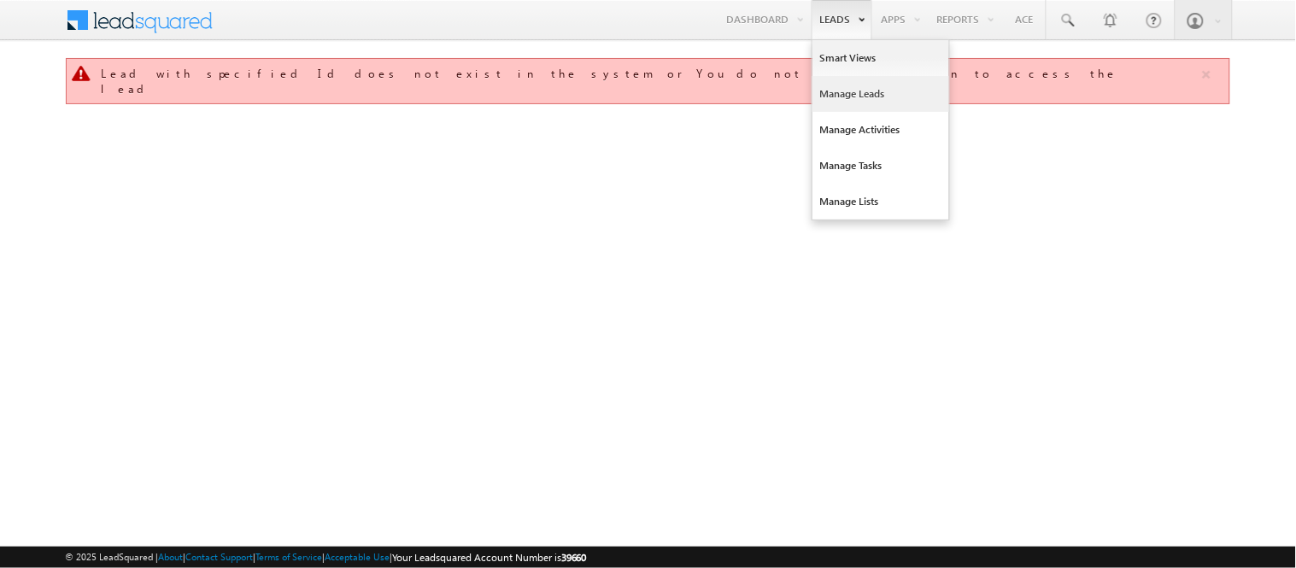
drag, startPoint x: 0, startPoint y: 0, endPoint x: 856, endPoint y: 87, distance: 860.2
click at [856, 87] on link "Manage Leads" at bounding box center [880, 94] width 137 height 36
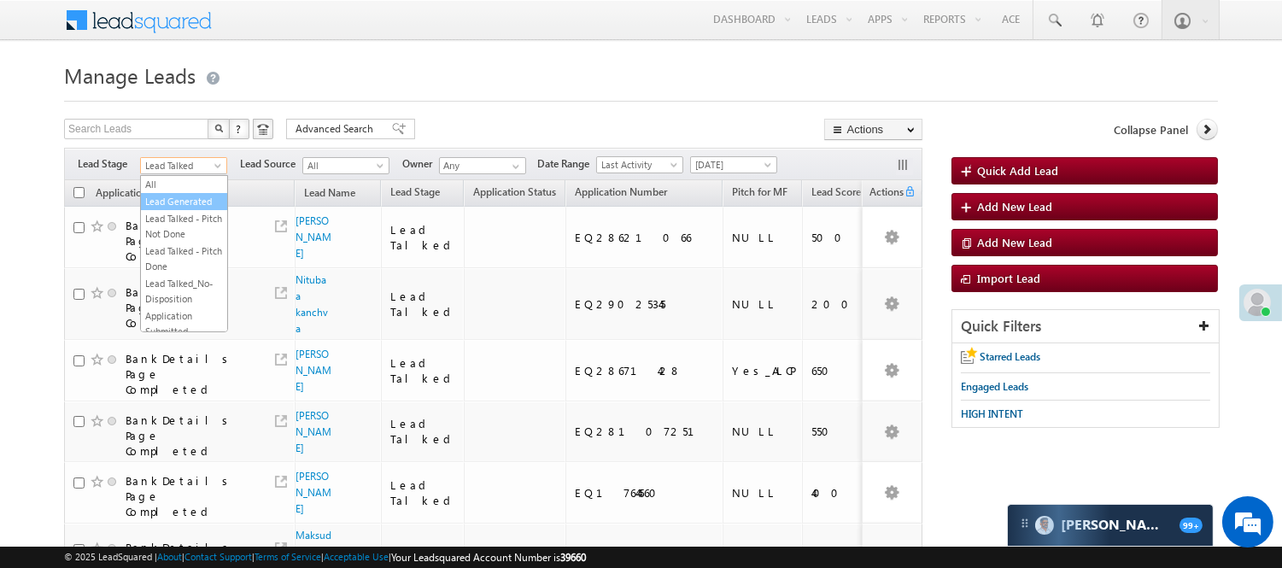
click at [178, 209] on link "Lead Generated" at bounding box center [184, 201] width 86 height 15
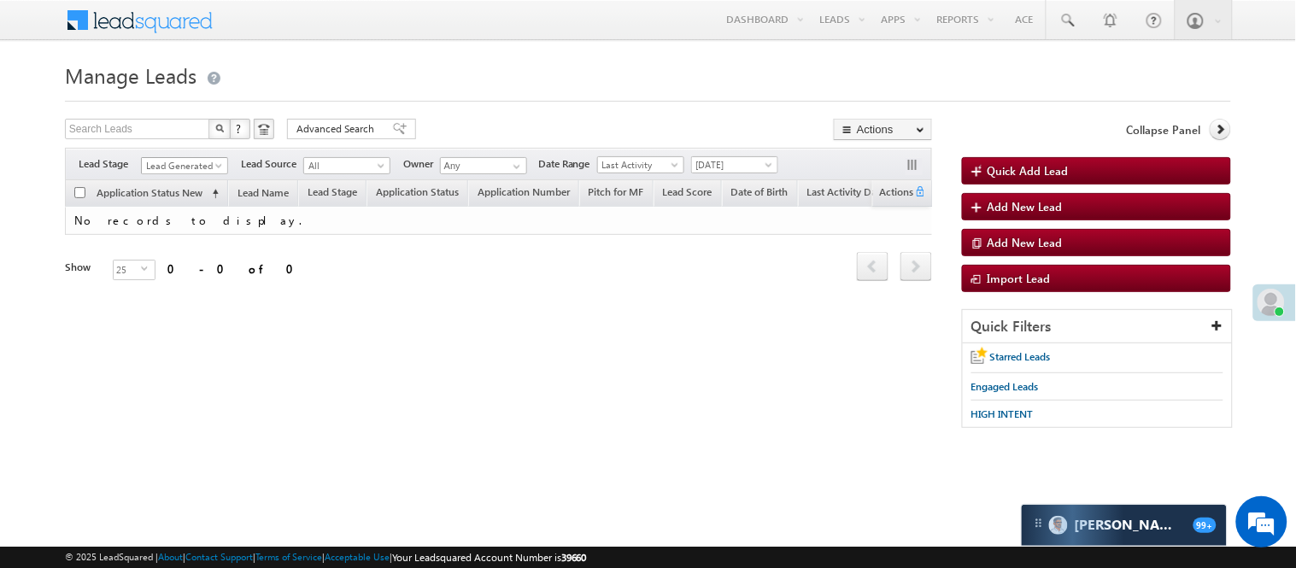
click at [185, 166] on span "Lead Generated" at bounding box center [182, 165] width 81 height 15
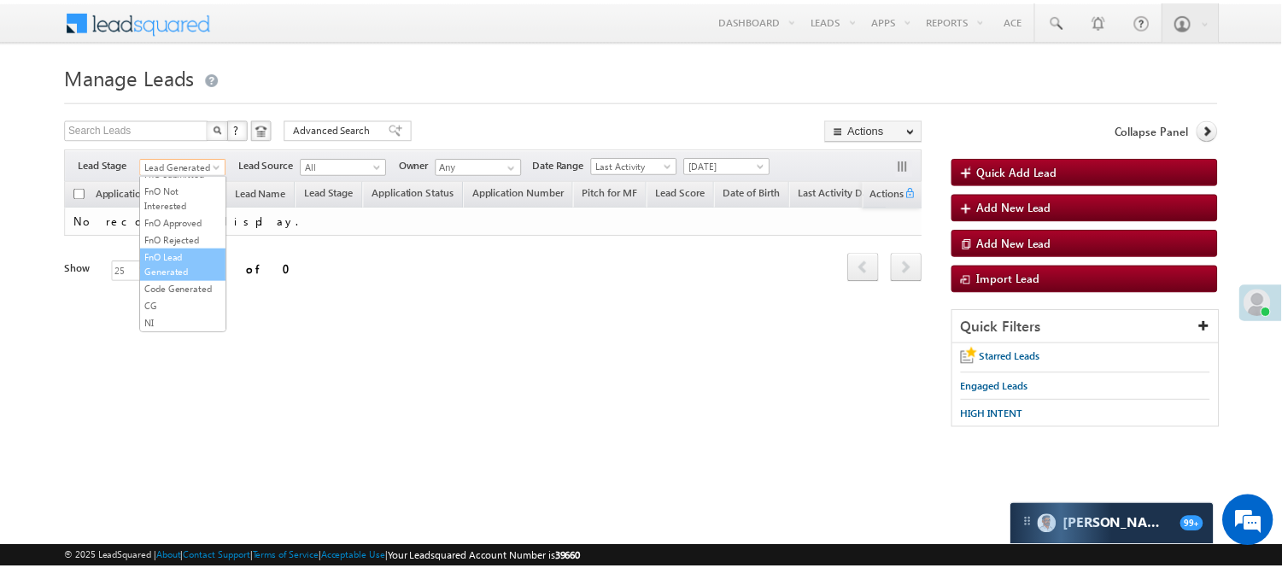
scroll to position [424, 0]
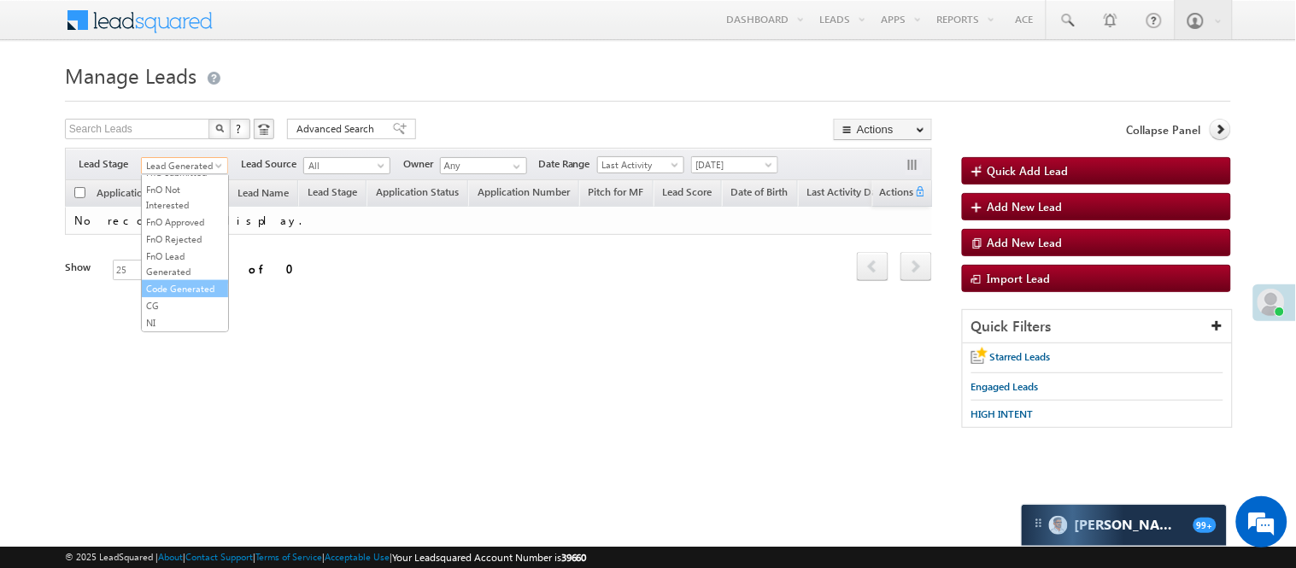
click at [183, 281] on link "Code Generated" at bounding box center [185, 288] width 86 height 15
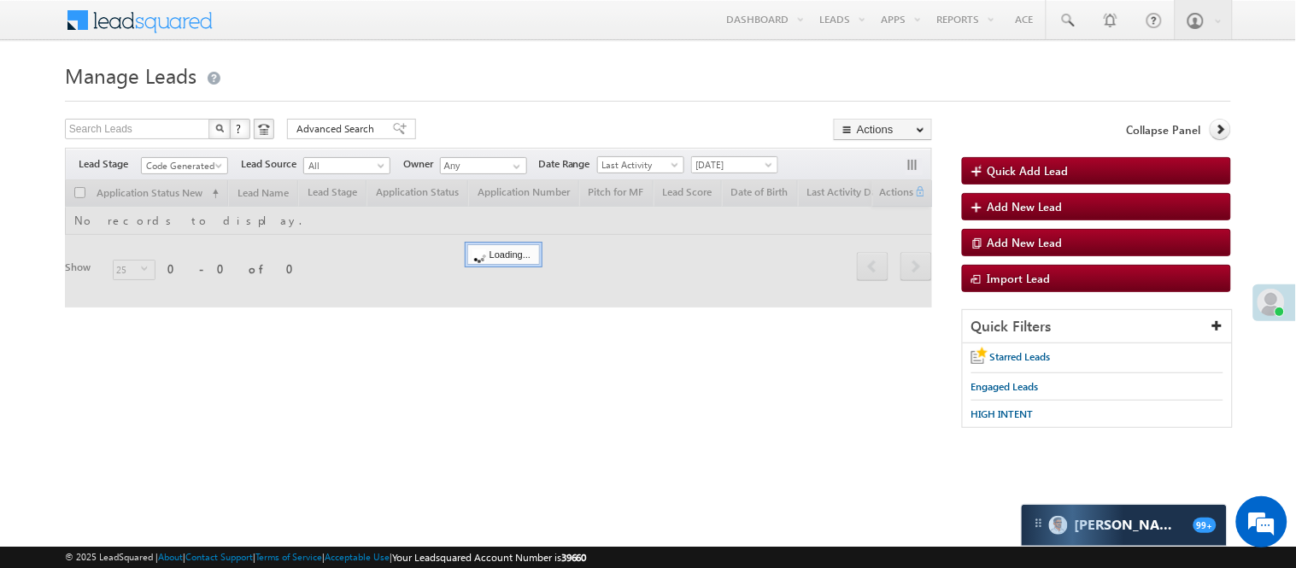
click at [635, 79] on h1 "Manage Leads" at bounding box center [648, 73] width 1166 height 33
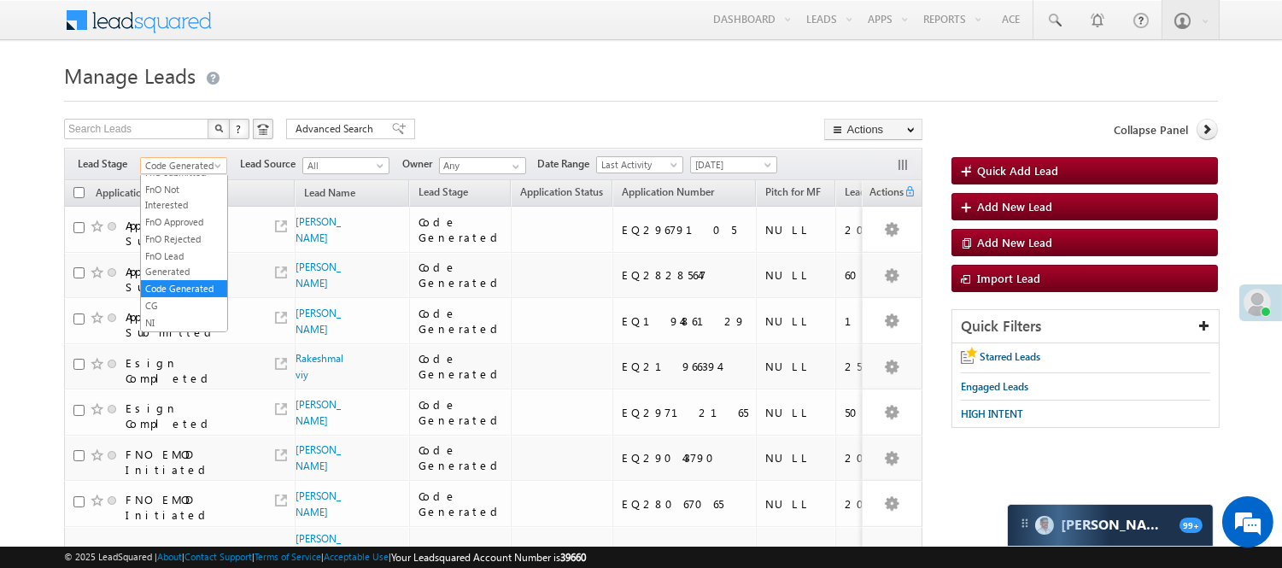
click at [193, 162] on span "Code Generated" at bounding box center [181, 165] width 81 height 15
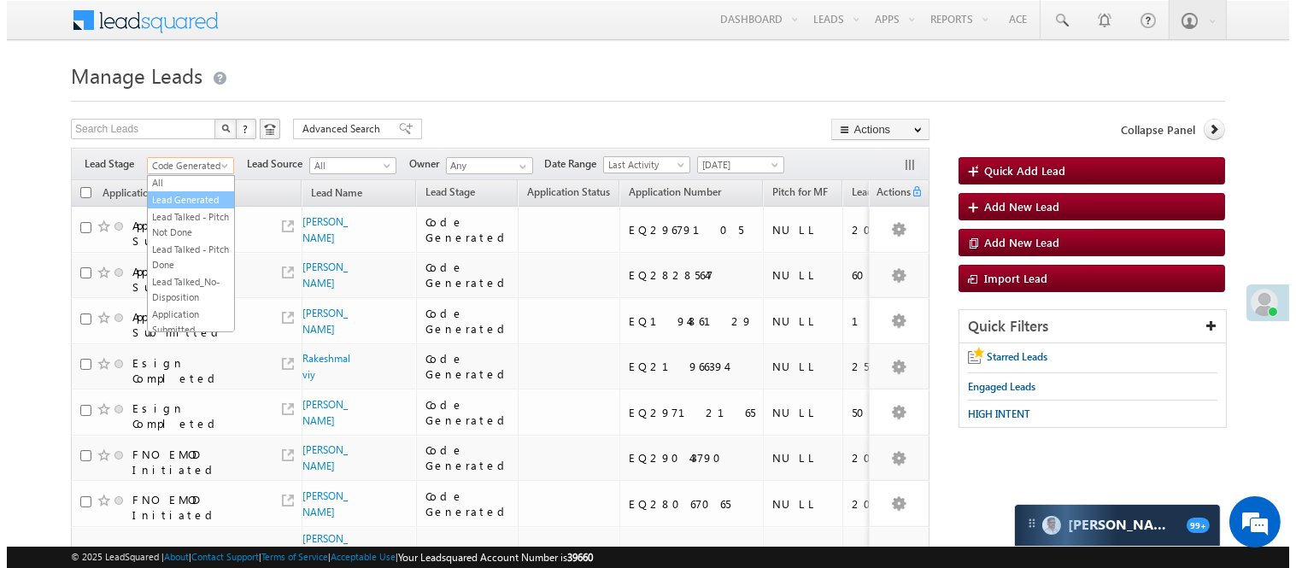
scroll to position [0, 0]
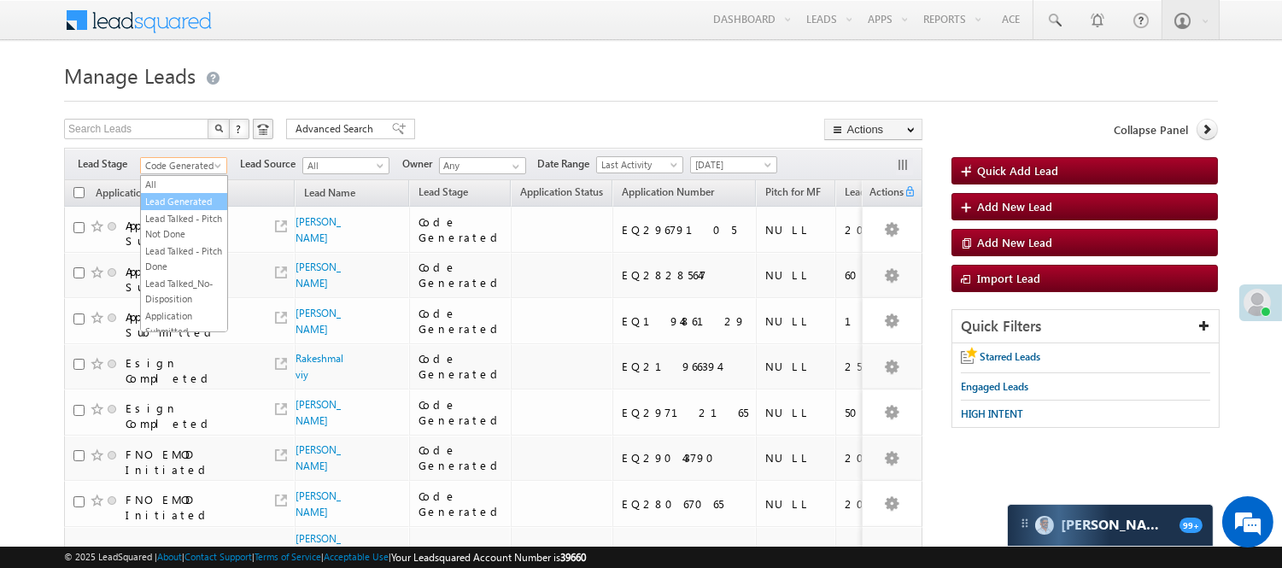
click at [171, 208] on link "Lead Generated" at bounding box center [184, 201] width 86 height 15
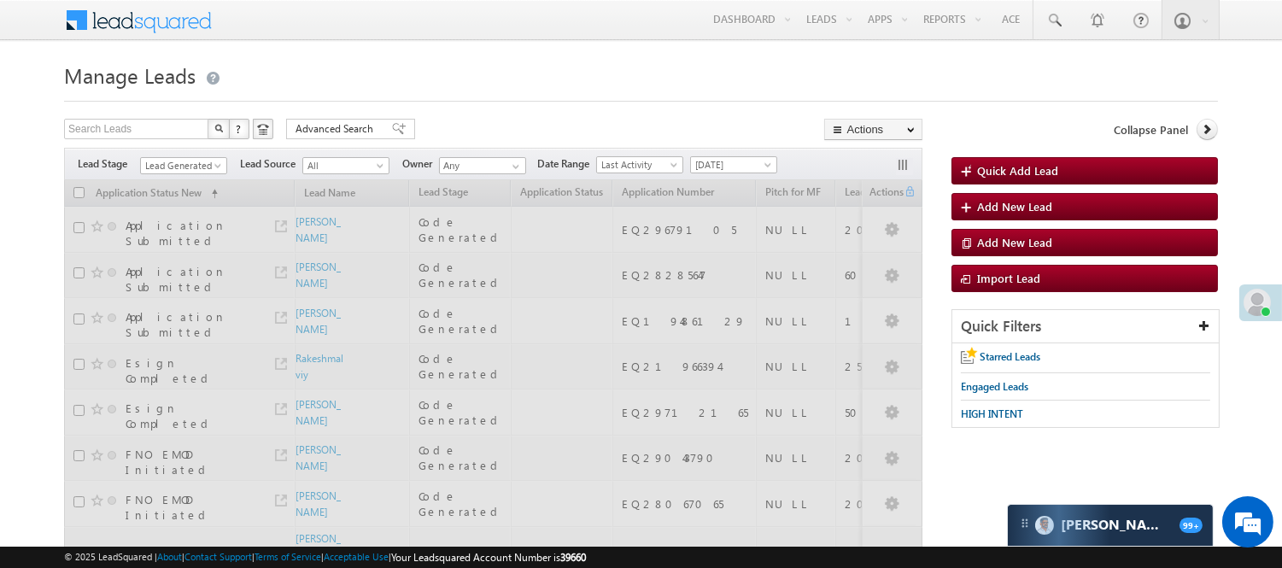
click at [531, 84] on h1 "Manage Leads" at bounding box center [641, 73] width 1154 height 33
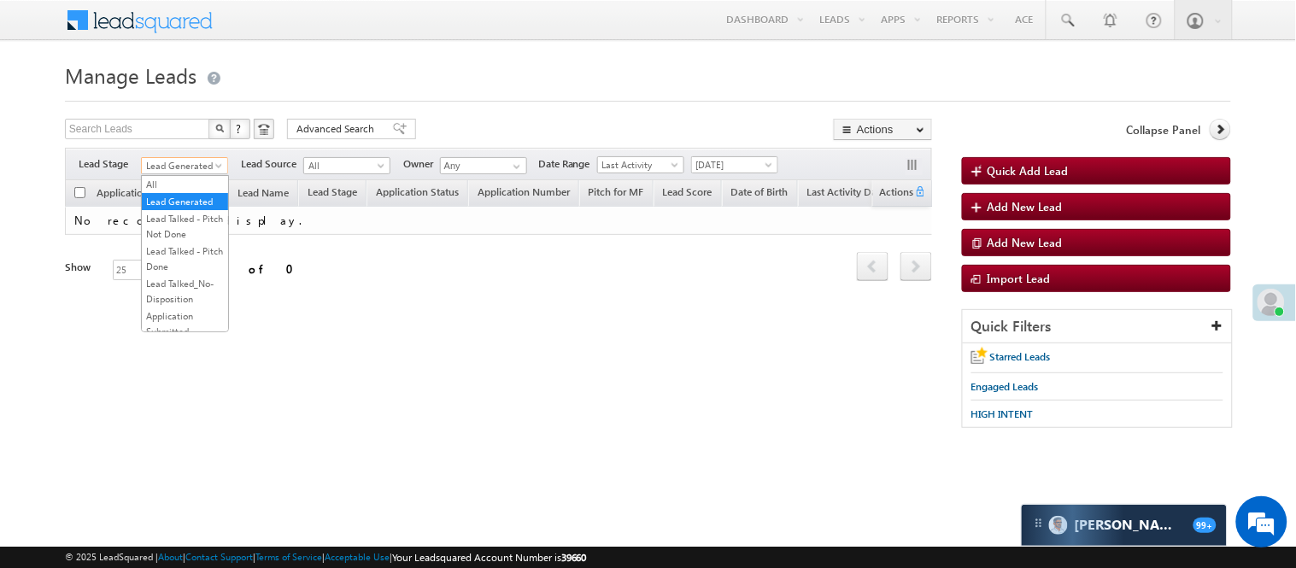
click at [202, 163] on span "Lead Generated" at bounding box center [182, 165] width 81 height 15
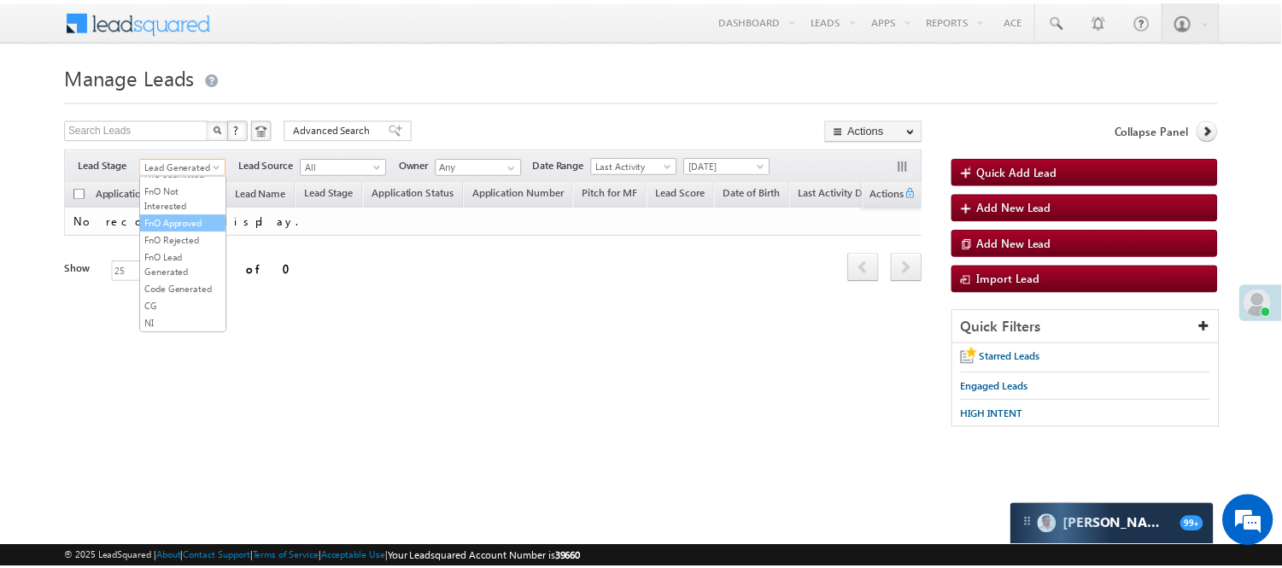
scroll to position [234, 0]
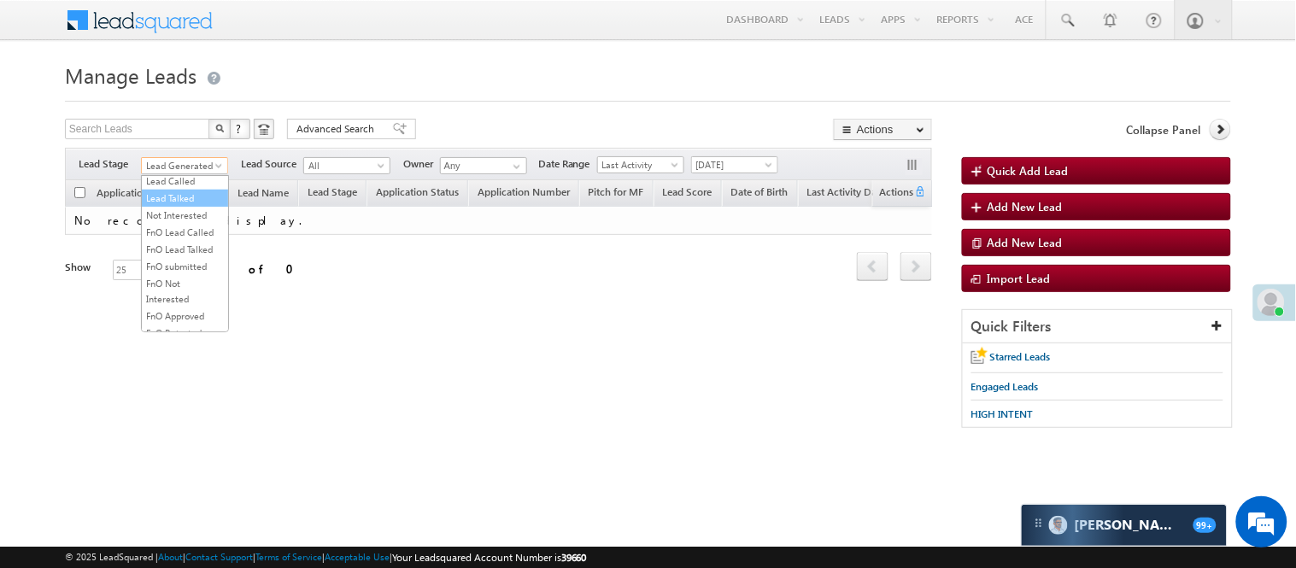
click at [188, 206] on link "Lead Talked" at bounding box center [185, 197] width 86 height 15
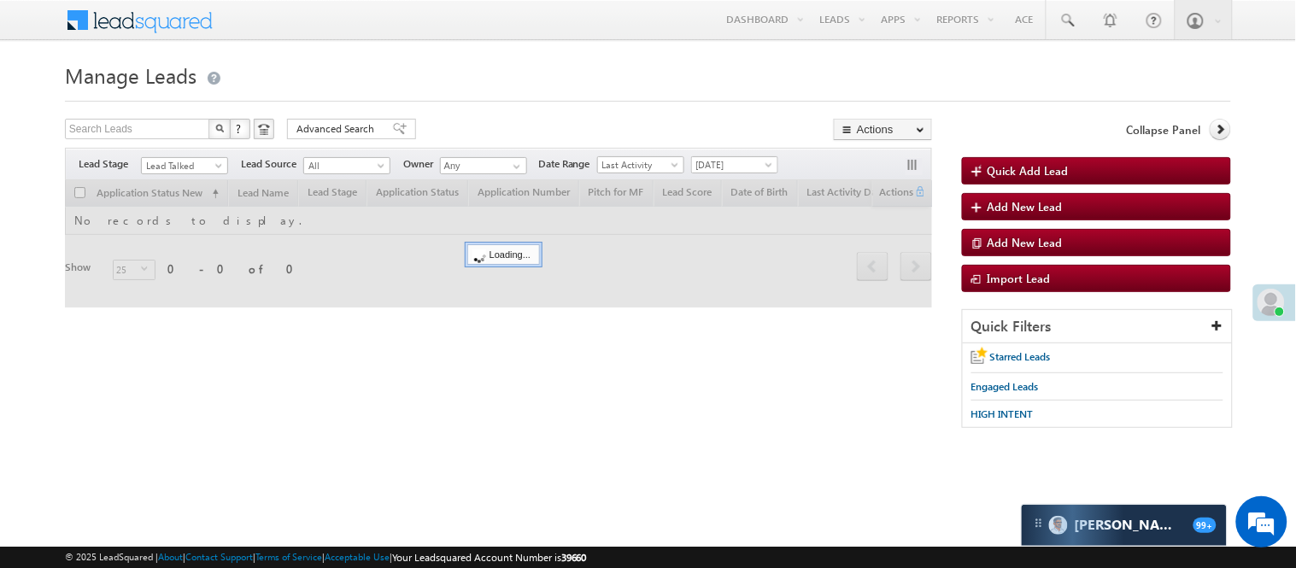
click at [523, 86] on h1 "Manage Leads" at bounding box center [648, 73] width 1166 height 33
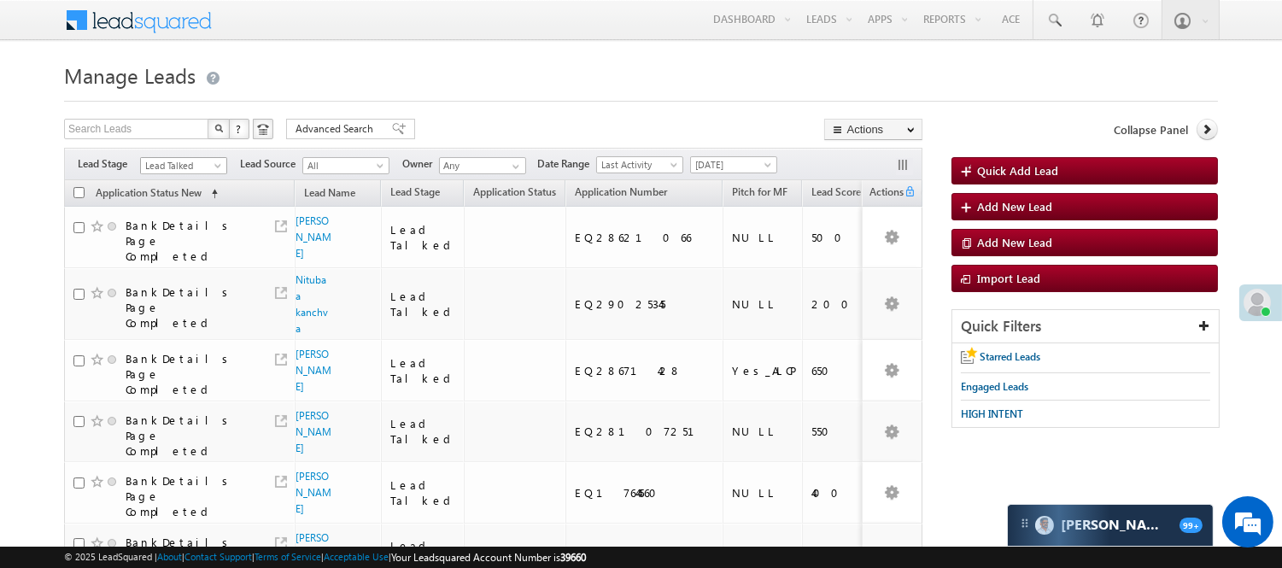
click at [190, 166] on span "Lead Talked" at bounding box center [181, 165] width 81 height 15
click at [175, 189] on link "Lead Called" at bounding box center [184, 180] width 86 height 15
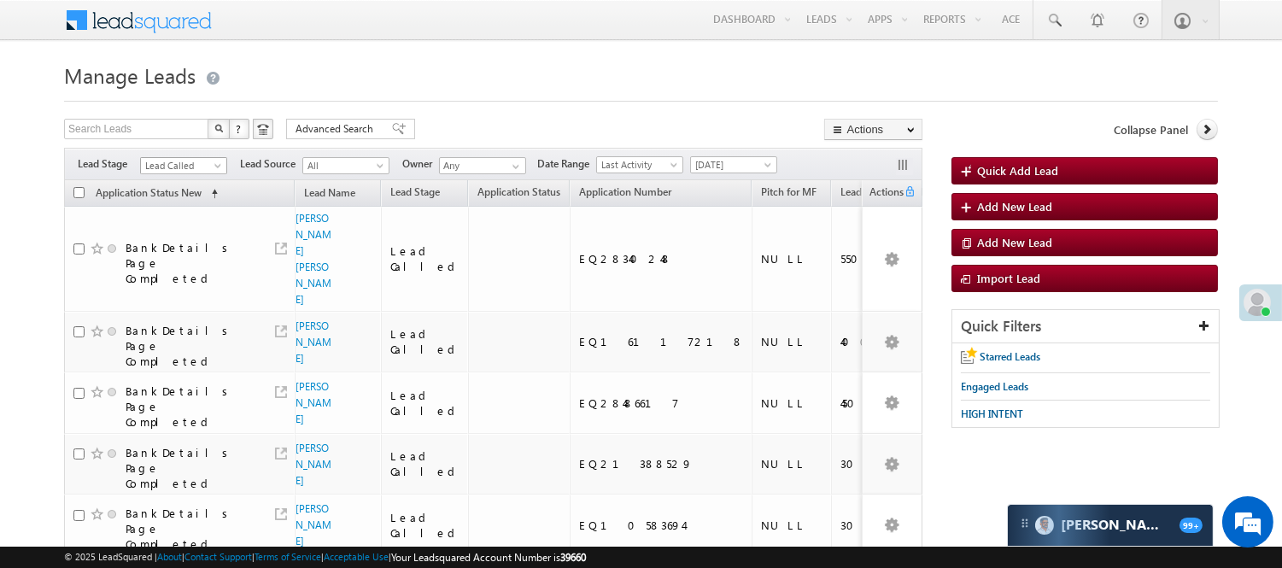
click at [164, 169] on span "Lead Called" at bounding box center [181, 165] width 81 height 15
click at [188, 206] on link "Lead Talked" at bounding box center [184, 197] width 86 height 15
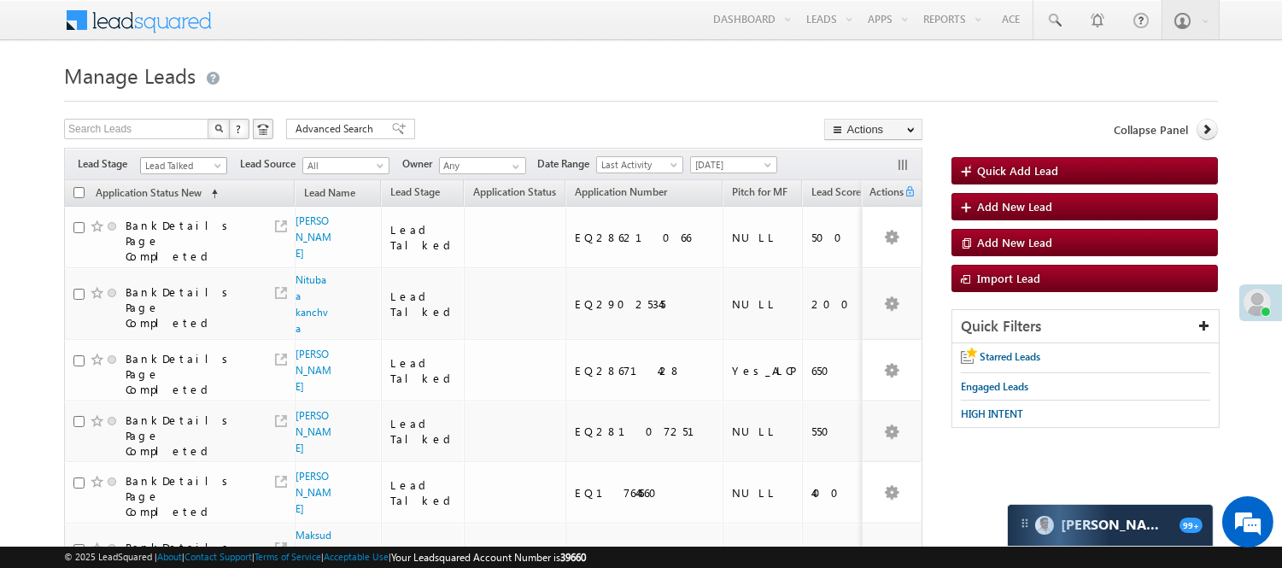
click at [181, 164] on span "Lead Talked" at bounding box center [181, 165] width 81 height 15
click at [178, 189] on link "Lead Called" at bounding box center [184, 180] width 86 height 15
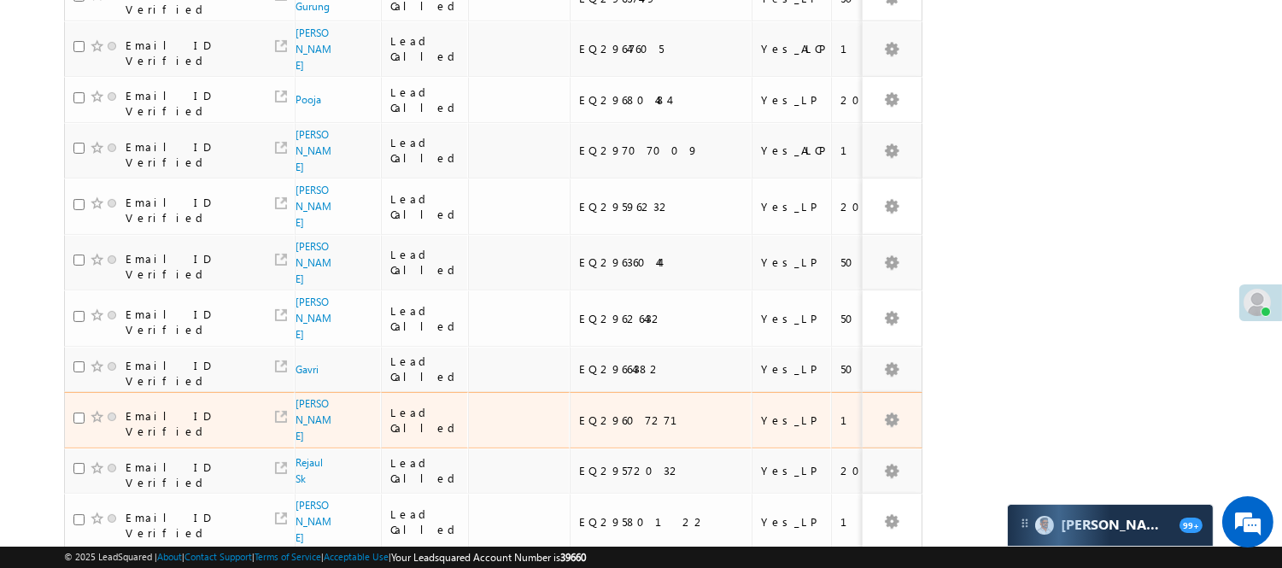
scroll to position [1156, 0]
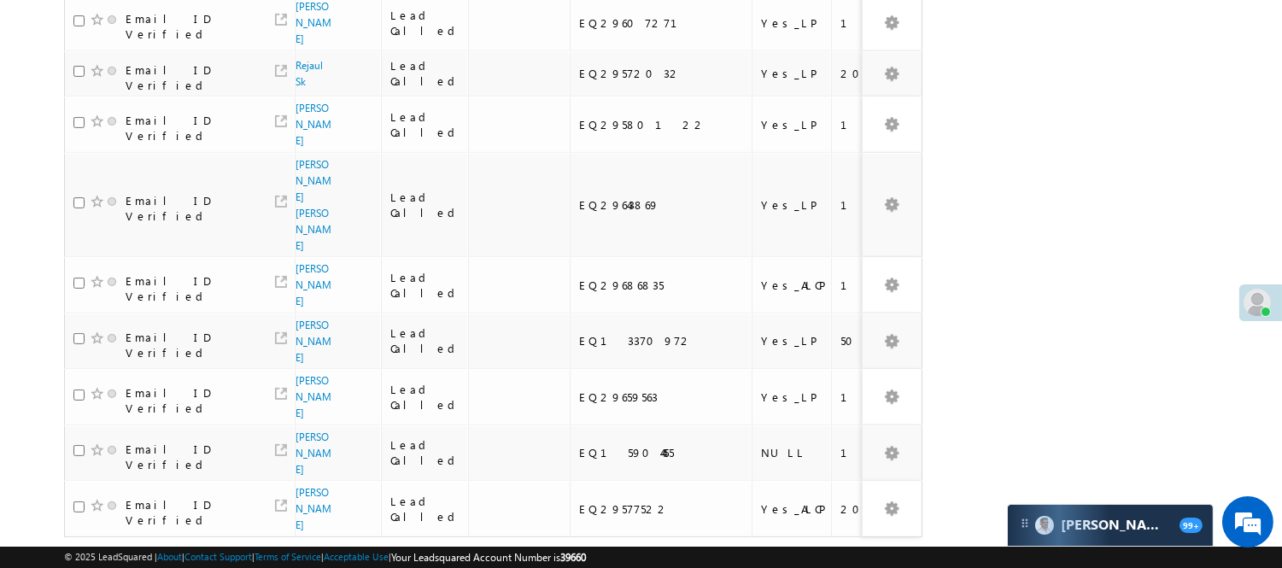
click at [829, 555] on link "3" at bounding box center [835, 569] width 31 height 29
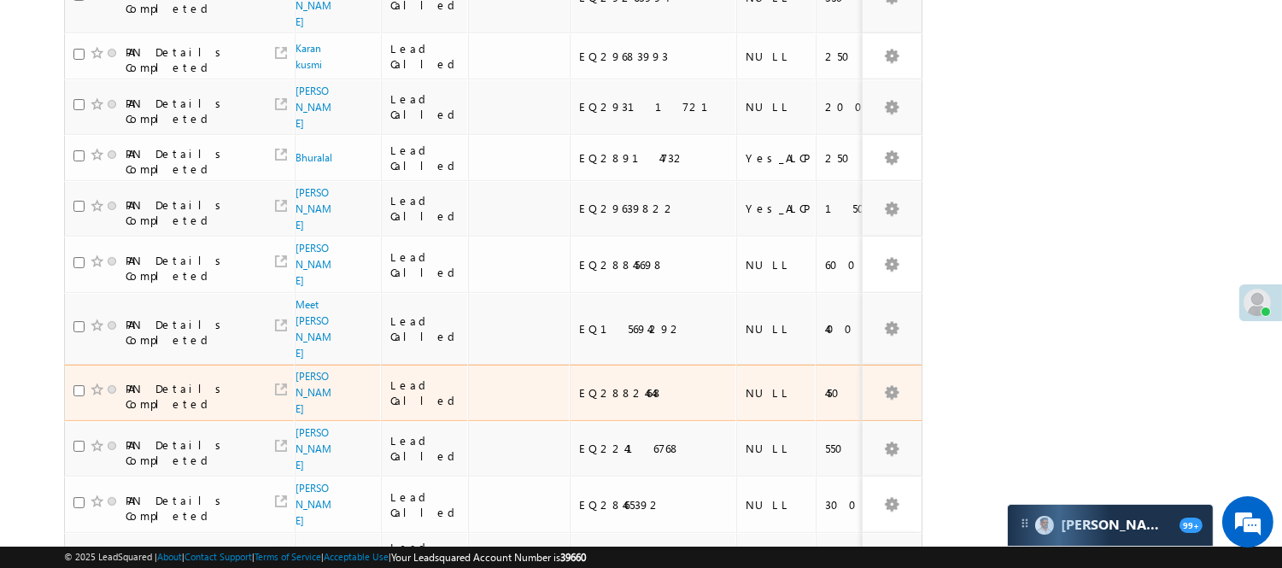
scroll to position [88, 0]
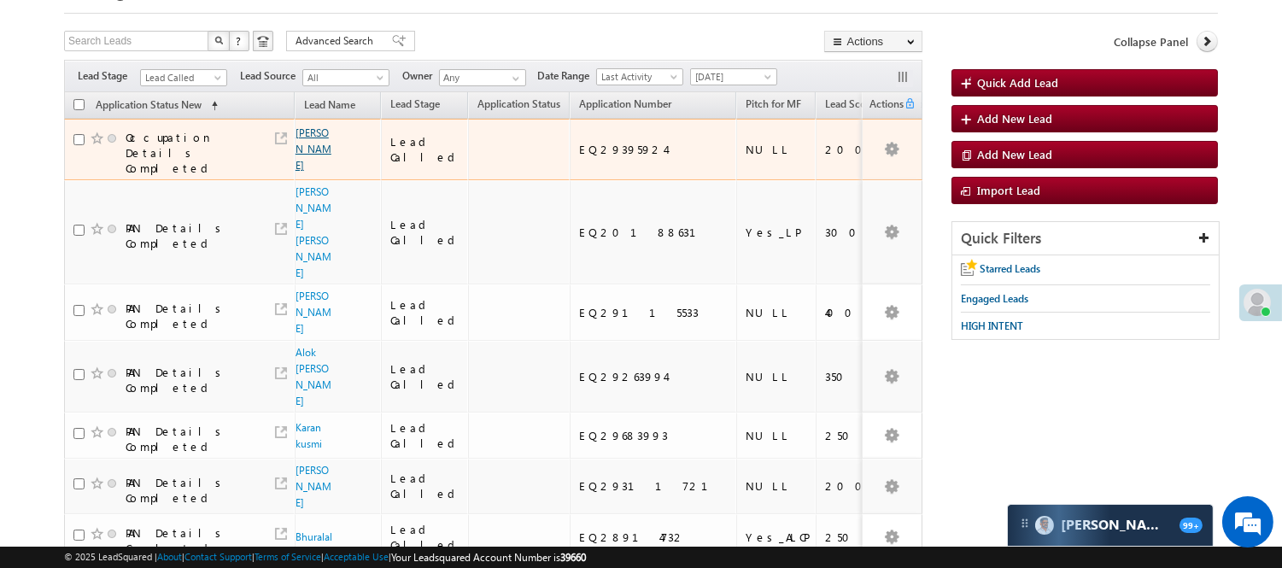
click at [303, 154] on link "Diten Nagesh" at bounding box center [314, 148] width 36 height 45
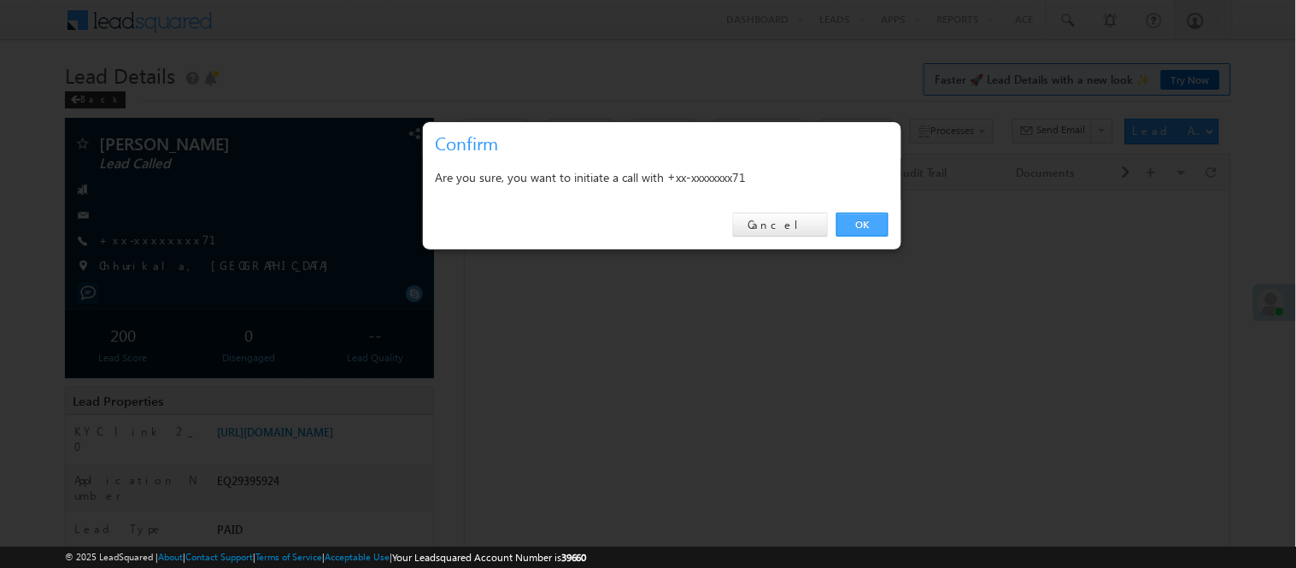
click at [857, 223] on link "OK" at bounding box center [862, 225] width 52 height 24
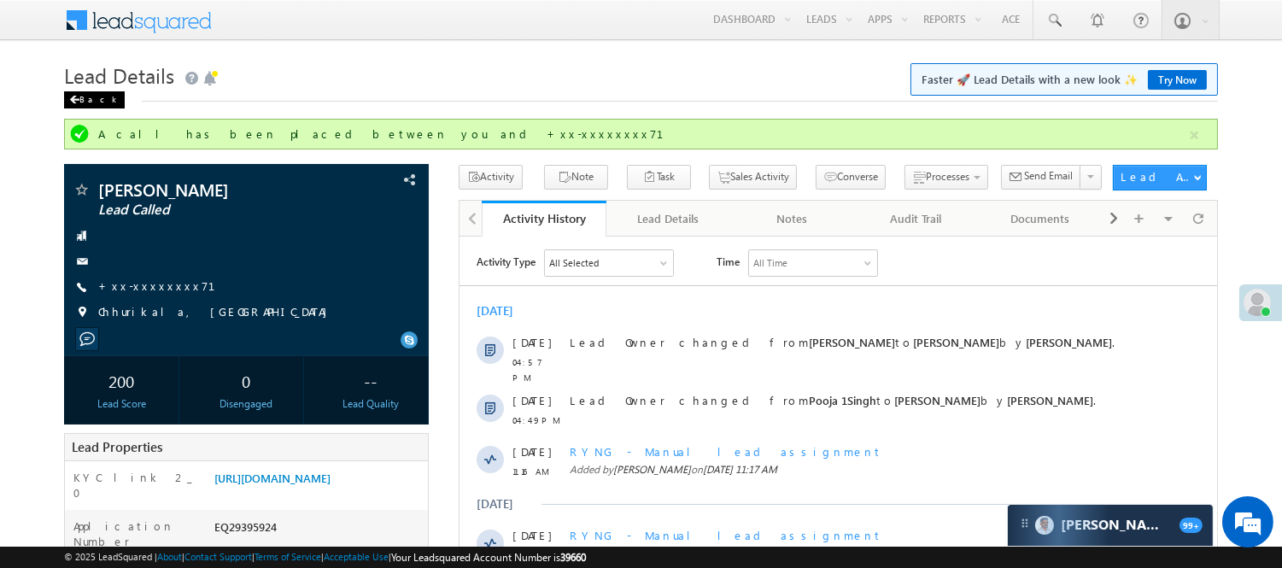
click at [85, 91] on div "Back" at bounding box center [94, 99] width 61 height 17
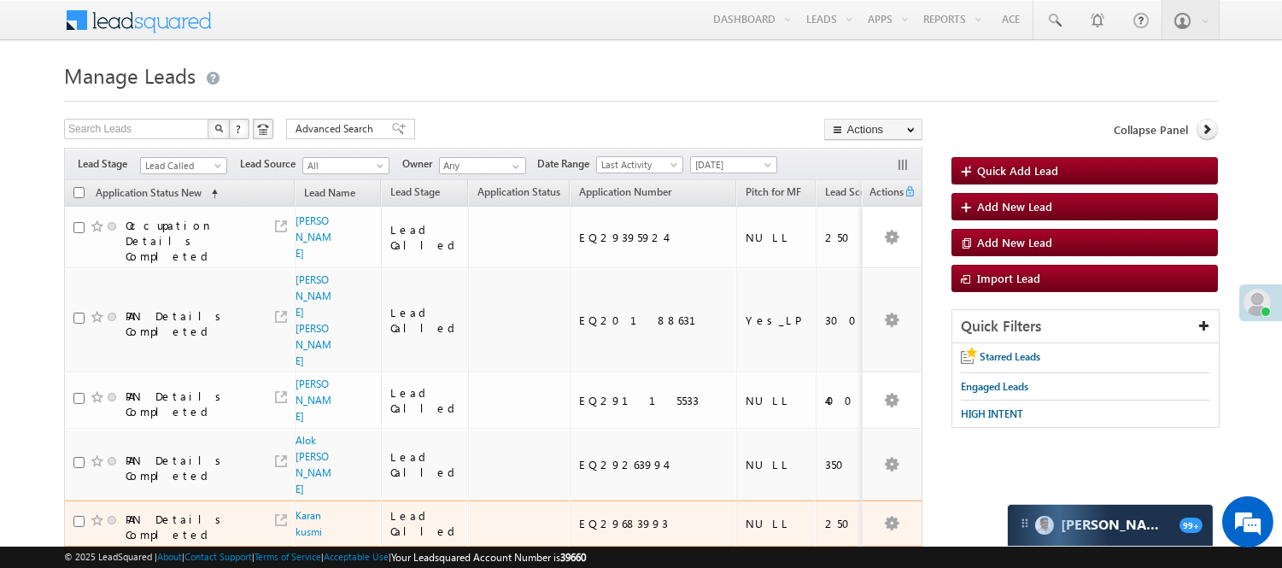
click at [313, 507] on span "Karan kusmi" at bounding box center [315, 523] width 38 height 32
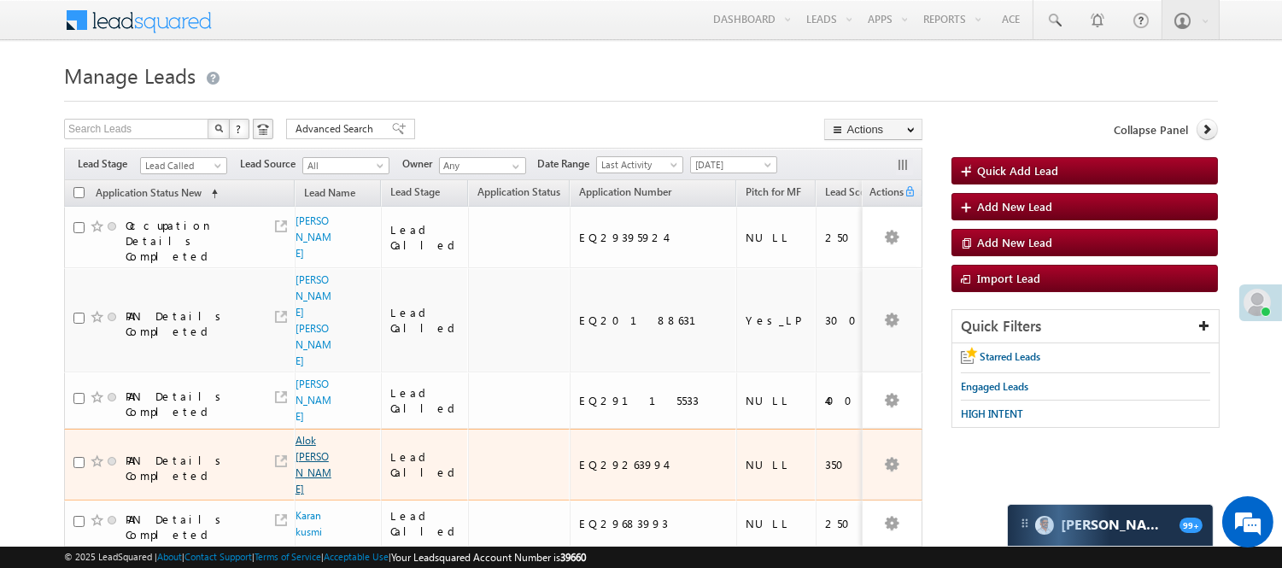
click at [314, 434] on link "Alok abhinav" at bounding box center [314, 464] width 36 height 61
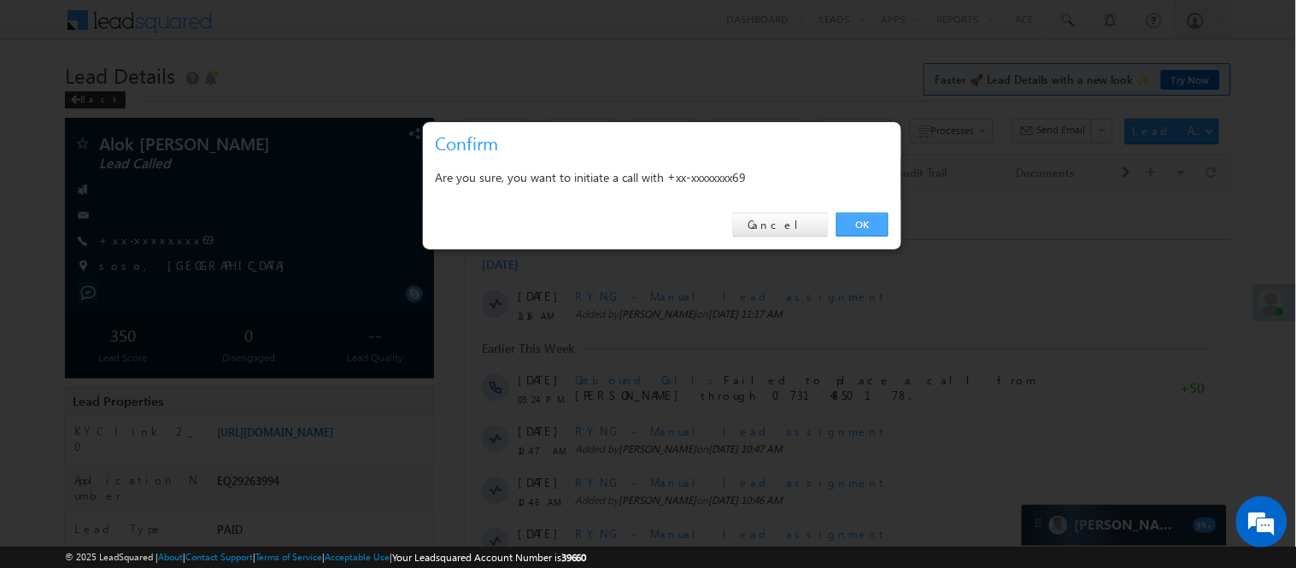
click at [852, 231] on link "OK" at bounding box center [862, 225] width 52 height 24
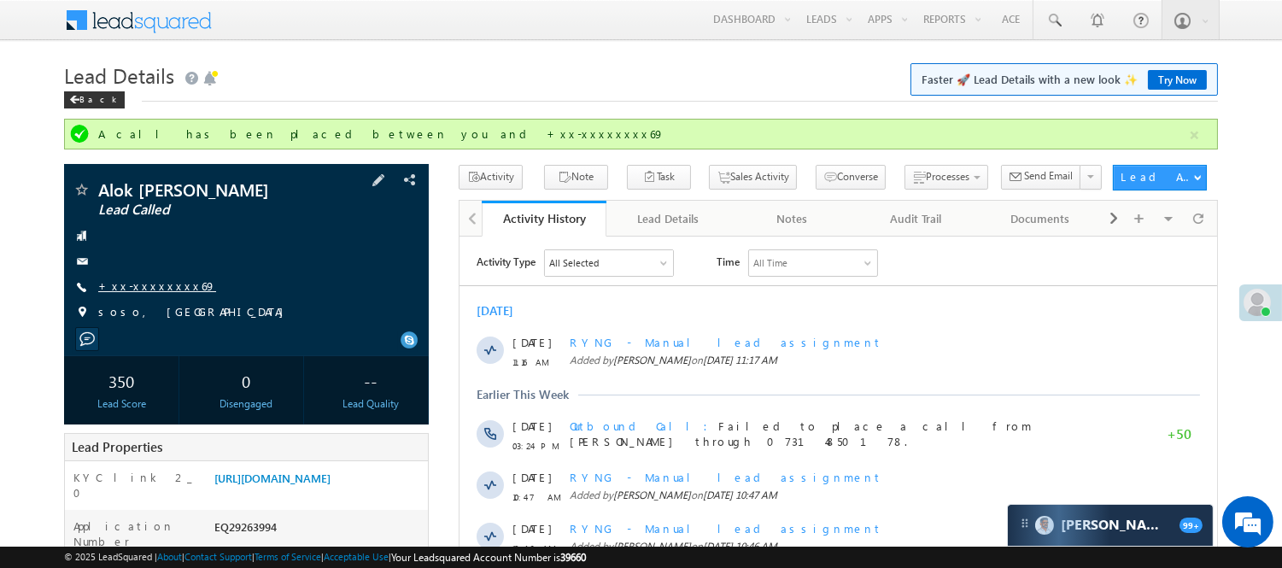
click at [165, 287] on link "+xx-xxxxxxxx69" at bounding box center [157, 285] width 118 height 15
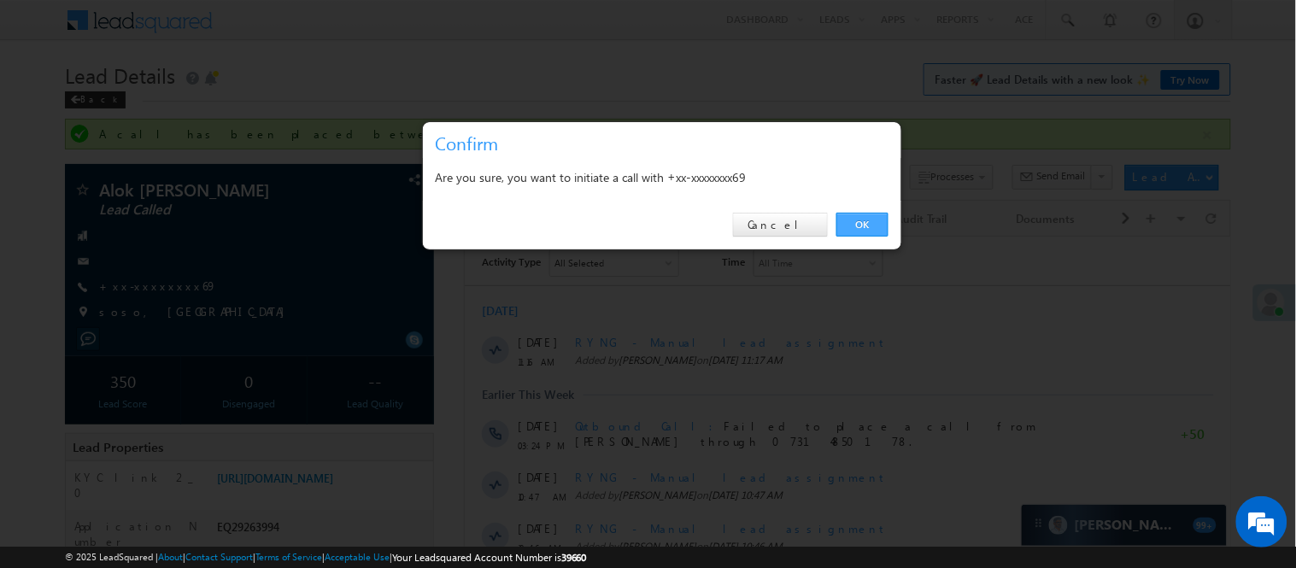
click at [874, 226] on link "OK" at bounding box center [862, 225] width 52 height 24
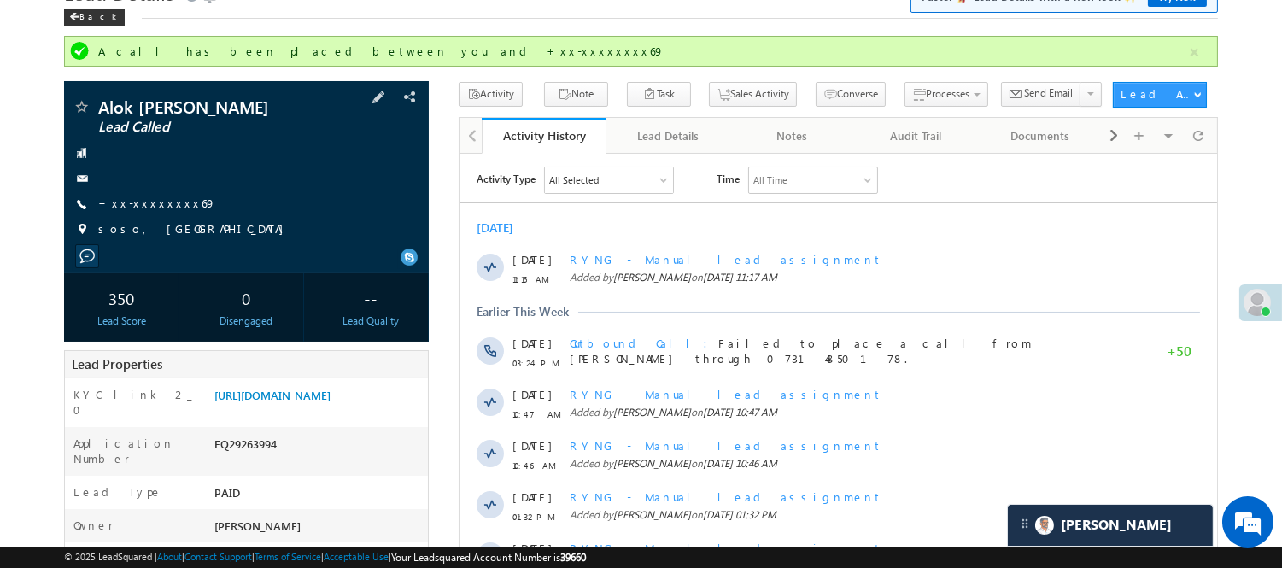
scroll to position [95, 0]
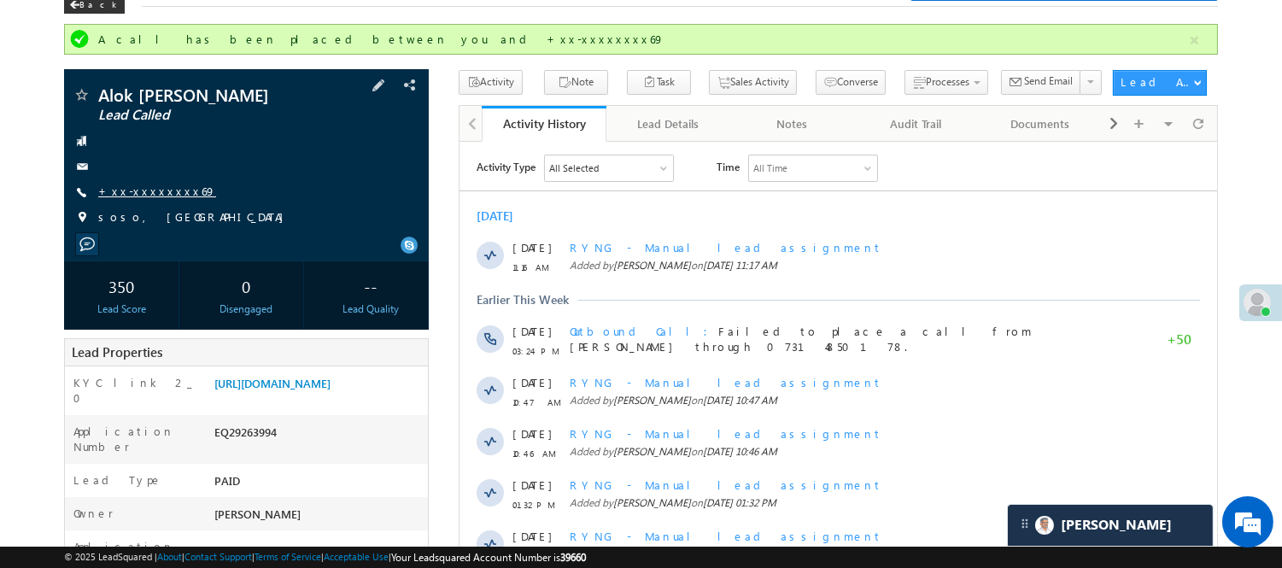
click at [124, 193] on link "+xx-xxxxxxxx69" at bounding box center [157, 191] width 118 height 15
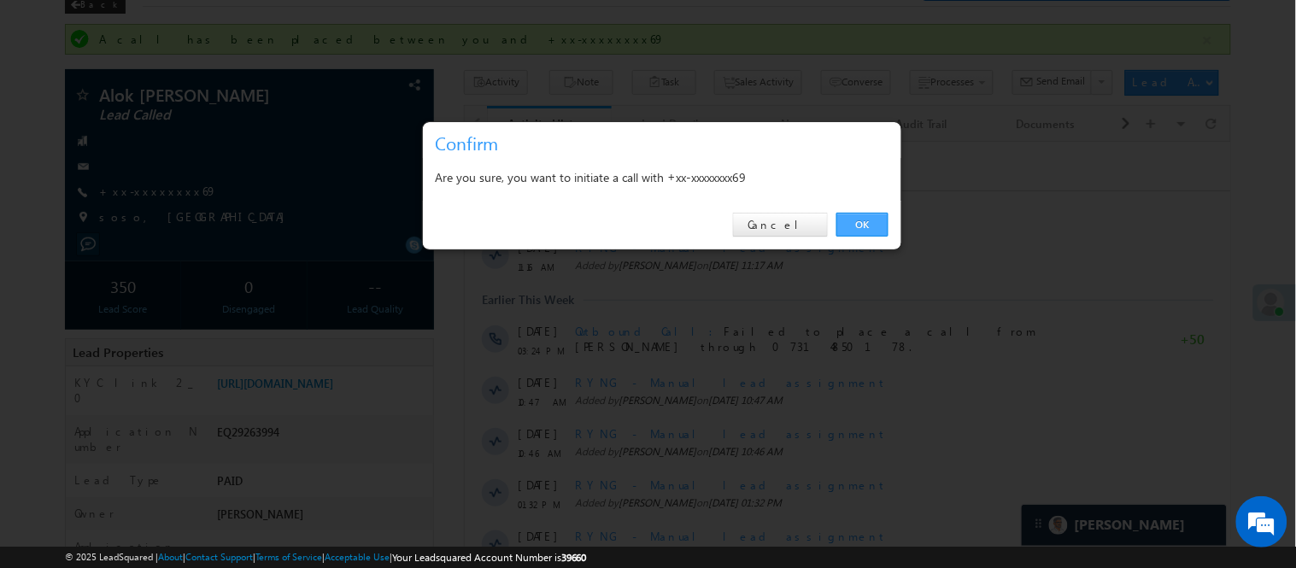
click at [868, 225] on link "OK" at bounding box center [862, 225] width 52 height 24
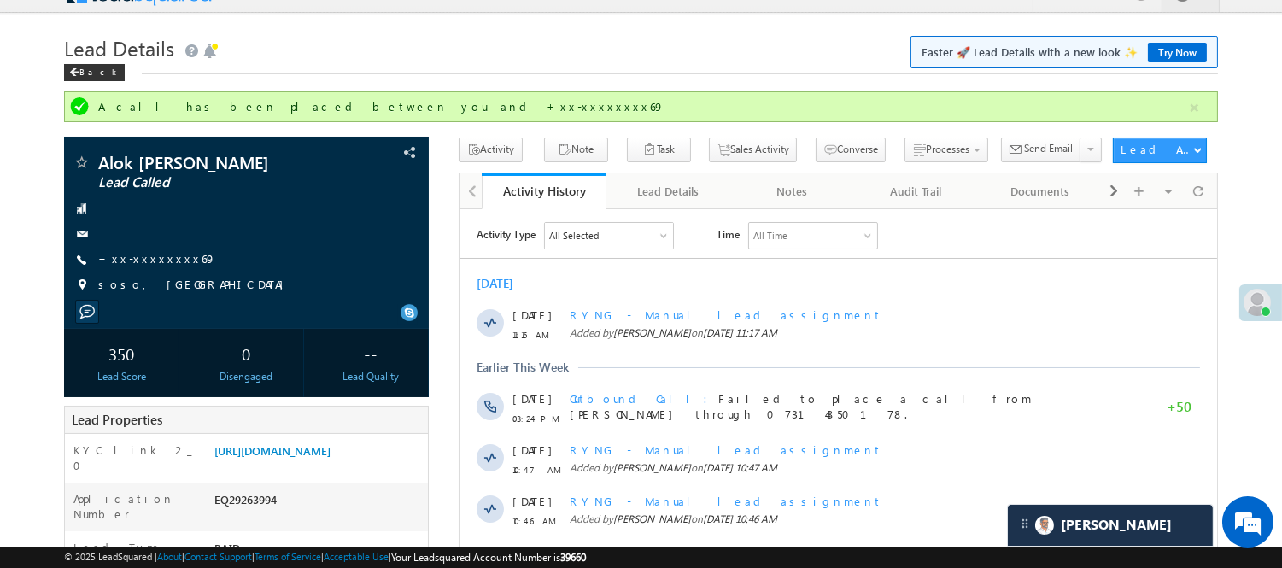
scroll to position [0, 0]
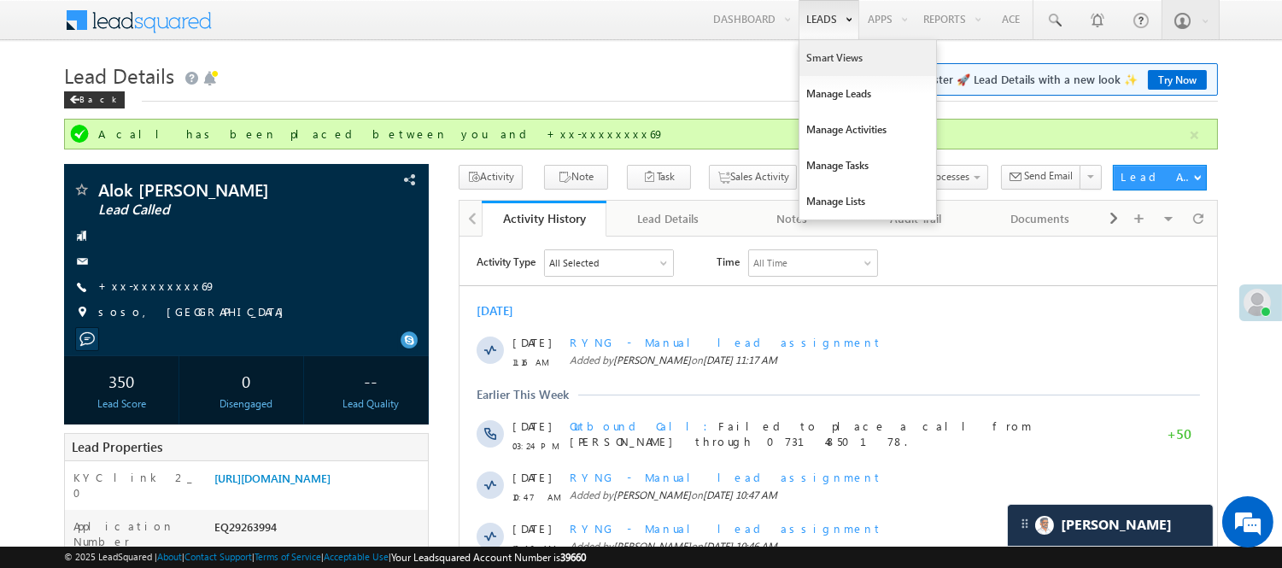
click at [816, 61] on link "Smart Views" at bounding box center [867, 58] width 137 height 36
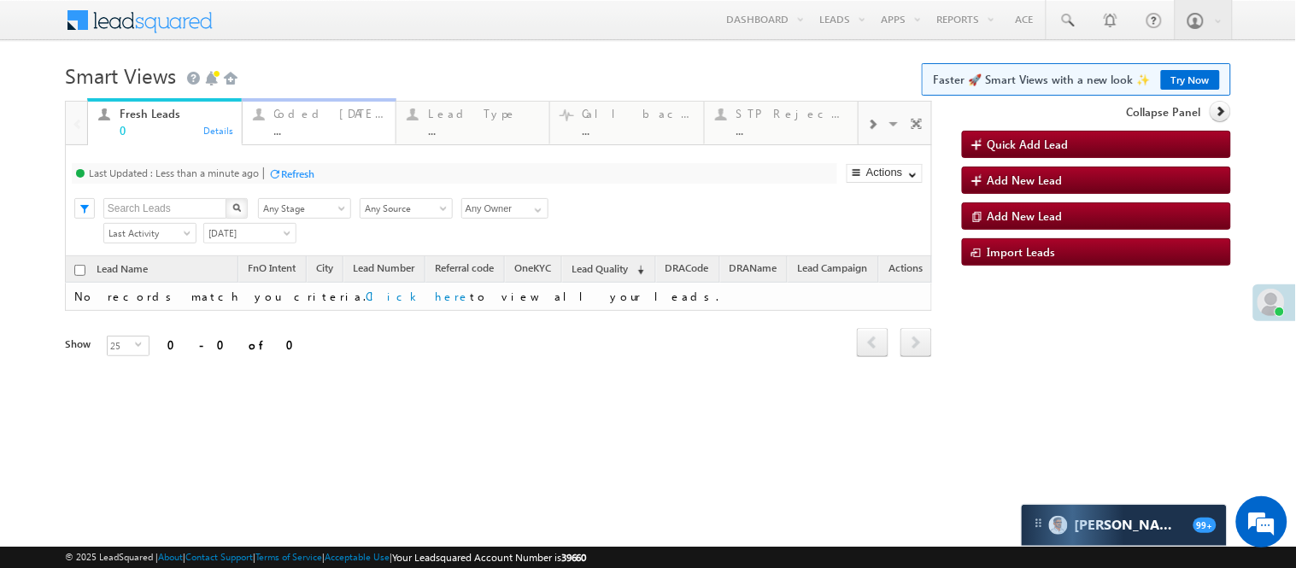
click at [328, 126] on div "..." at bounding box center [329, 130] width 111 height 13
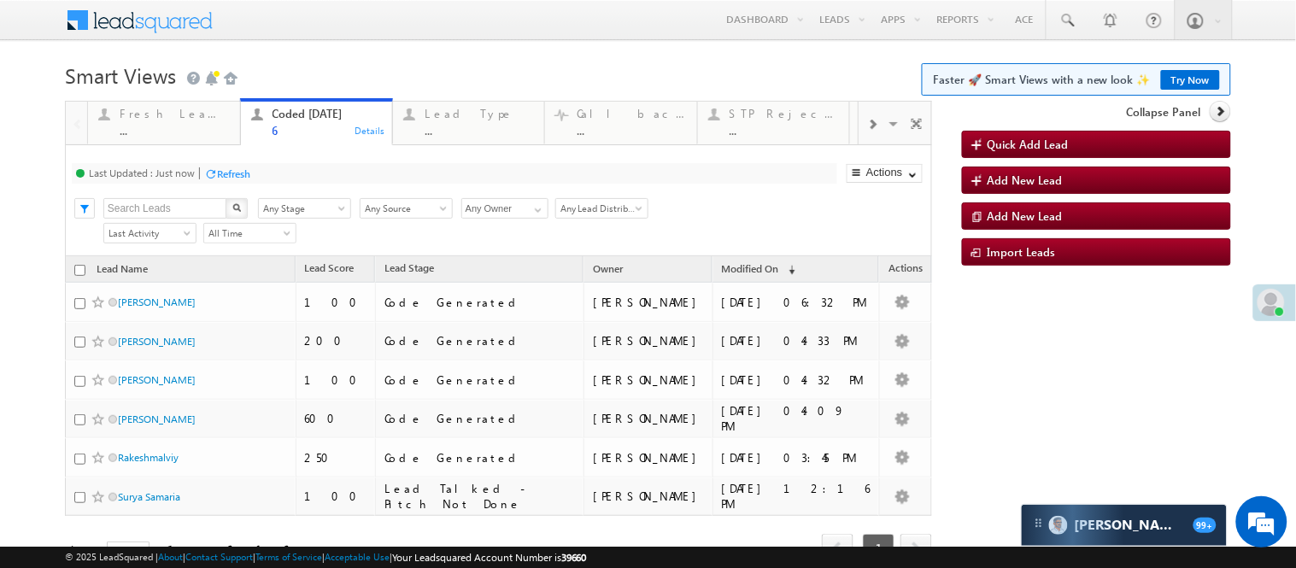
click at [490, 57] on h1 "Smart Views Getting Started Faster 🚀 Smart Views with a new look ✨ Try Now" at bounding box center [648, 73] width 1166 height 33
click at [489, 43] on body "Menu Nisha Anand Yadav Nisha .Yada v@ang elbro king. com" at bounding box center [648, 305] width 1296 height 611
click at [417, 44] on body "Menu Nisha Anand Yadav Nisha .Yada v@ang elbro king. com" at bounding box center [648, 305] width 1296 height 611
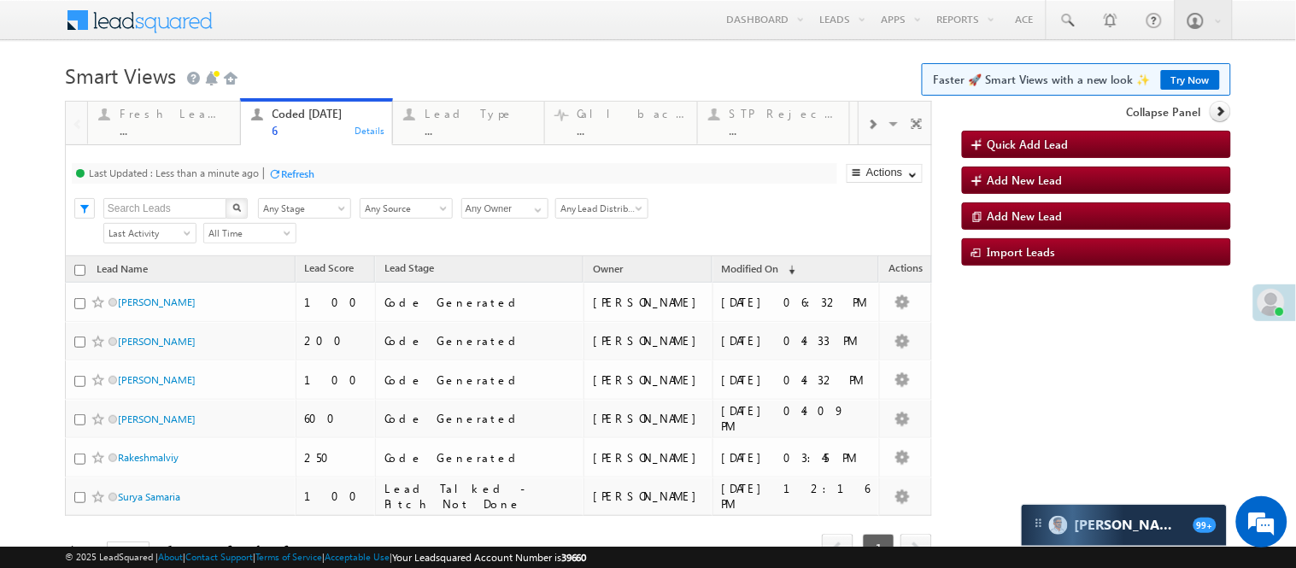
click at [474, 78] on h1 "Smart Views Getting Started Faster 🚀 Smart Views with a new look ✨ Try Now" at bounding box center [648, 73] width 1166 height 33
click at [420, 44] on body "Menu [PERSON_NAME] [PERSON_NAME] .Yada v@ang elbro king. com" at bounding box center [648, 305] width 1296 height 611
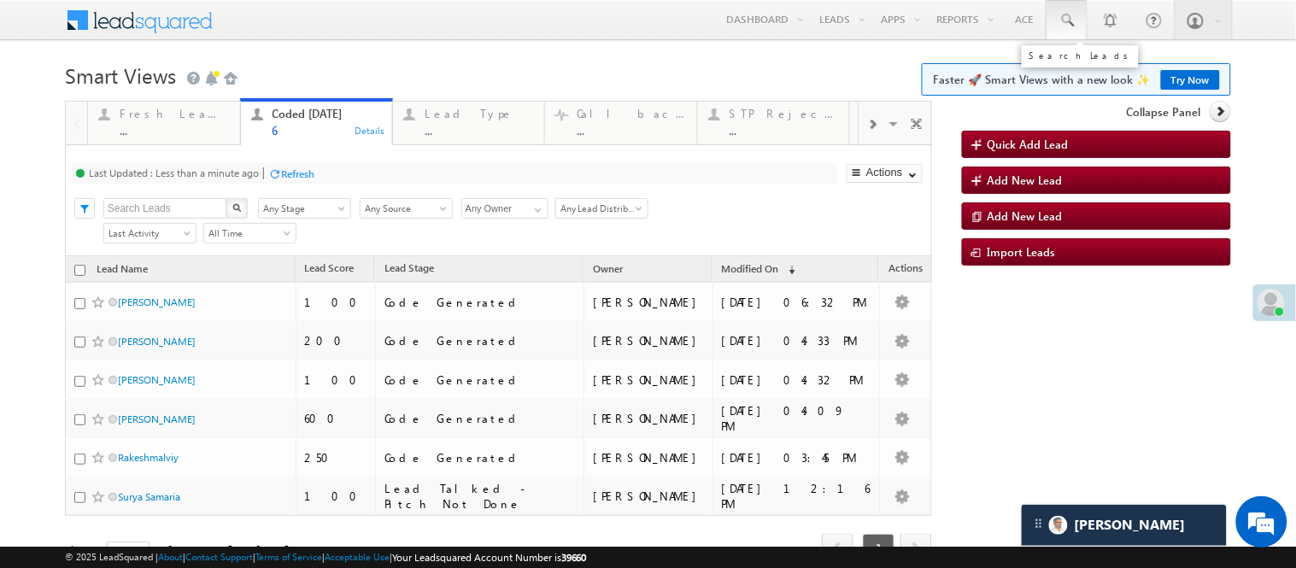
click at [1058, 26] on span at bounding box center [1066, 20] width 17 height 17
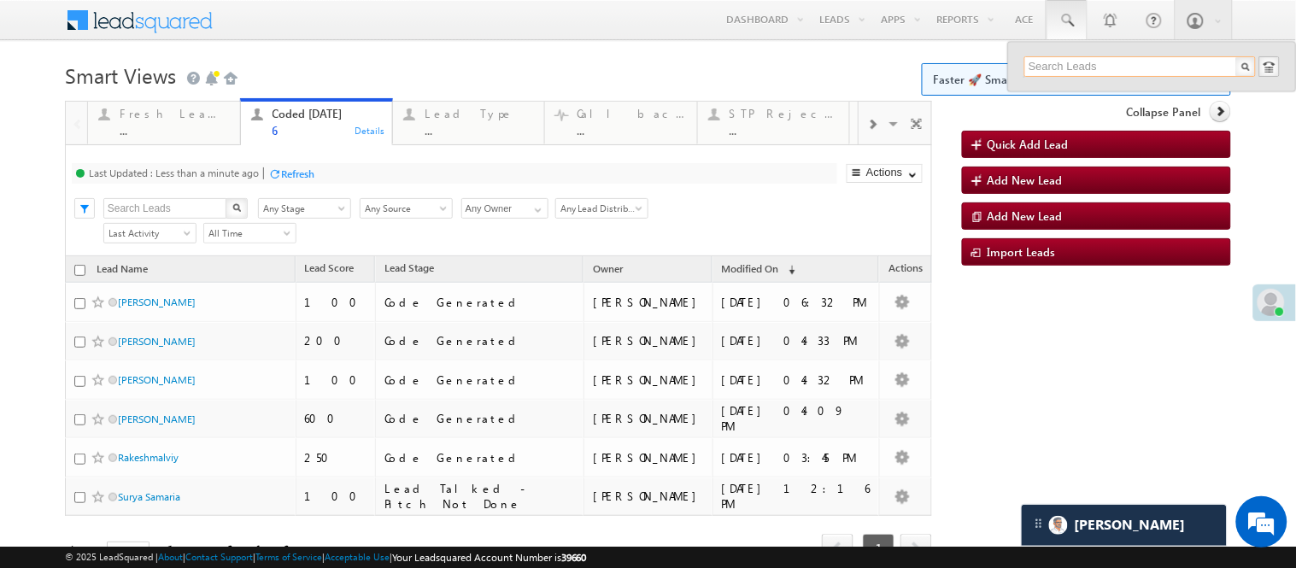
click at [1086, 67] on input "text" at bounding box center [1139, 66] width 231 height 20
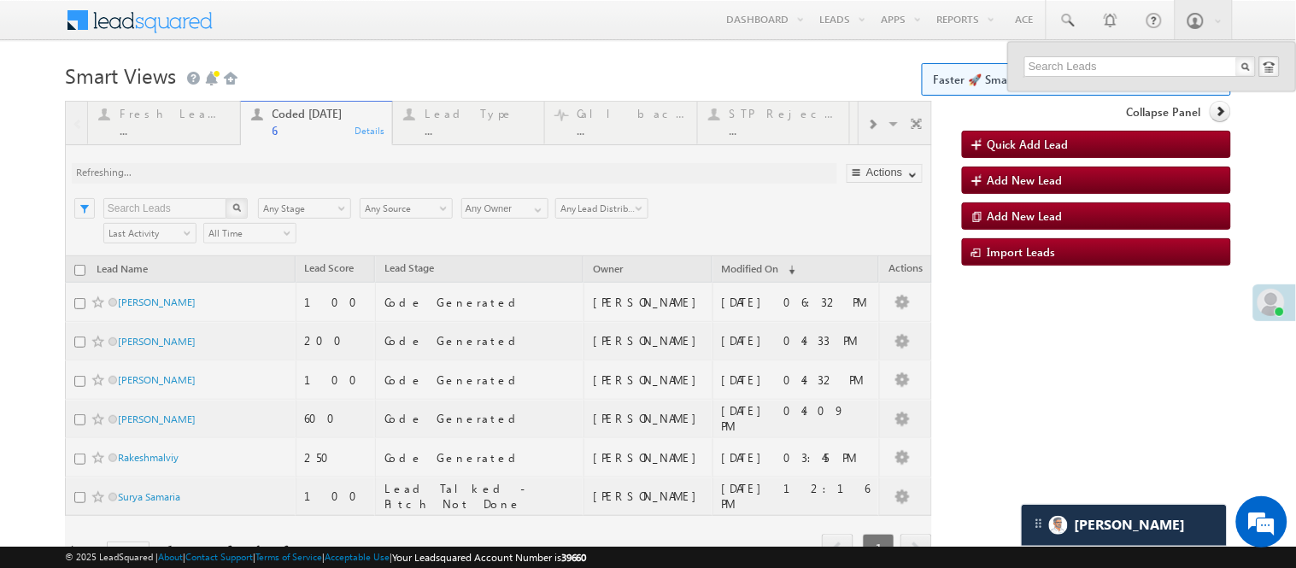
click at [633, 81] on h1 "Smart Views Getting Started Faster 🚀 Smart Views with a new look ✨ Try Now" at bounding box center [648, 73] width 1166 height 33
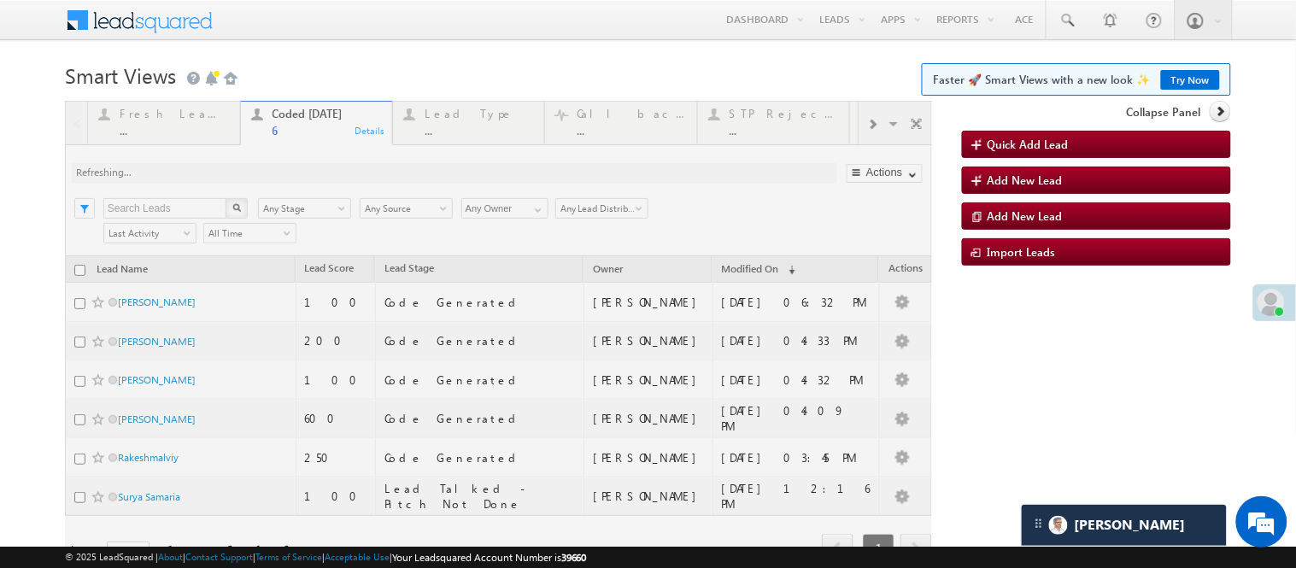
click at [617, 72] on h1 "Smart Views Getting Started Faster 🚀 Smart Views with a new look ✨ Try Now" at bounding box center [648, 73] width 1166 height 33
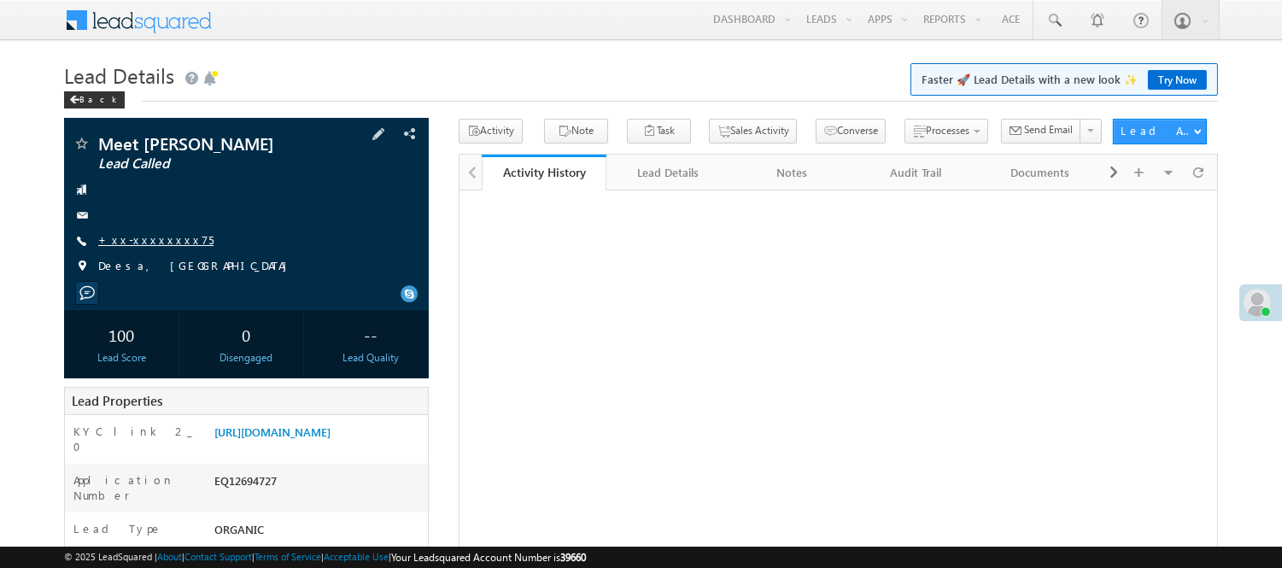
click at [146, 239] on link "+xx-xxxxxxxx75" at bounding box center [155, 239] width 115 height 15
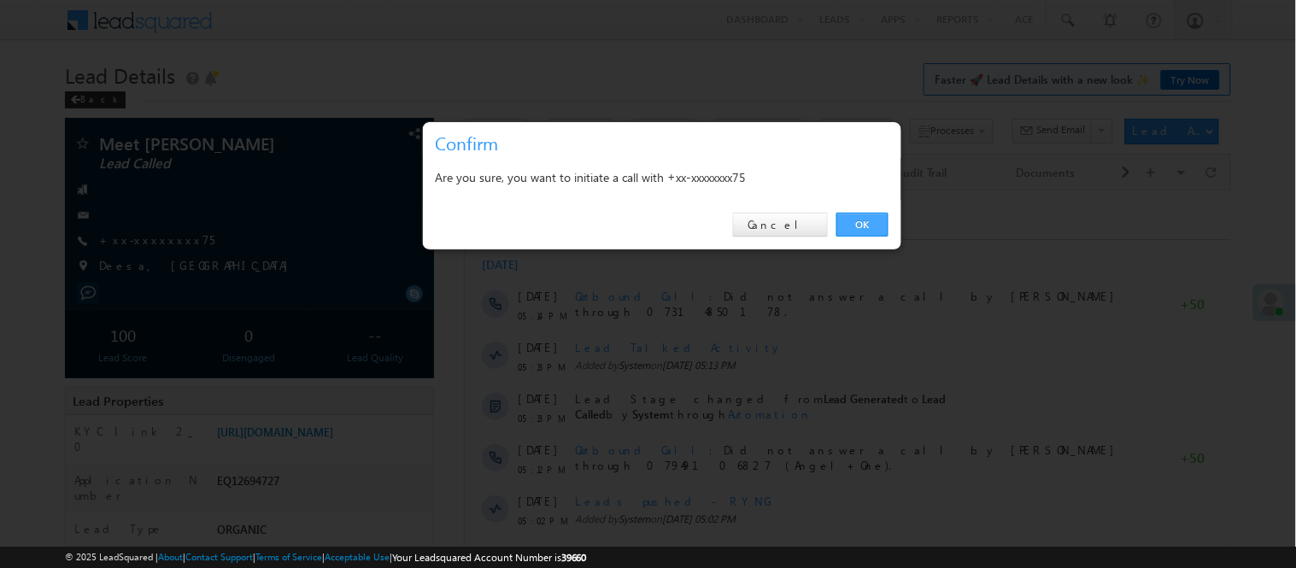
click at [874, 214] on link "OK" at bounding box center [862, 225] width 52 height 24
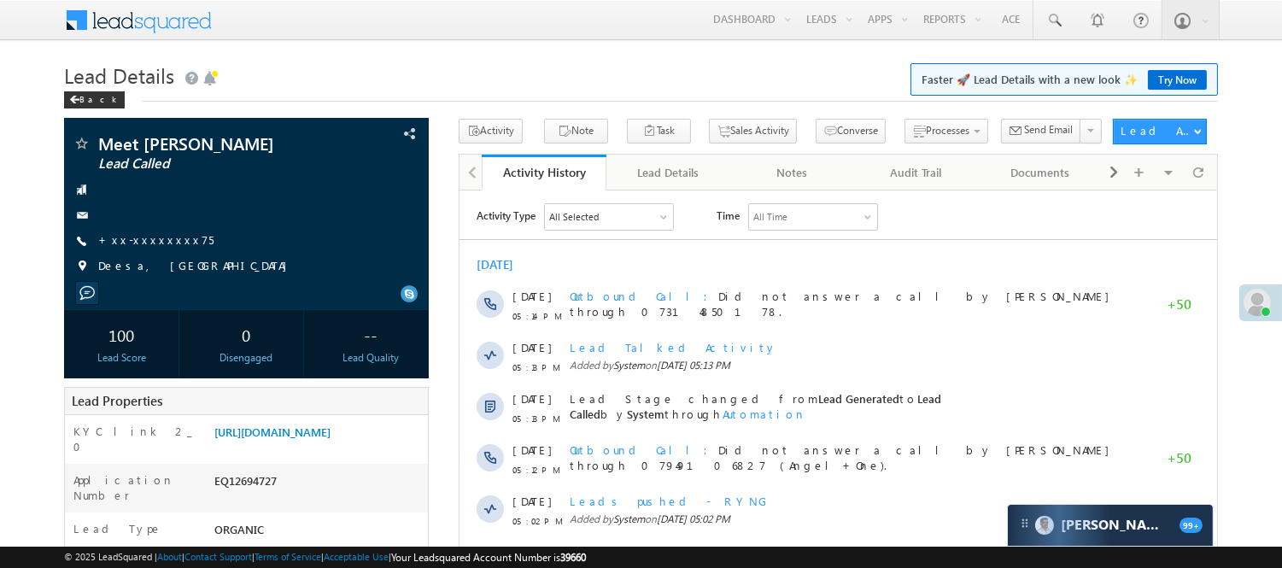
click at [365, 65] on h1 "Lead Details Faster 🚀 Lead Details with a new look ✨ Try Now" at bounding box center [641, 73] width 1154 height 33
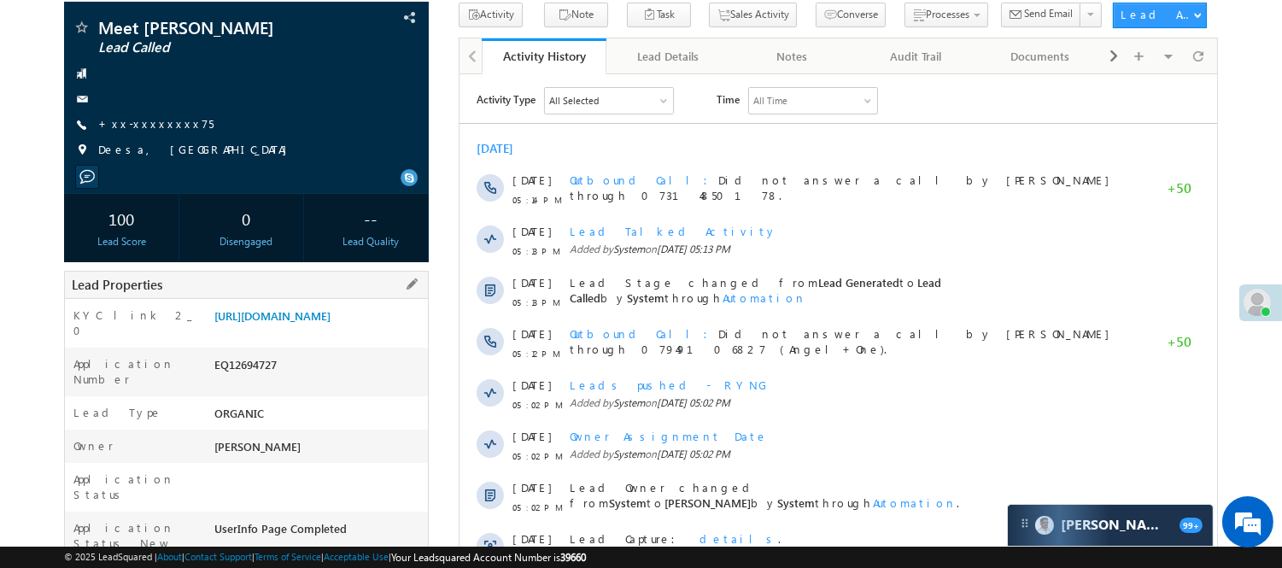
scroll to position [284, 0]
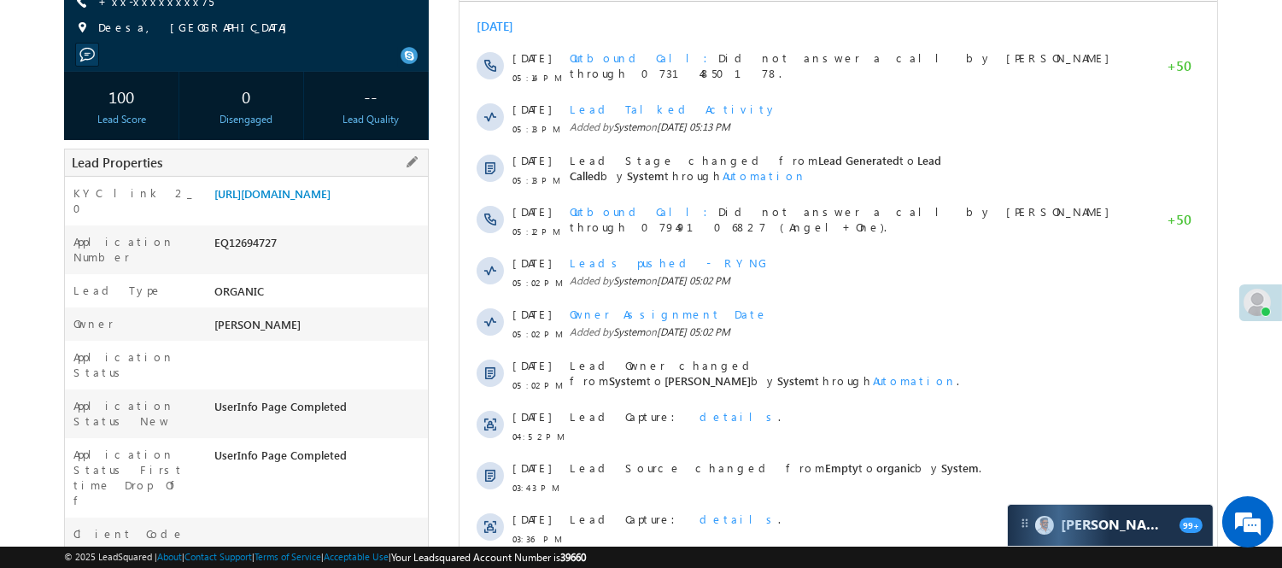
click at [244, 251] on div "EQ12694727" at bounding box center [319, 246] width 218 height 24
copy div "EQ12694727"
